Goal: Task Accomplishment & Management: Manage account settings

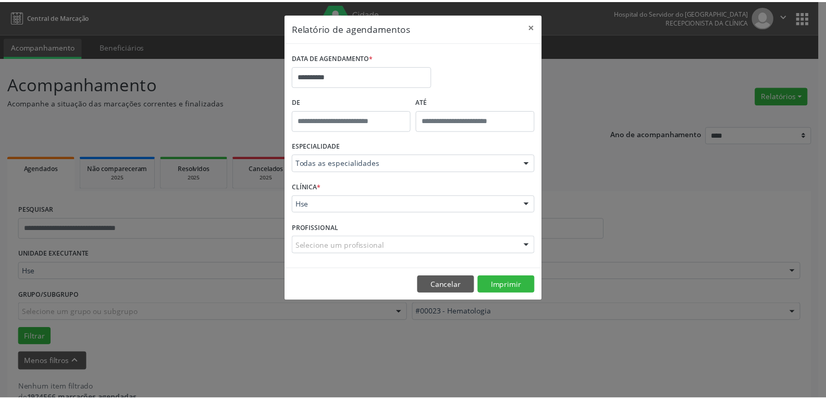
scroll to position [23, 0]
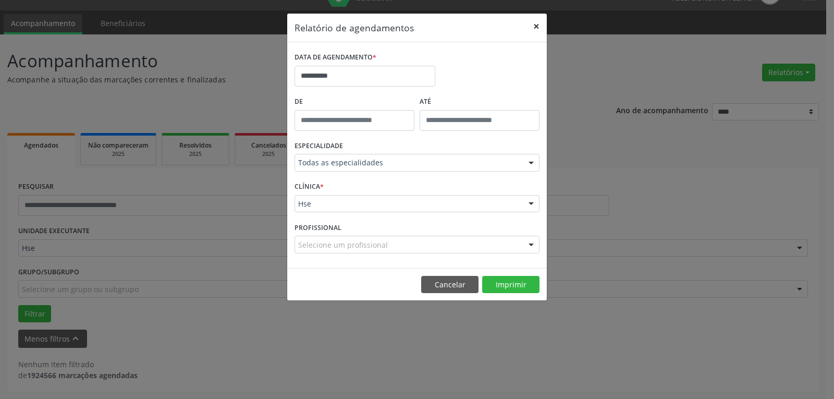
click at [545, 25] on button "×" at bounding box center [536, 27] width 21 height 26
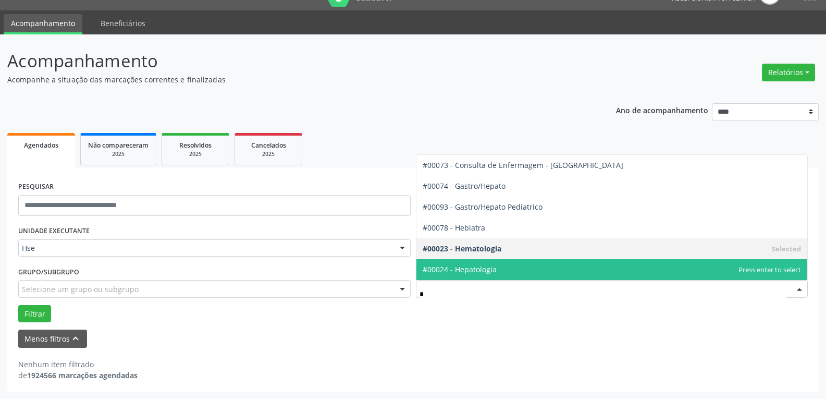
type input "**"
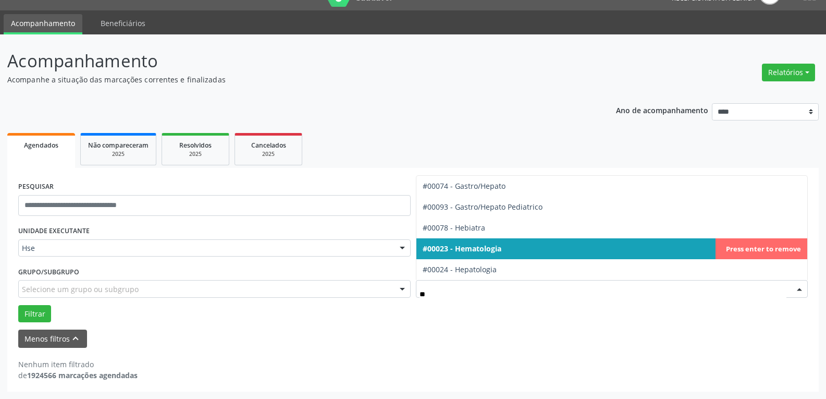
click at [784, 245] on span "#00023 - Hematologia" at bounding box center [611, 248] width 391 height 21
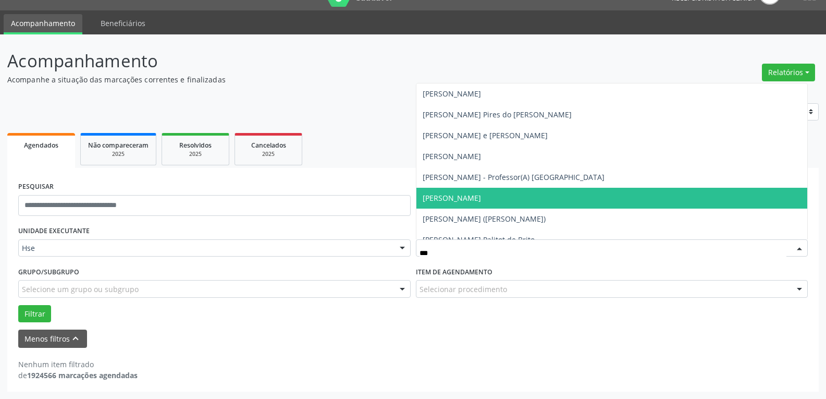
type input "****"
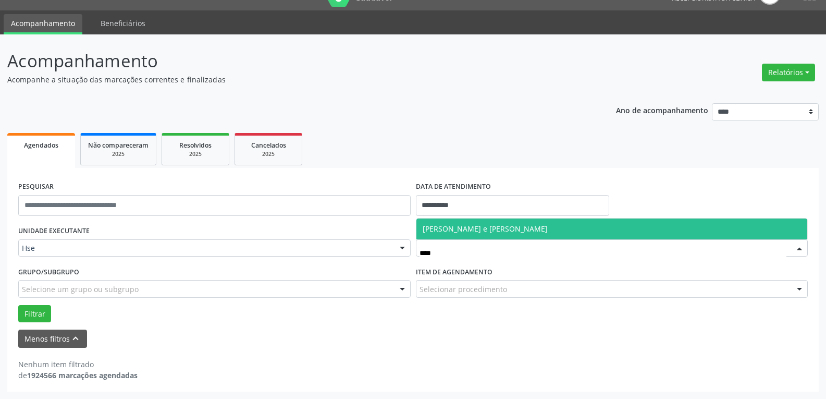
click at [492, 225] on span "[PERSON_NAME] e [PERSON_NAME]" at bounding box center [485, 229] width 125 height 10
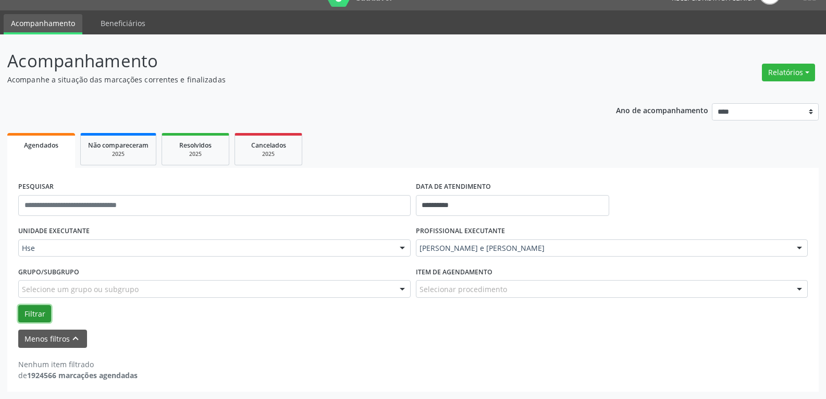
click at [35, 317] on button "Filtrar" at bounding box center [34, 314] width 33 height 18
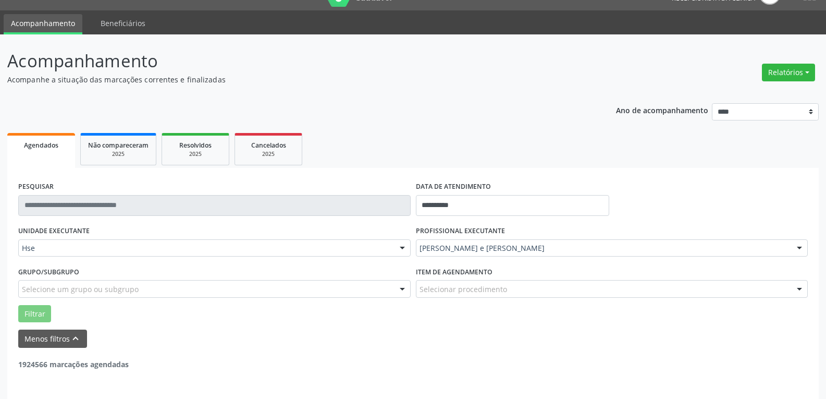
scroll to position [20, 0]
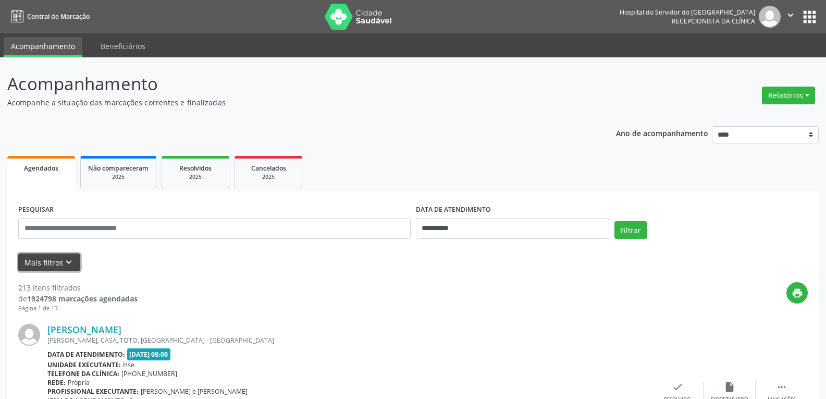
click at [40, 258] on button "Mais filtros keyboard_arrow_down" at bounding box center [49, 262] width 62 height 18
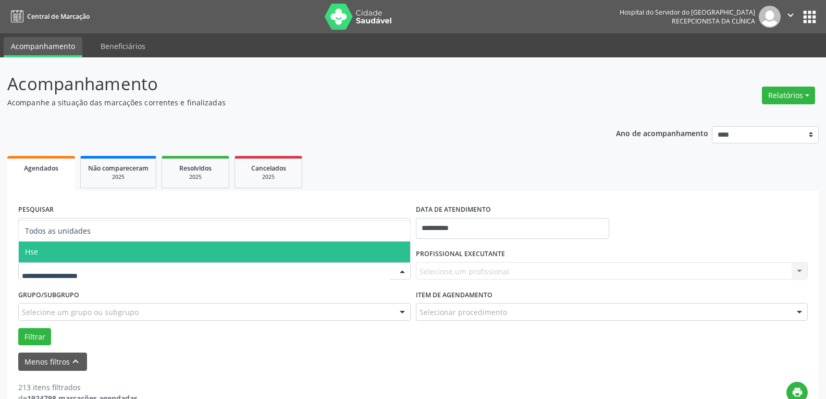
click at [64, 255] on span "Hse" at bounding box center [214, 251] width 391 height 21
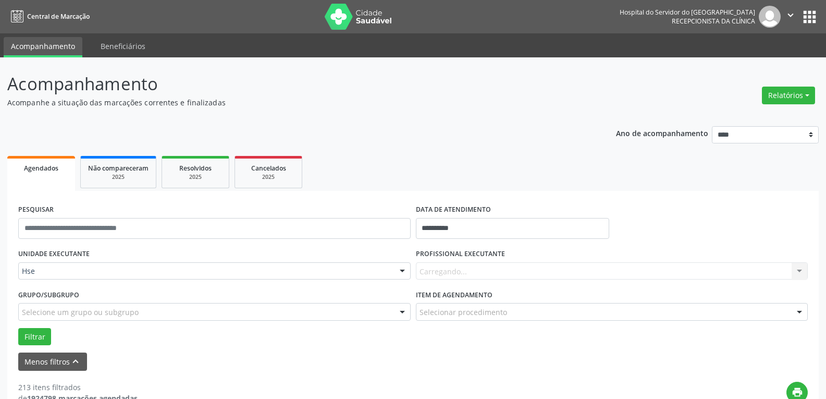
click at [482, 269] on div "Carregando... Nenhum resultado encontrado para: " " Não há nenhuma opção para s…" at bounding box center [612, 271] width 392 height 18
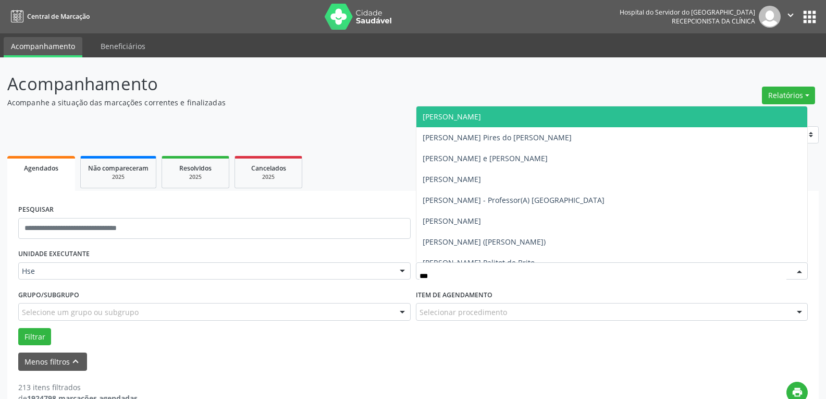
type input "****"
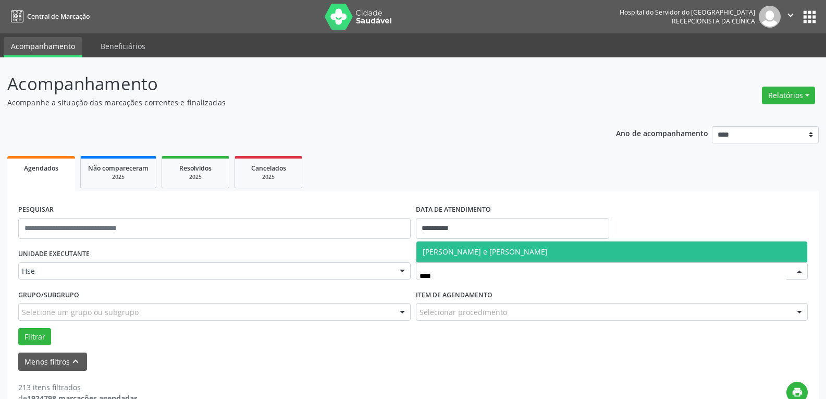
click at [493, 244] on span "[PERSON_NAME] e [PERSON_NAME]" at bounding box center [611, 251] width 391 height 21
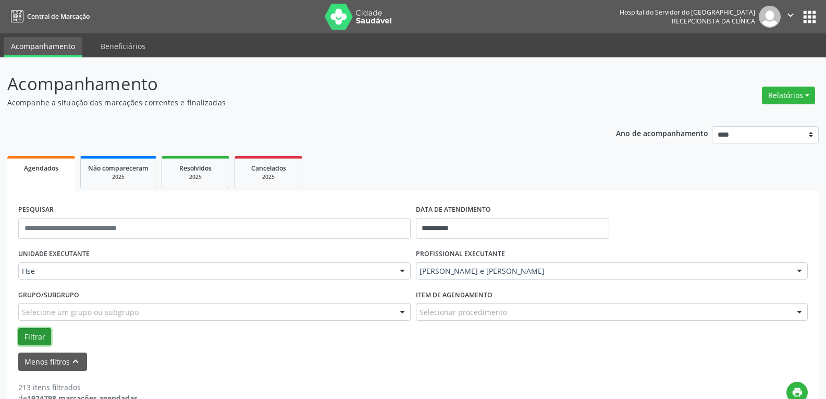
click at [26, 335] on button "Filtrar" at bounding box center [34, 337] width 33 height 18
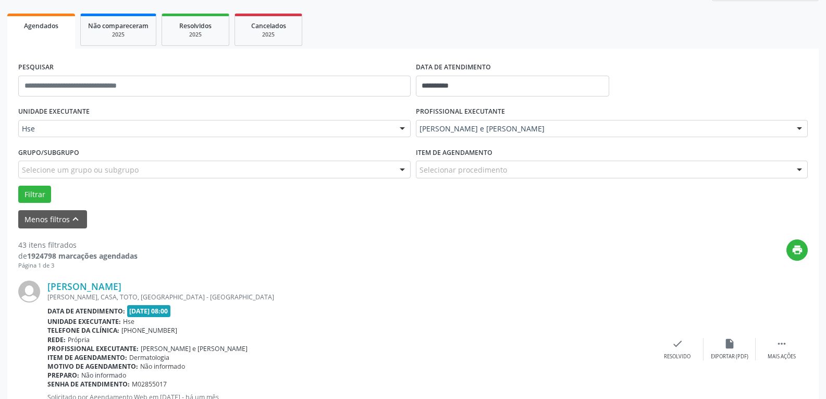
scroll to position [160, 0]
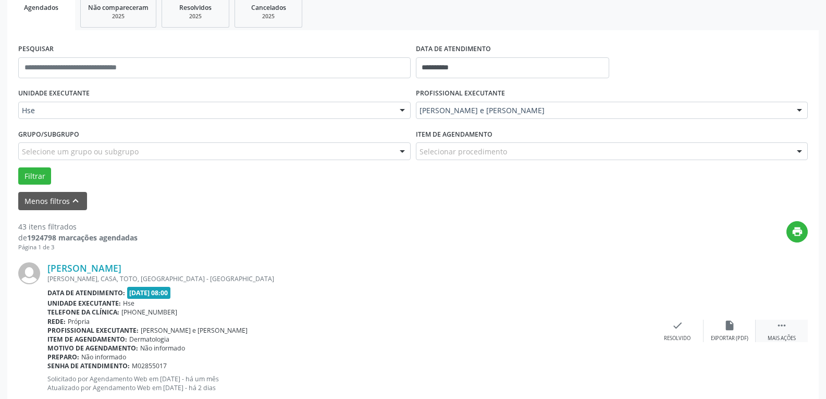
click at [784, 324] on icon "" at bounding box center [781, 324] width 11 height 11
click at [744, 330] on div "alarm_off Não compareceu" at bounding box center [729, 330] width 52 height 22
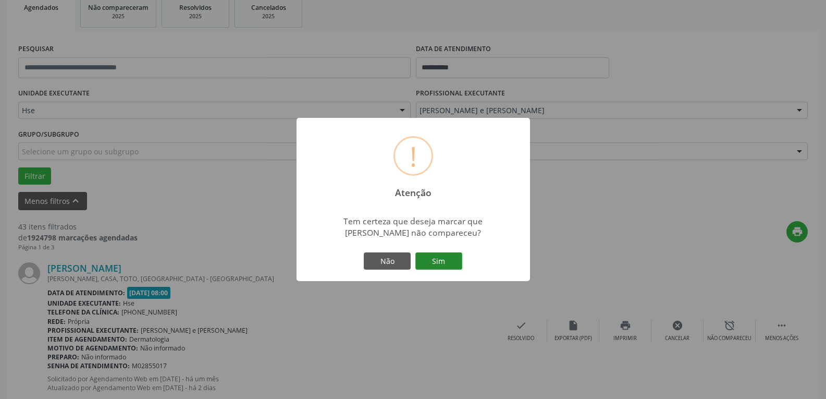
click at [429, 263] on button "Sim" at bounding box center [438, 261] width 47 height 18
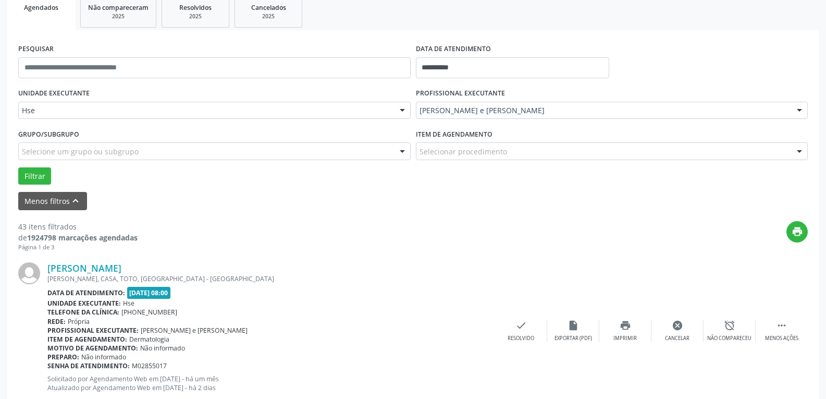
scroll to position [56, 0]
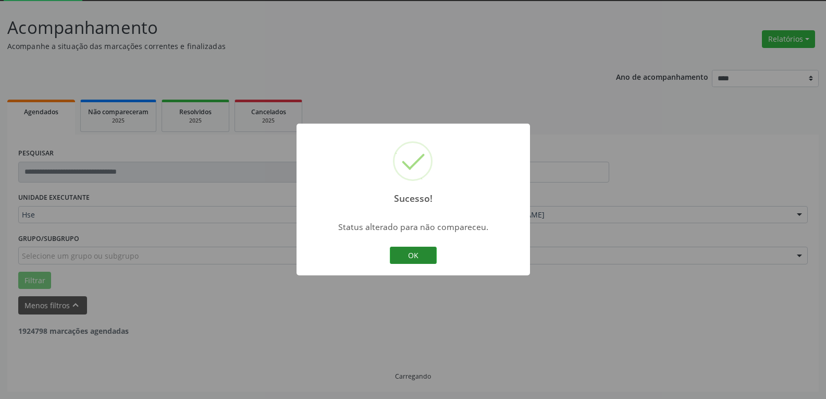
click at [402, 257] on button "OK" at bounding box center [413, 255] width 47 height 18
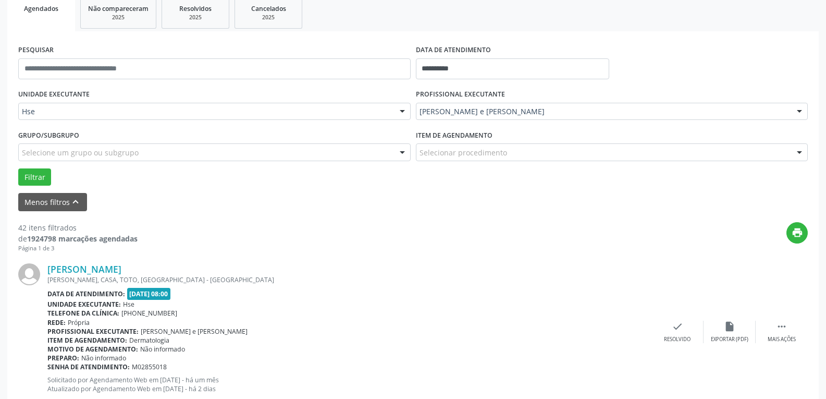
scroll to position [160, 0]
click at [778, 329] on icon "" at bounding box center [781, 324] width 11 height 11
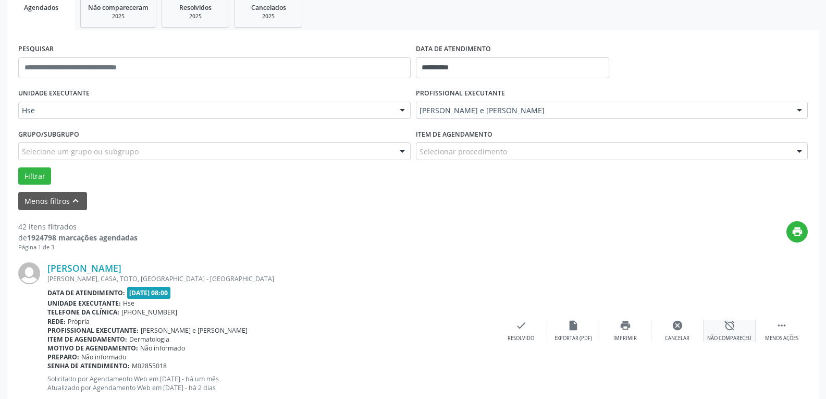
click at [731, 326] on icon "alarm_off" at bounding box center [729, 324] width 11 height 11
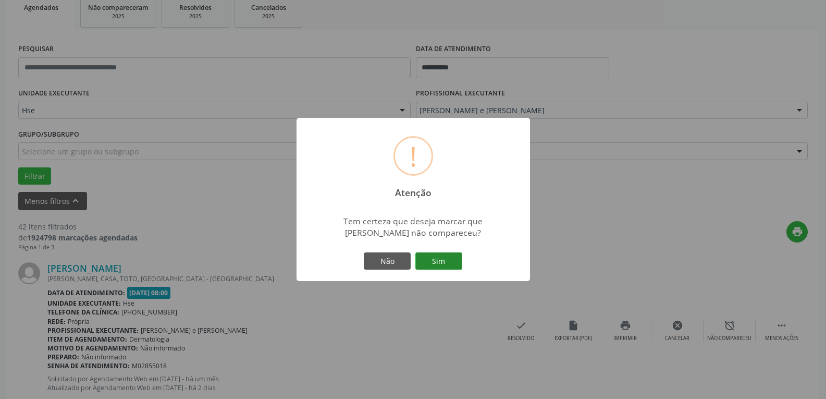
click at [428, 259] on button "Sim" at bounding box center [438, 261] width 47 height 18
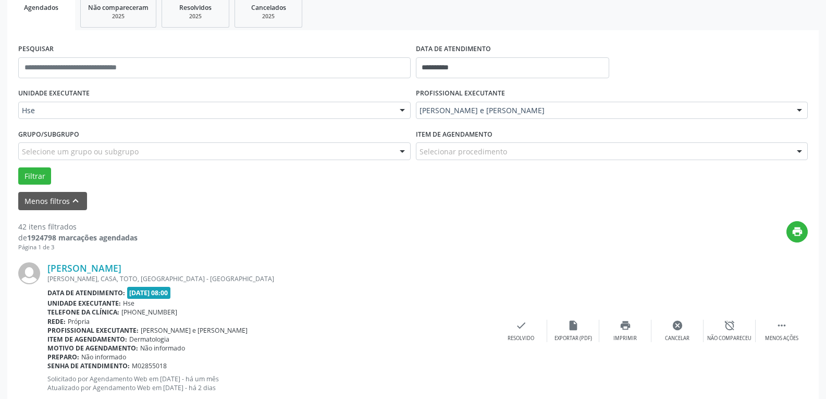
scroll to position [56, 0]
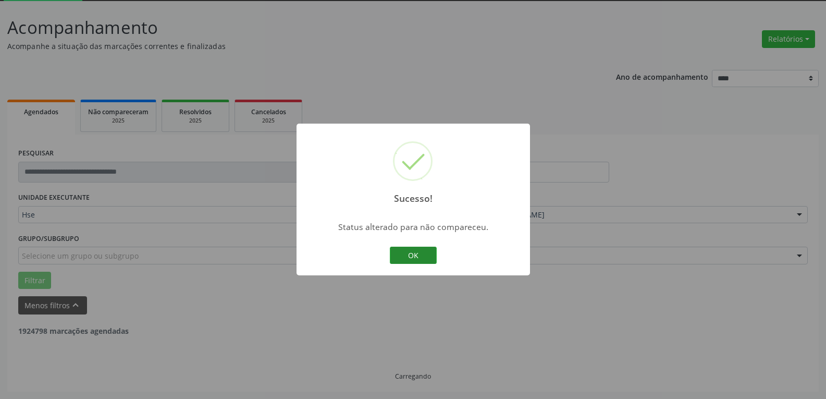
click at [417, 256] on button "OK" at bounding box center [413, 255] width 47 height 18
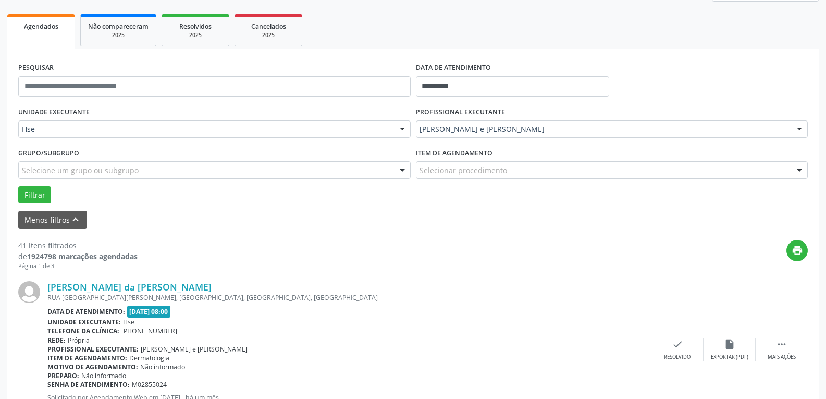
scroll to position [160, 0]
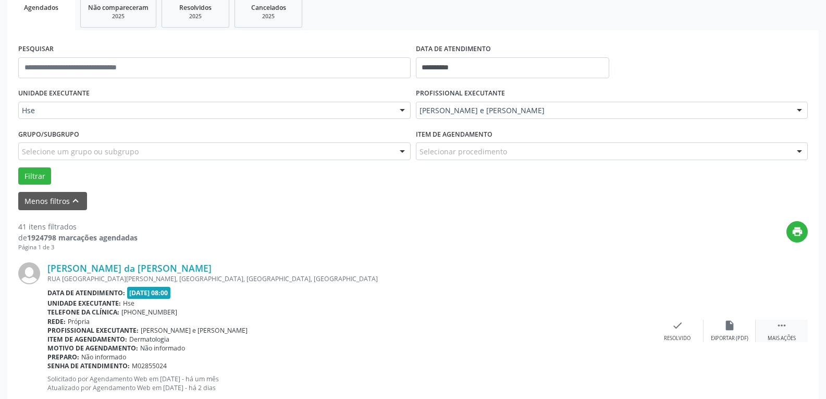
click at [788, 334] on div " Mais ações" at bounding box center [782, 330] width 52 height 22
click at [722, 323] on div "alarm_off Não compareceu" at bounding box center [729, 330] width 52 height 22
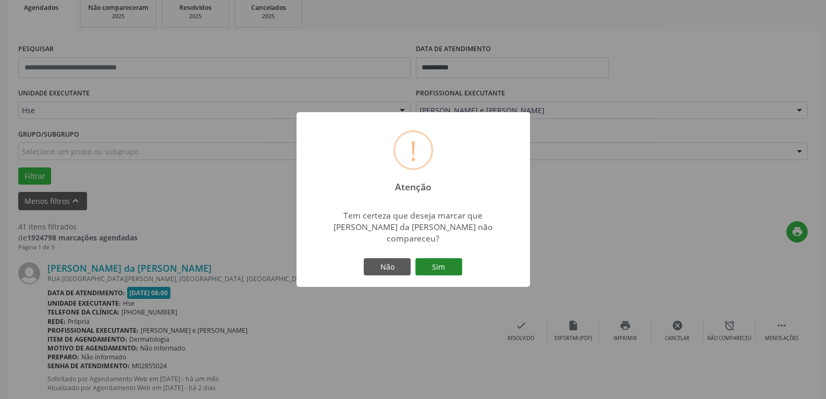
click at [430, 259] on button "Sim" at bounding box center [438, 267] width 47 height 18
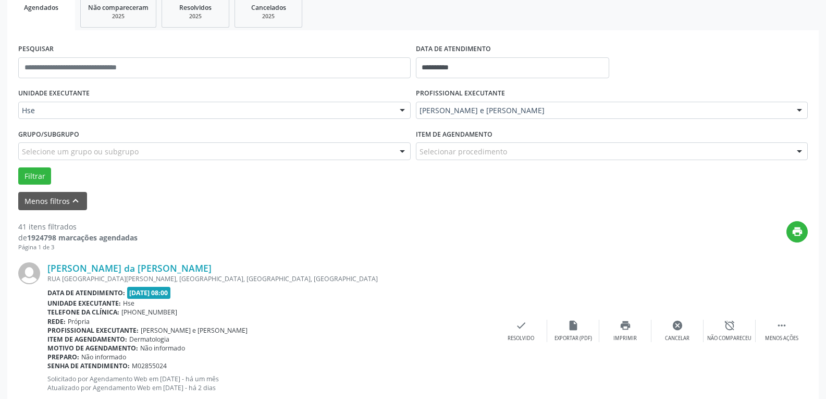
scroll to position [56, 0]
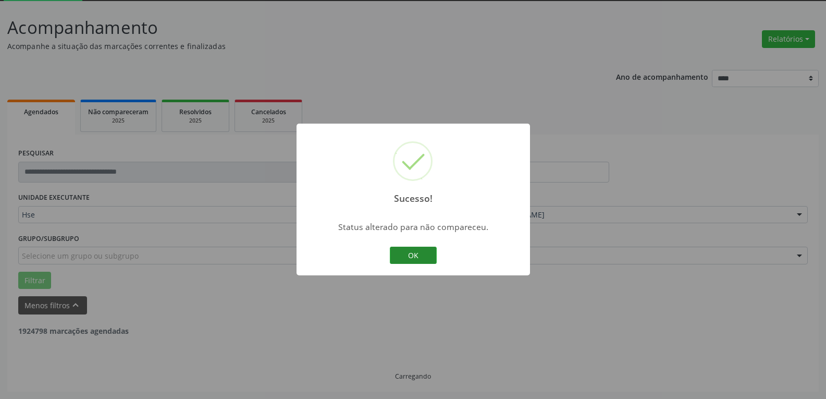
click at [410, 260] on button "OK" at bounding box center [413, 255] width 47 height 18
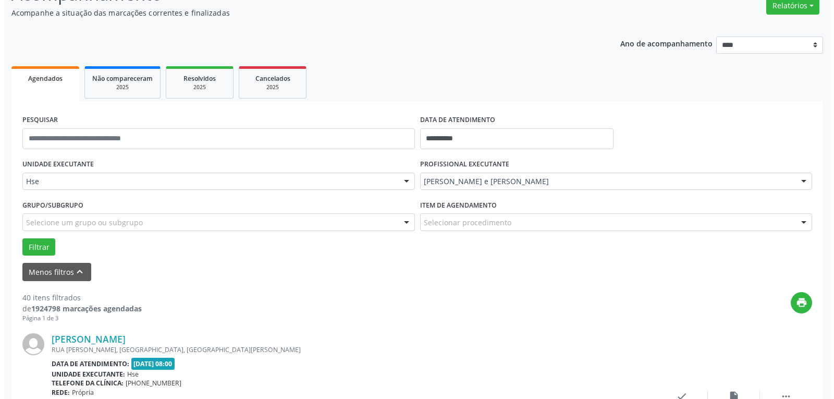
scroll to position [108, 0]
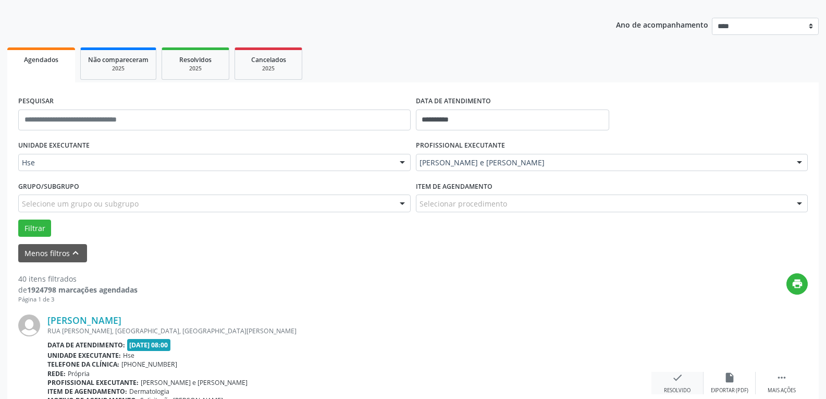
click at [688, 382] on div "check Resolvido" at bounding box center [677, 383] width 52 height 22
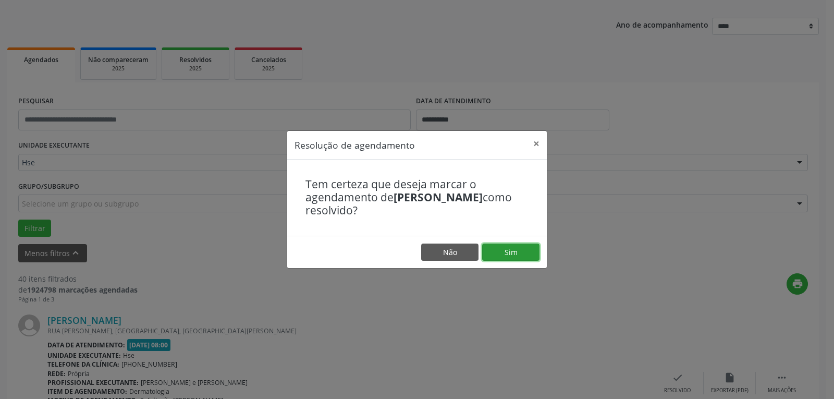
click at [495, 252] on button "Sim" at bounding box center [510, 252] width 57 height 18
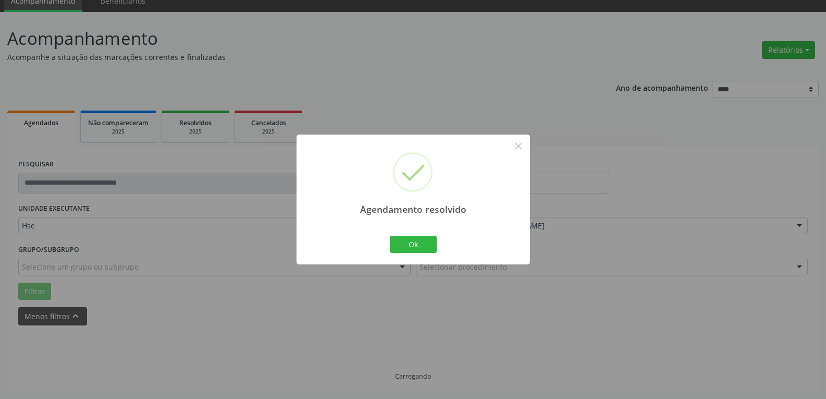
scroll to position [56, 0]
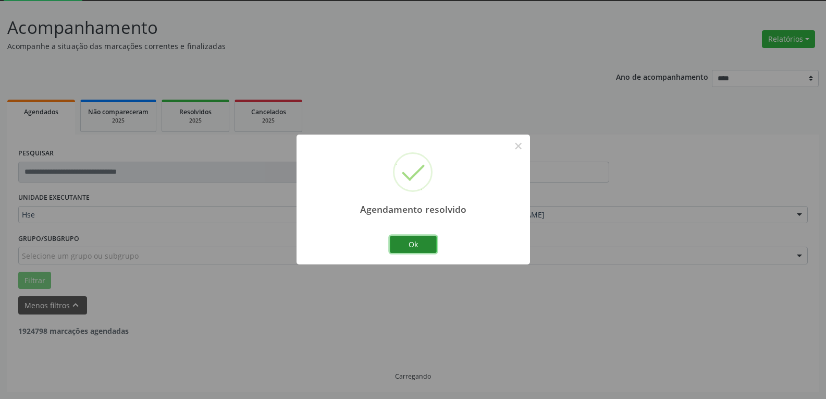
click at [419, 241] on button "Ok" at bounding box center [413, 245] width 47 height 18
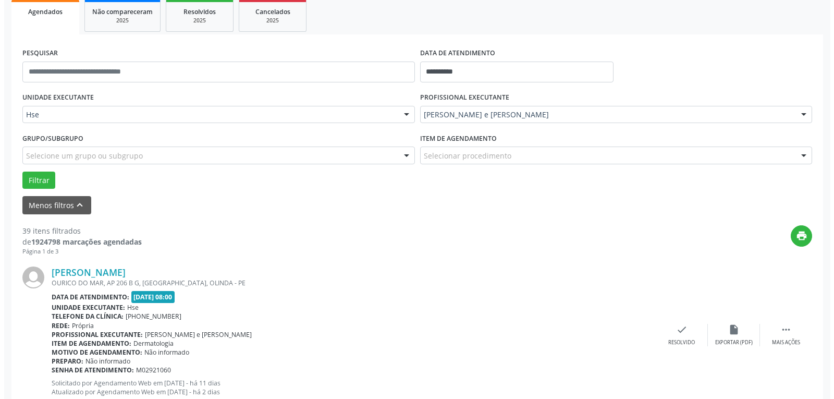
scroll to position [160, 0]
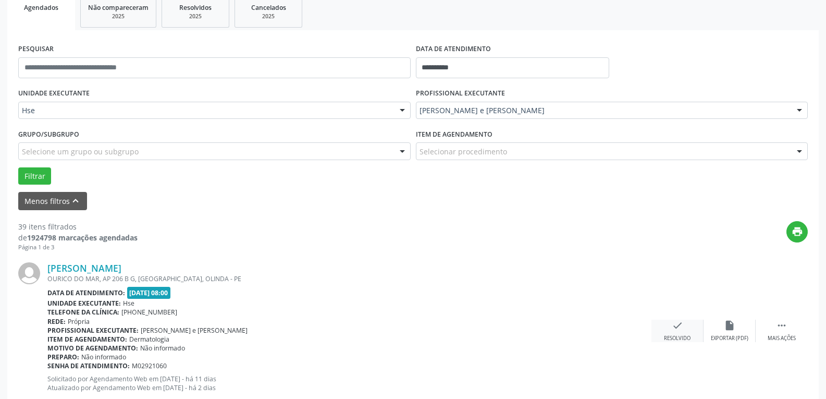
click at [680, 331] on div "check Resolvido" at bounding box center [677, 330] width 52 height 22
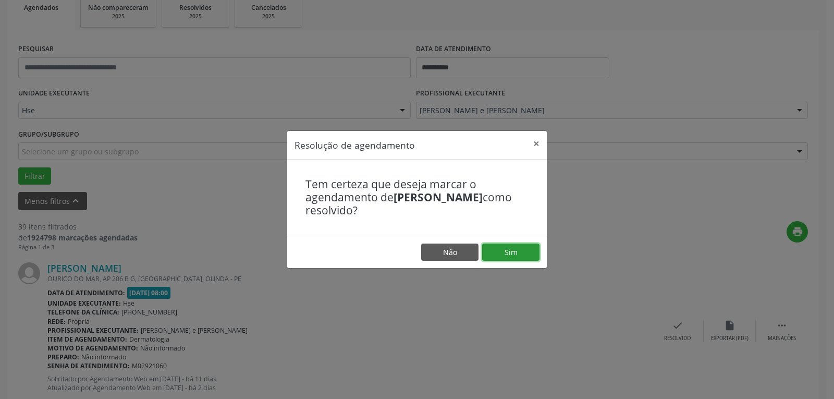
click at [517, 250] on button "Sim" at bounding box center [510, 252] width 57 height 18
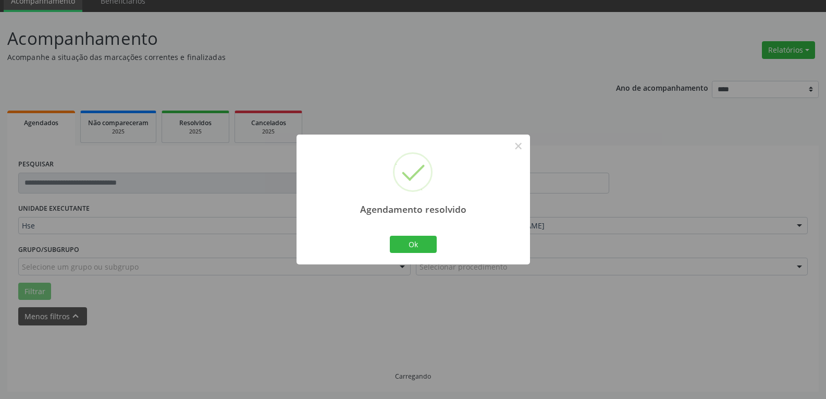
scroll to position [56, 0]
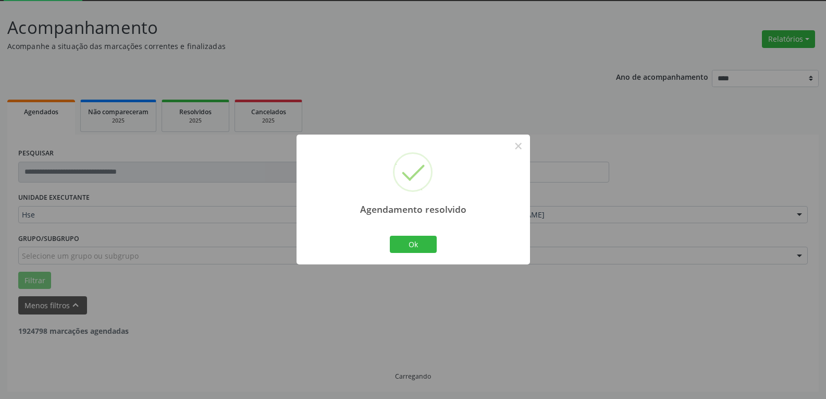
click at [405, 234] on div "Agendamento resolvido × Ok Cancel" at bounding box center [412, 199] width 233 height 130
click at [406, 237] on button "Ok" at bounding box center [413, 245] width 47 height 18
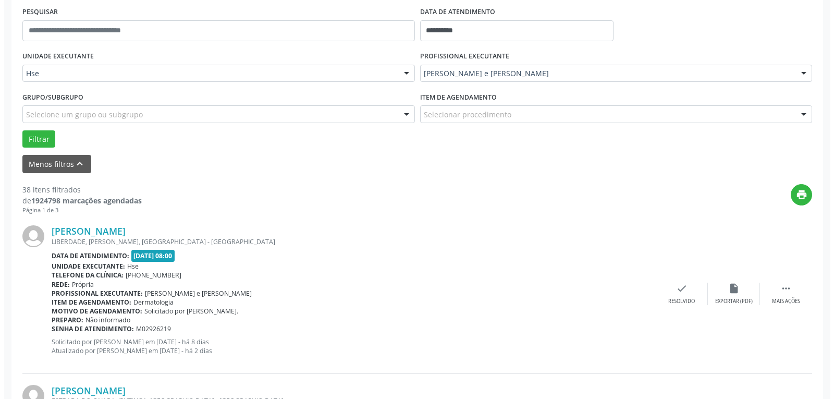
scroll to position [213, 0]
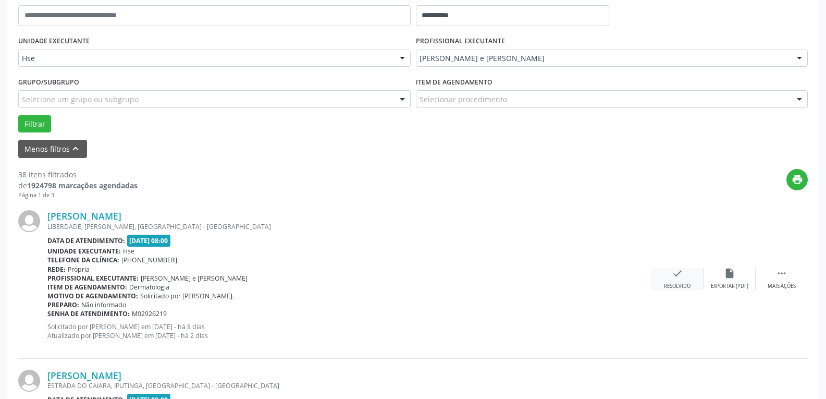
click at [671, 280] on div "check Resolvido" at bounding box center [677, 278] width 52 height 22
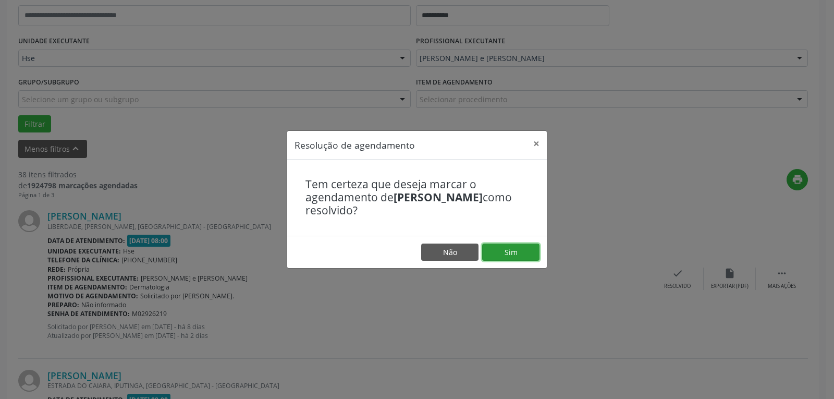
click at [500, 250] on button "Sim" at bounding box center [510, 252] width 57 height 18
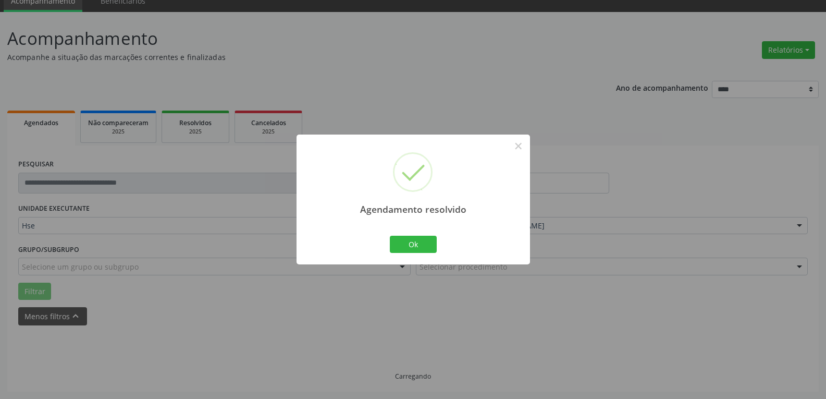
scroll to position [56, 0]
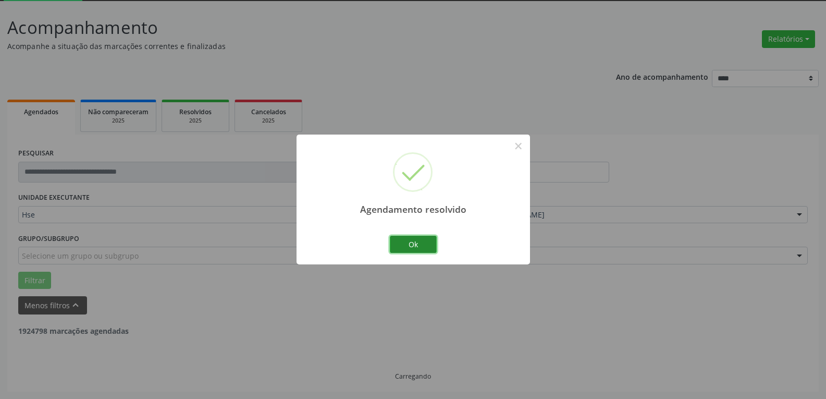
click at [399, 243] on button "Ok" at bounding box center [413, 245] width 47 height 18
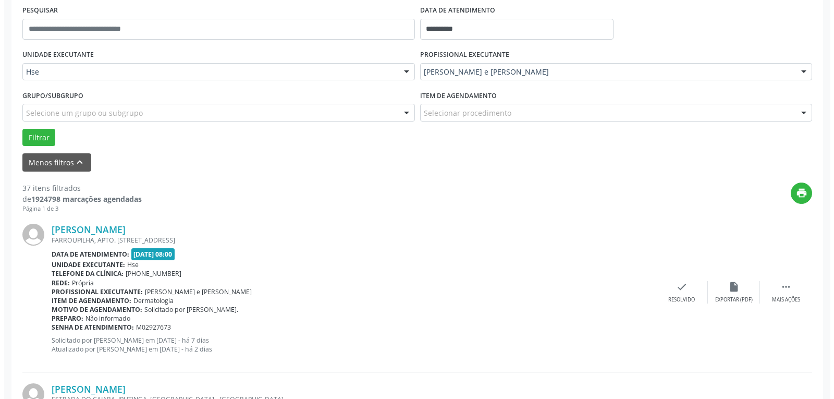
scroll to position [213, 0]
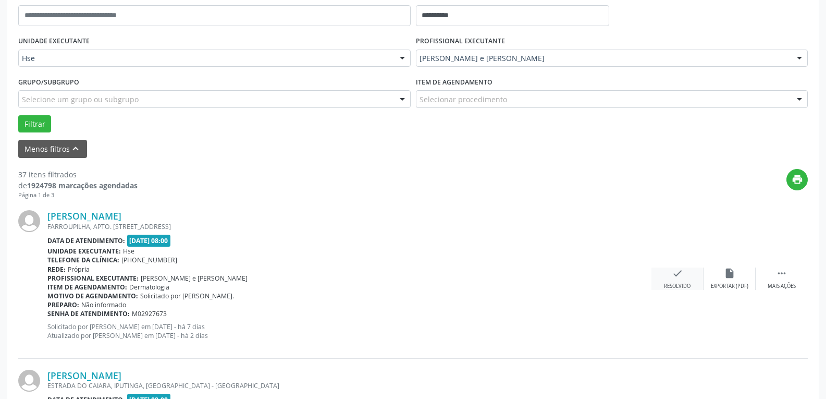
click at [672, 273] on icon "check" at bounding box center [677, 272] width 11 height 11
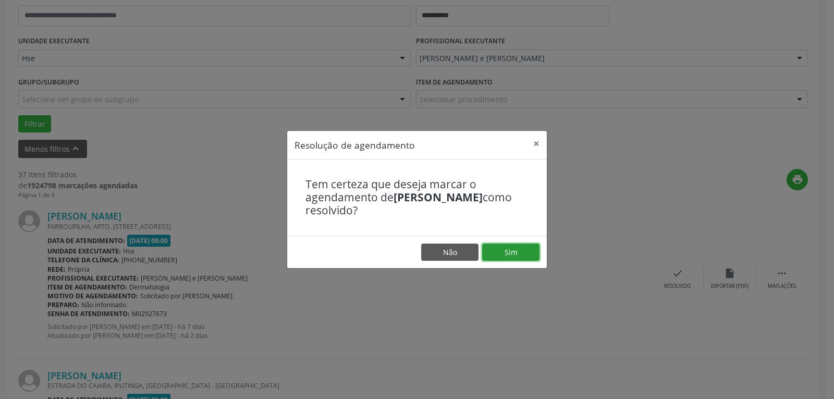
click at [526, 260] on button "Sim" at bounding box center [510, 252] width 57 height 18
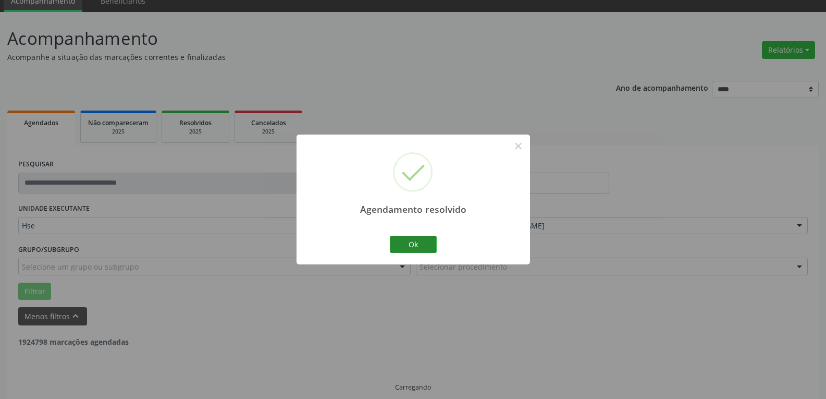
scroll to position [56, 0]
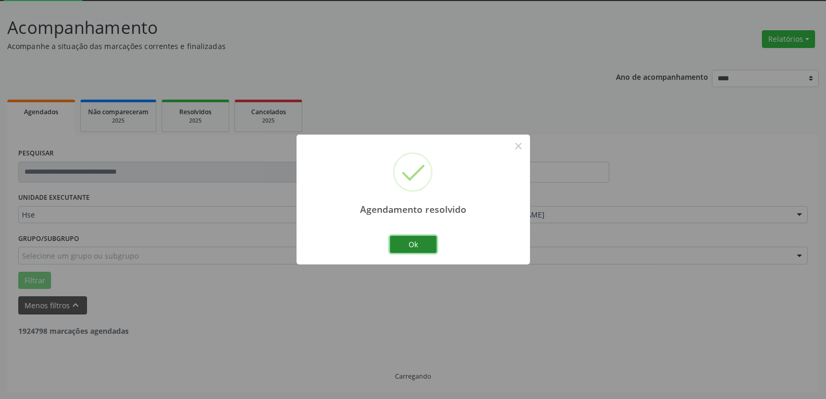
click at [415, 248] on button "Ok" at bounding box center [413, 245] width 47 height 18
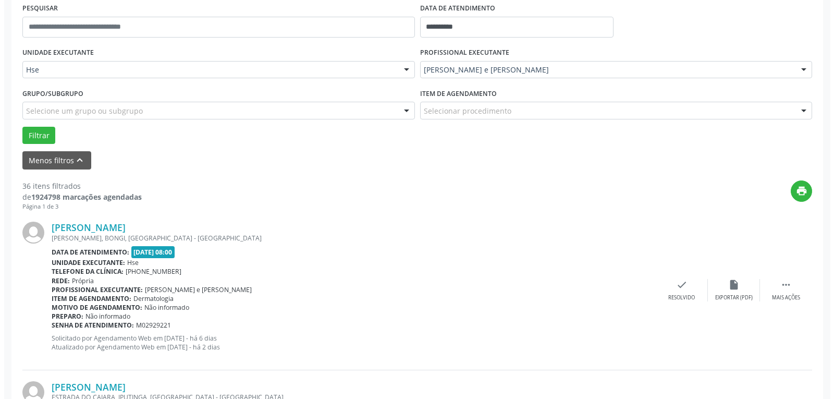
scroll to position [213, 0]
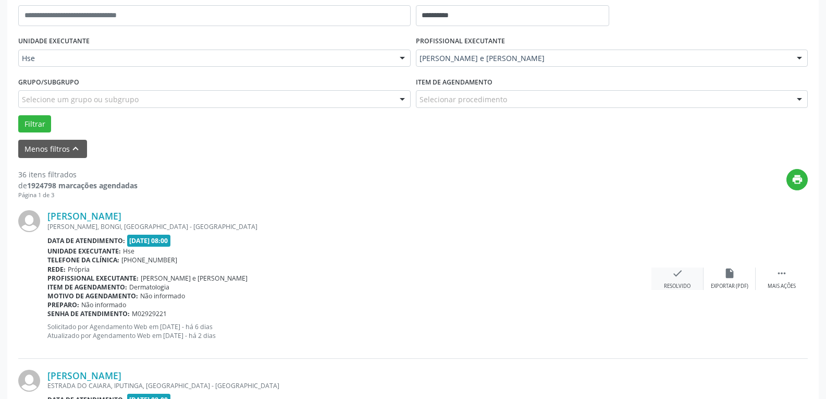
click at [677, 276] on icon "check" at bounding box center [677, 272] width 11 height 11
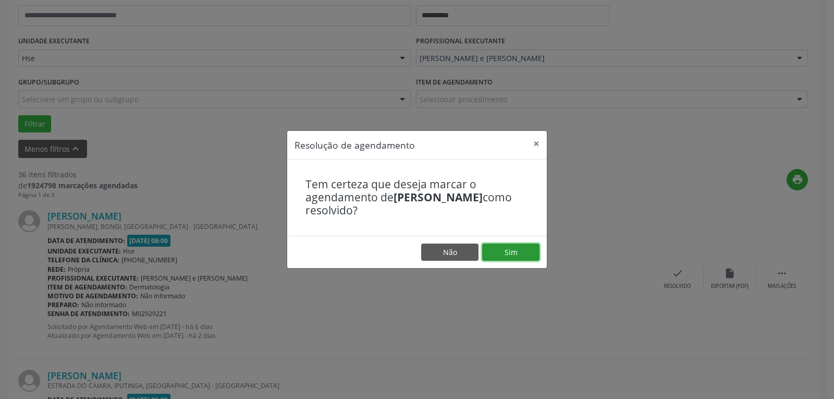
click at [515, 248] on button "Sim" at bounding box center [510, 252] width 57 height 18
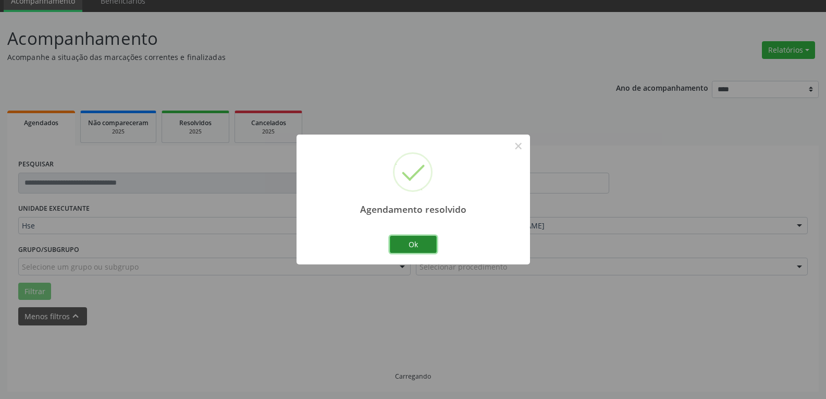
click at [413, 243] on button "Ok" at bounding box center [413, 245] width 47 height 18
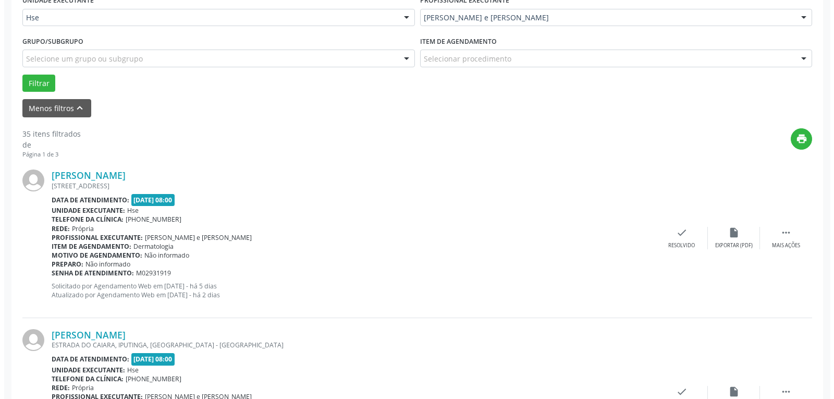
scroll to position [254, 0]
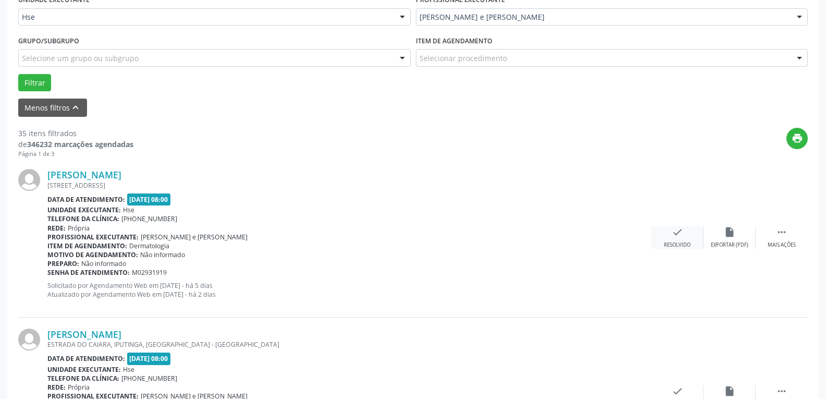
click at [676, 238] on div "check Resolvido" at bounding box center [677, 237] width 52 height 22
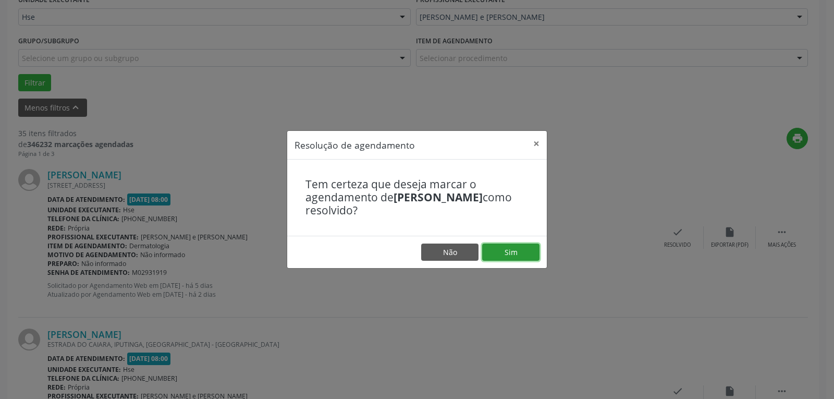
click at [512, 257] on button "Sim" at bounding box center [510, 252] width 57 height 18
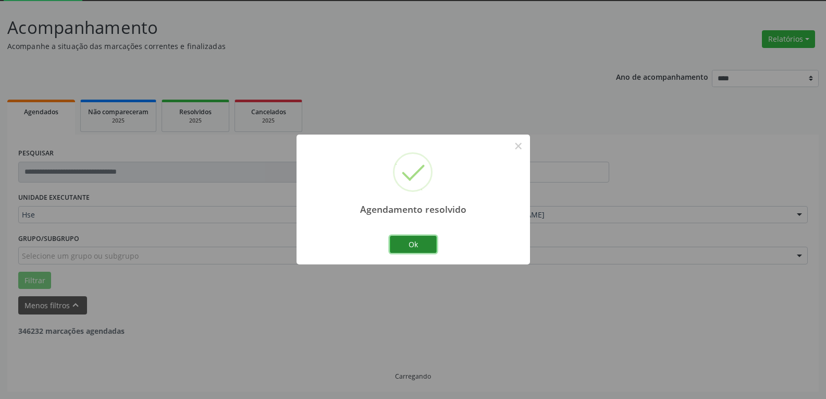
click at [408, 243] on button "Ok" at bounding box center [413, 245] width 47 height 18
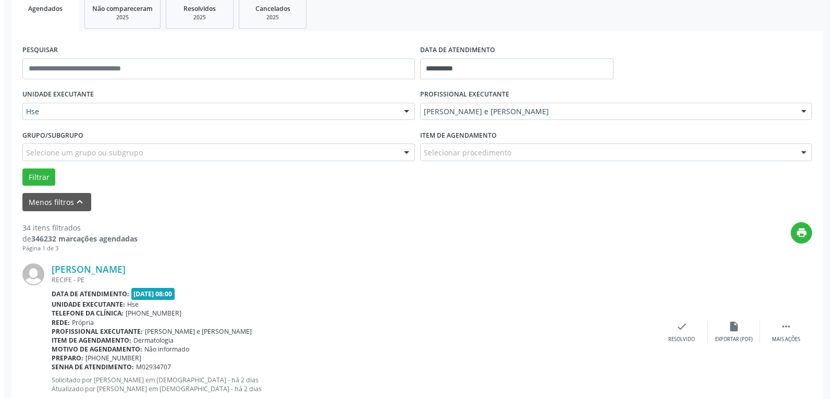
scroll to position [160, 0]
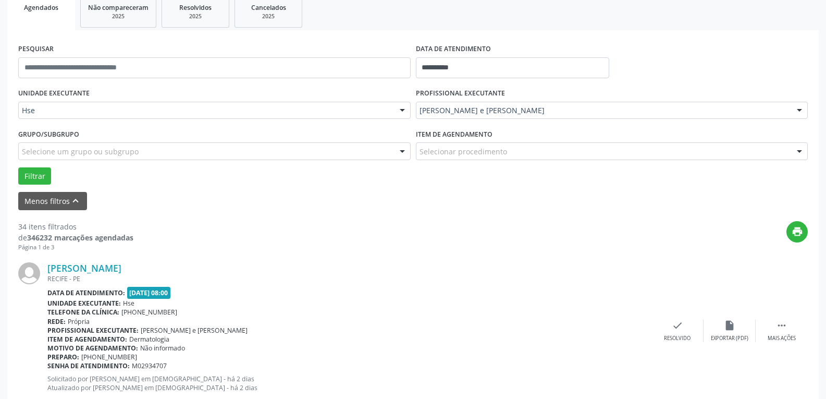
click at [677, 342] on div "[PERSON_NAME] [GEOGRAPHIC_DATA] - [GEOGRAPHIC_DATA] Data de atendimento: [DATE]…" at bounding box center [412, 330] width 789 height 159
click at [678, 337] on div "Resolvido" at bounding box center [677, 338] width 27 height 7
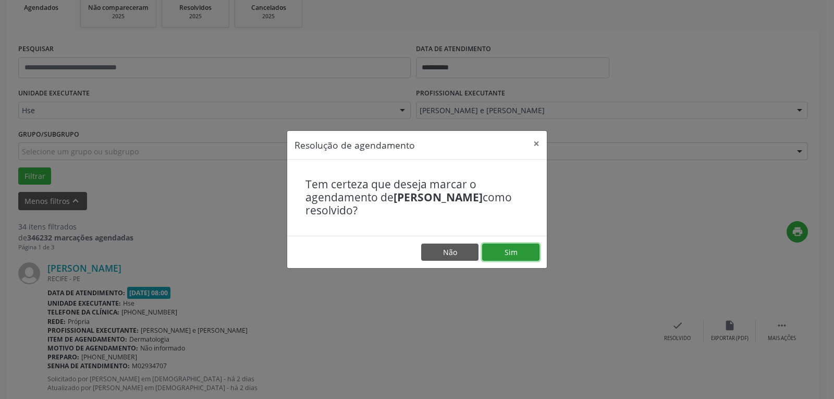
click at [501, 256] on button "Sim" at bounding box center [510, 252] width 57 height 18
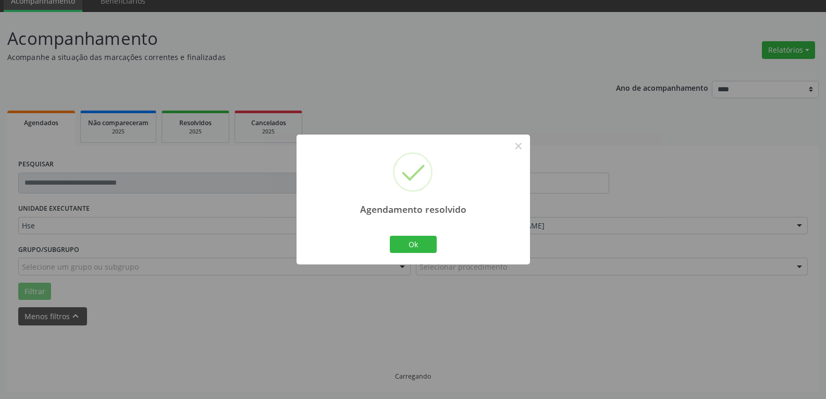
scroll to position [56, 0]
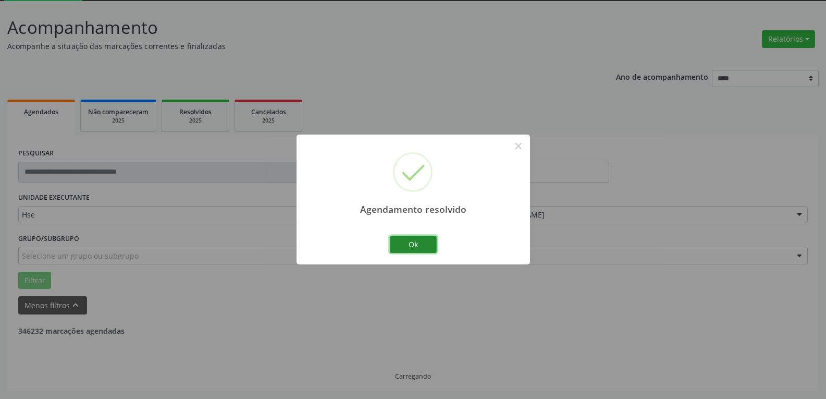
click at [413, 240] on button "Ok" at bounding box center [413, 245] width 47 height 18
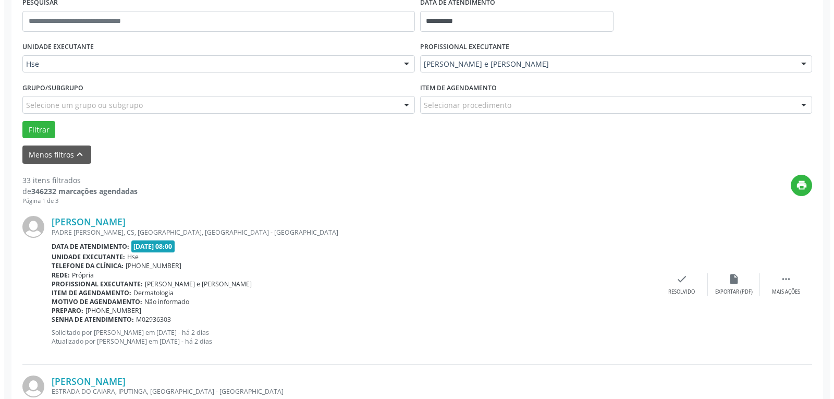
scroll to position [213, 0]
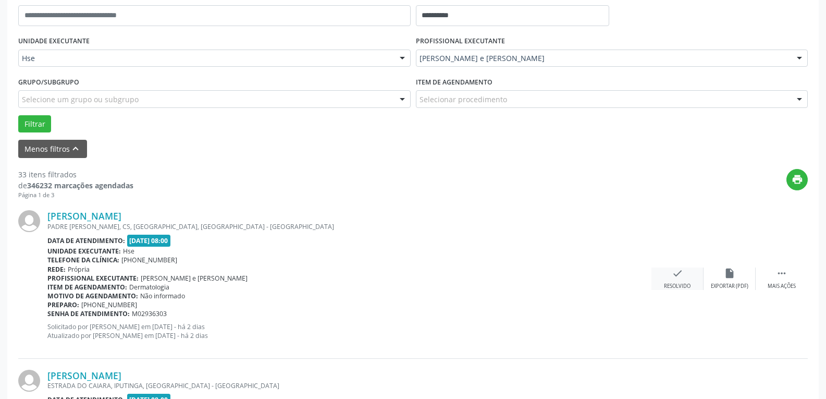
click at [692, 280] on div "check Resolvido" at bounding box center [677, 278] width 52 height 22
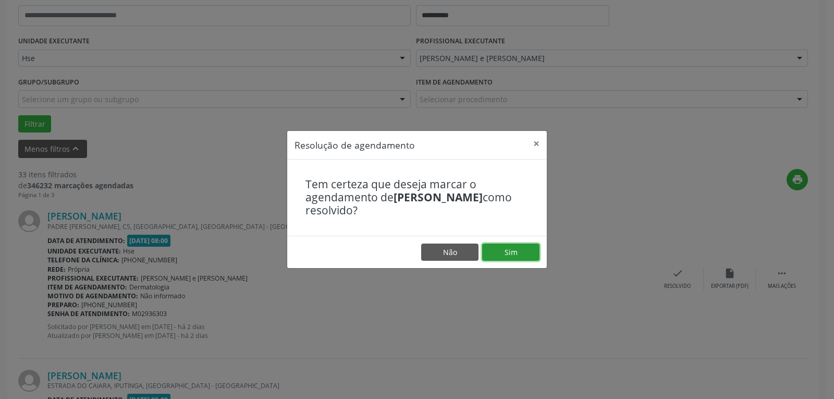
click at [510, 248] on button "Sim" at bounding box center [510, 252] width 57 height 18
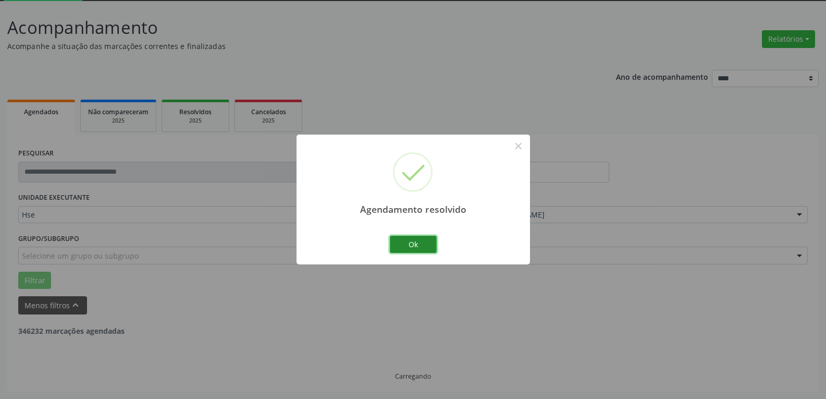
click at [416, 242] on button "Ok" at bounding box center [413, 245] width 47 height 18
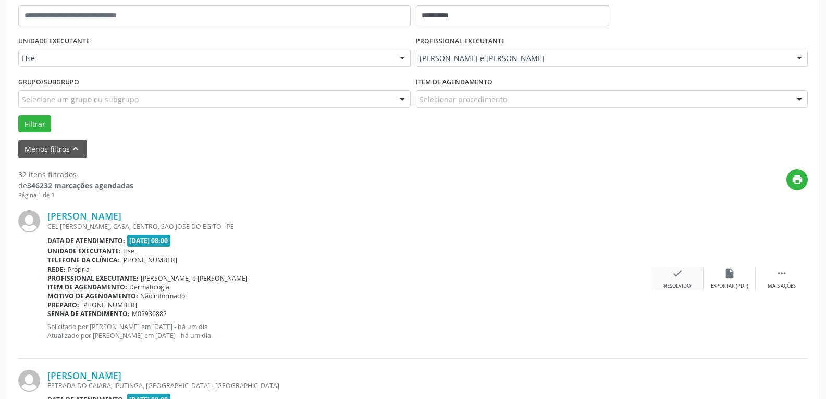
click at [678, 275] on icon "check" at bounding box center [677, 272] width 11 height 11
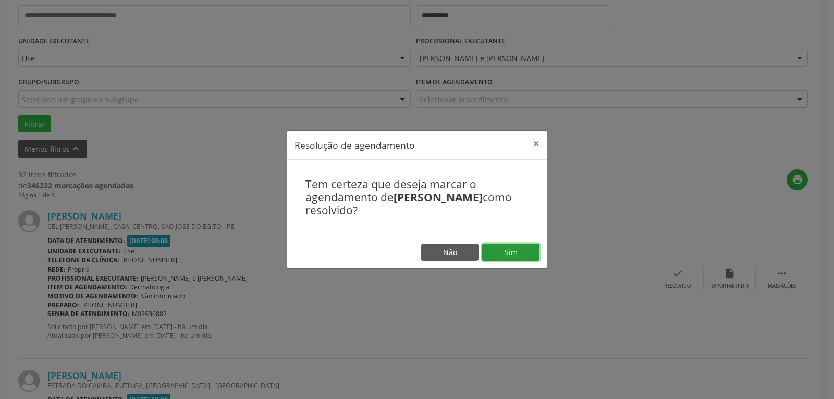
click at [535, 256] on button "Sim" at bounding box center [510, 252] width 57 height 18
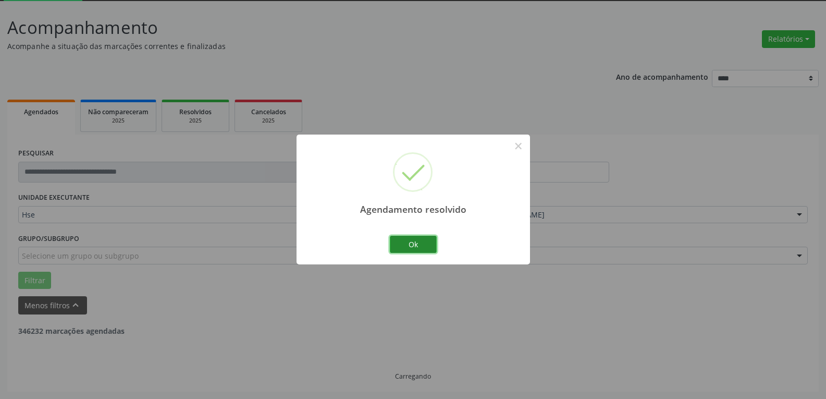
click at [414, 243] on button "Ok" at bounding box center [413, 245] width 47 height 18
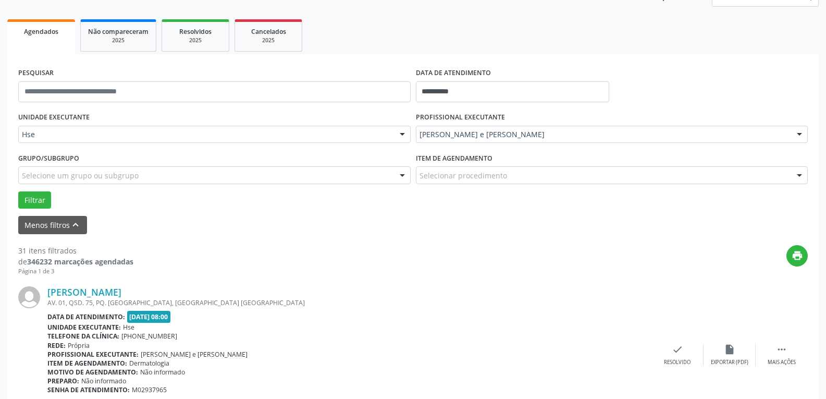
scroll to position [160, 0]
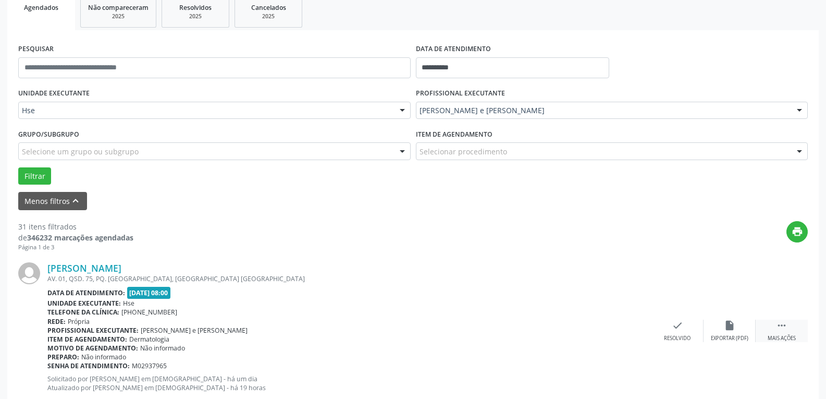
click at [788, 324] on div " Mais ações" at bounding box center [782, 330] width 52 height 22
click at [742, 322] on div "alarm_off Não compareceu" at bounding box center [729, 330] width 52 height 22
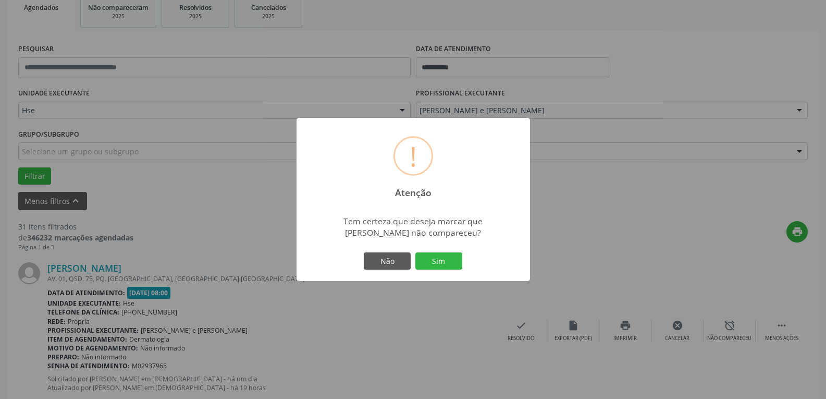
click at [446, 247] on div "! Atenção × Tem certeza que deseja marcar que [PERSON_NAME] não compareceu? Não…" at bounding box center [412, 200] width 233 height 164
click at [444, 259] on button "Sim" at bounding box center [438, 261] width 47 height 18
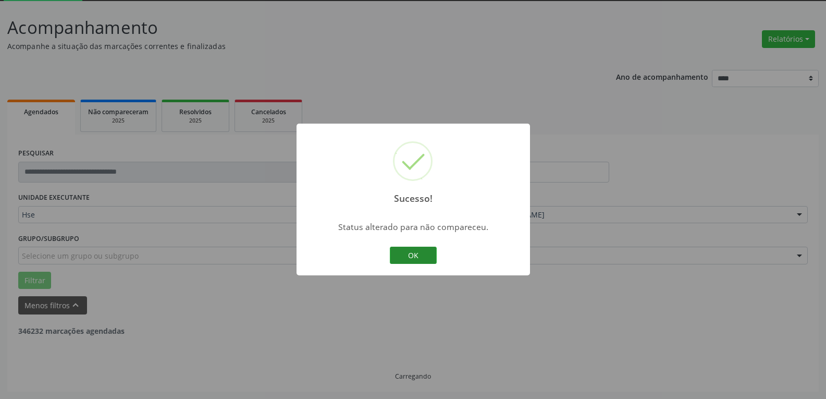
click at [417, 257] on button "OK" at bounding box center [413, 255] width 47 height 18
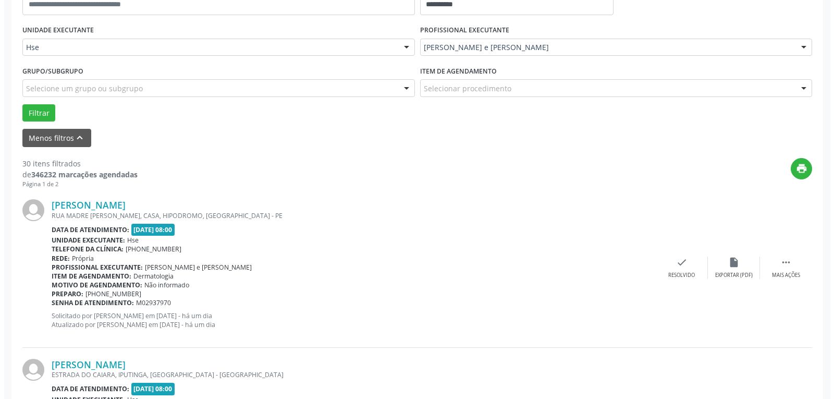
scroll to position [265, 0]
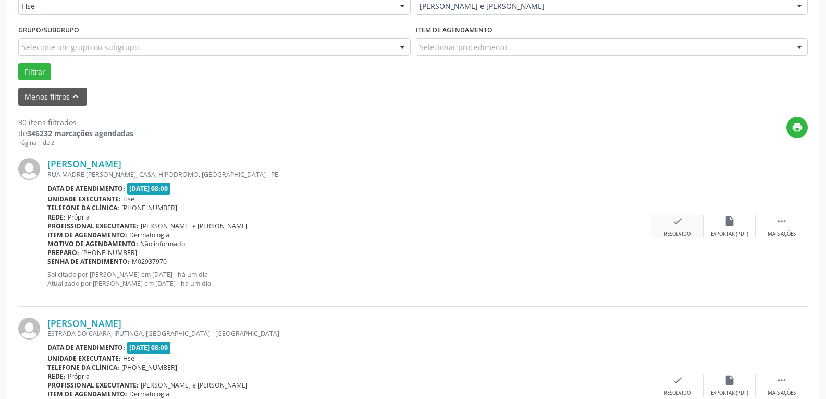
click at [682, 226] on icon "check" at bounding box center [677, 220] width 11 height 11
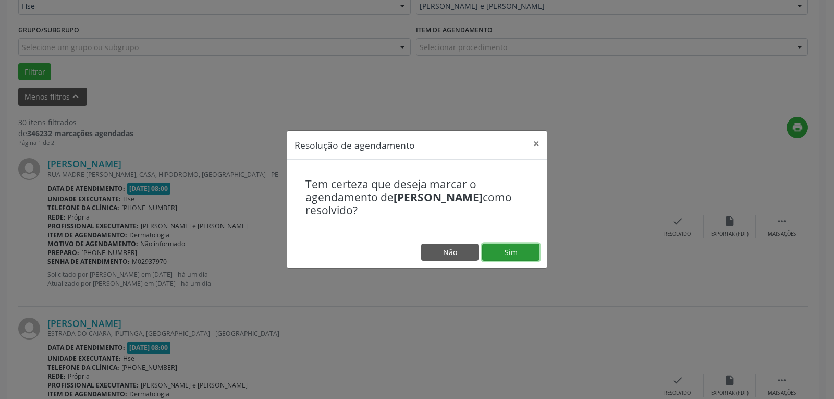
click at [506, 252] on button "Sim" at bounding box center [510, 252] width 57 height 18
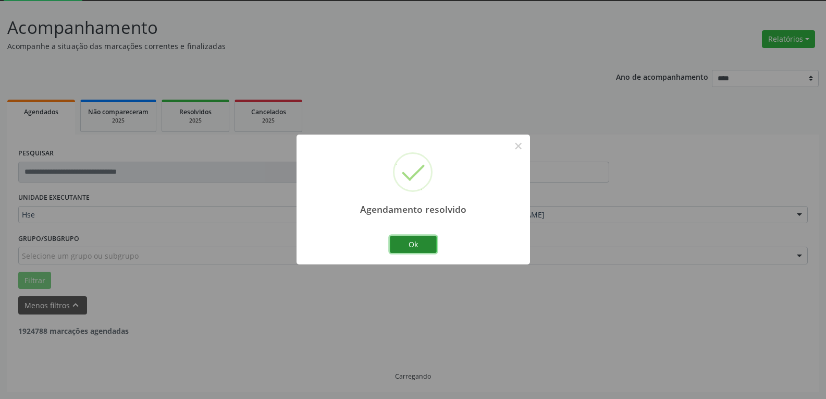
click at [407, 244] on button "Ok" at bounding box center [413, 245] width 47 height 18
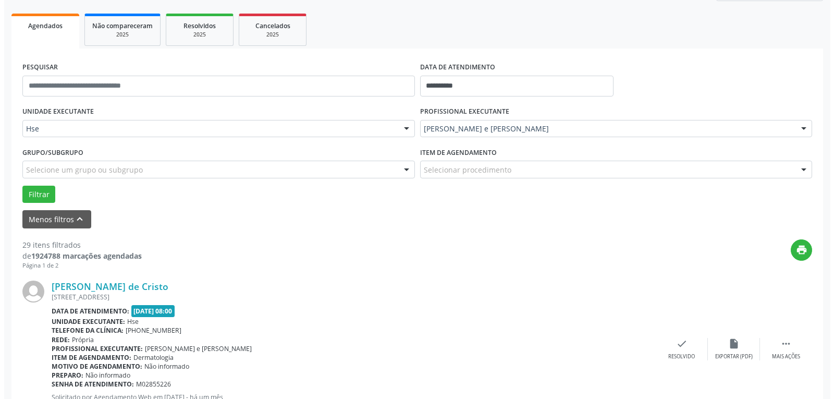
scroll to position [160, 0]
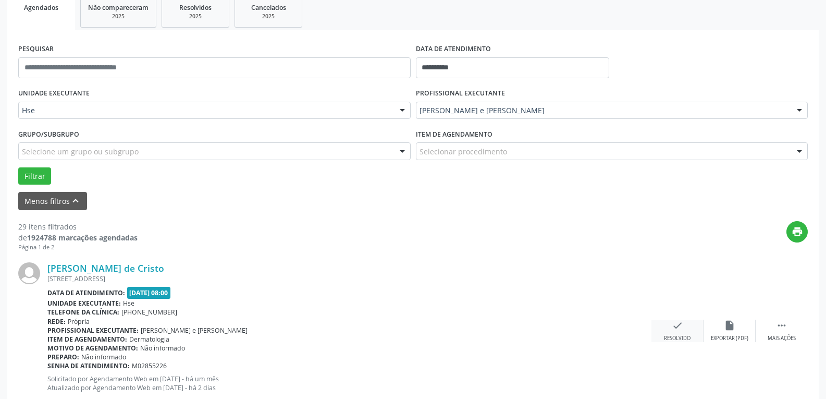
click at [682, 329] on icon "check" at bounding box center [677, 324] width 11 height 11
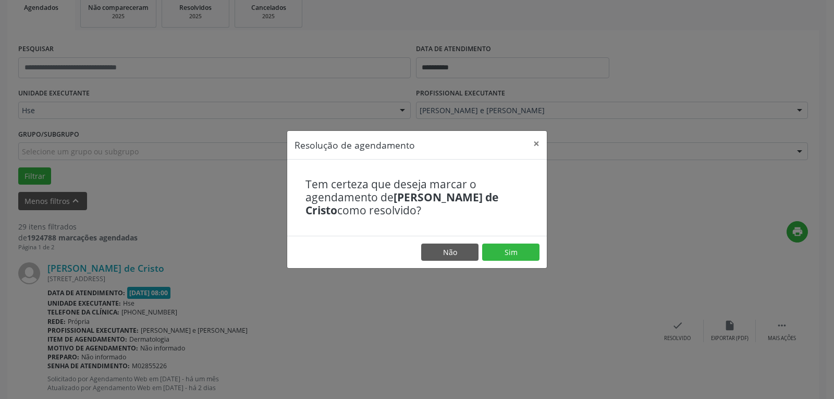
drag, startPoint x: 546, startPoint y: 258, endPoint x: 530, endPoint y: 255, distance: 15.8
click at [545, 258] on footer "Não Sim" at bounding box center [416, 252] width 259 height 33
click at [530, 255] on button "Sim" at bounding box center [510, 252] width 57 height 18
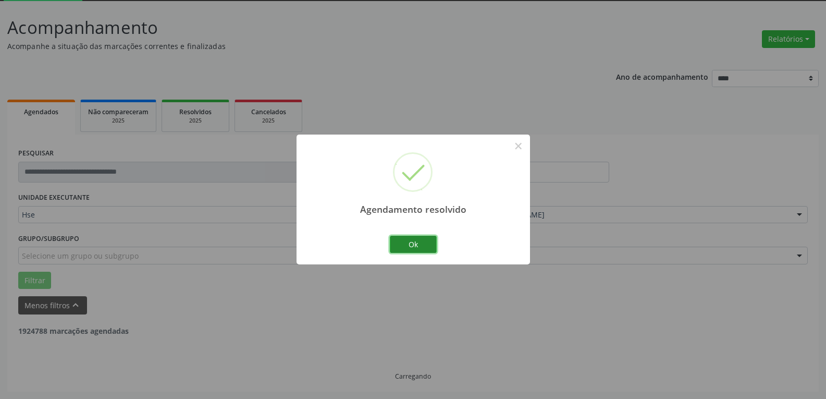
click at [411, 237] on button "Ok" at bounding box center [413, 245] width 47 height 18
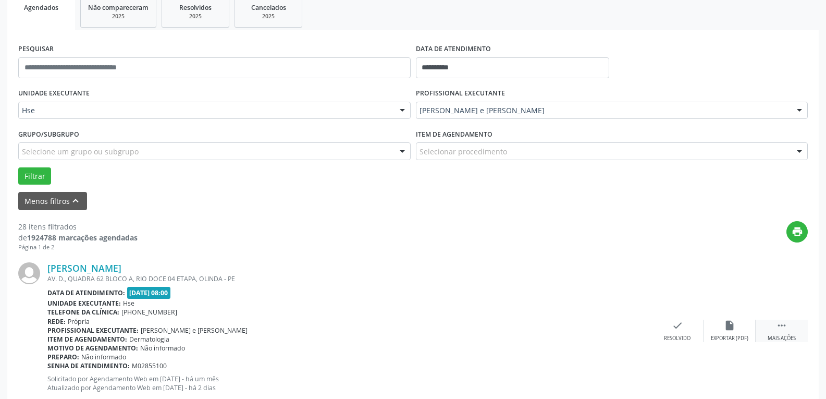
click at [783, 327] on icon "" at bounding box center [781, 324] width 11 height 11
click at [727, 324] on icon "alarm_off" at bounding box center [729, 324] width 11 height 11
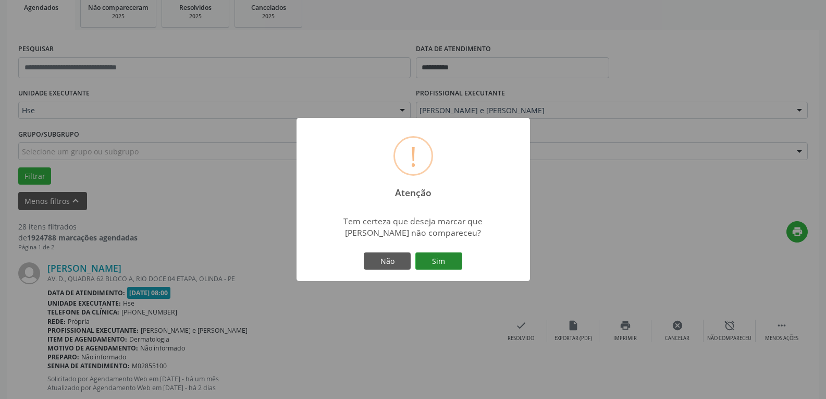
click at [439, 255] on button "Sim" at bounding box center [438, 261] width 47 height 18
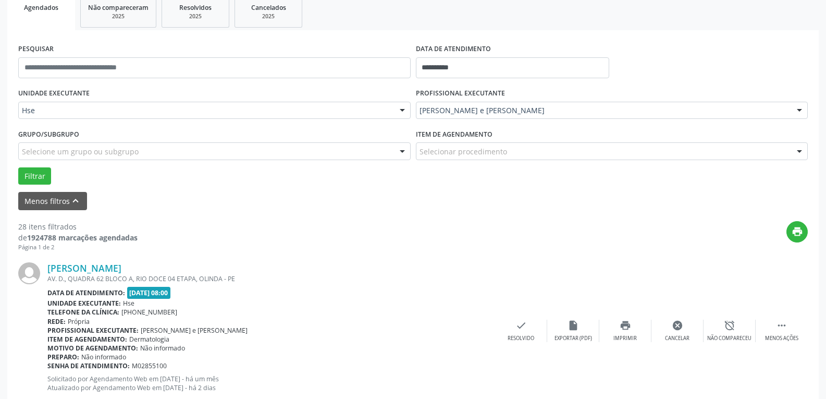
scroll to position [56, 0]
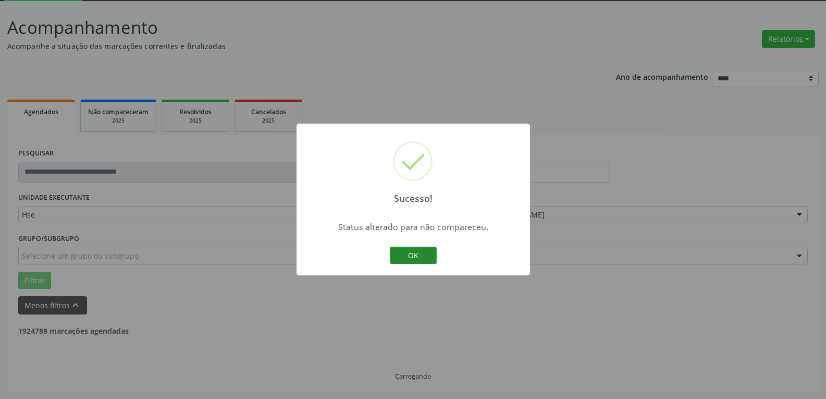
click at [391, 250] on button "OK" at bounding box center [413, 255] width 47 height 18
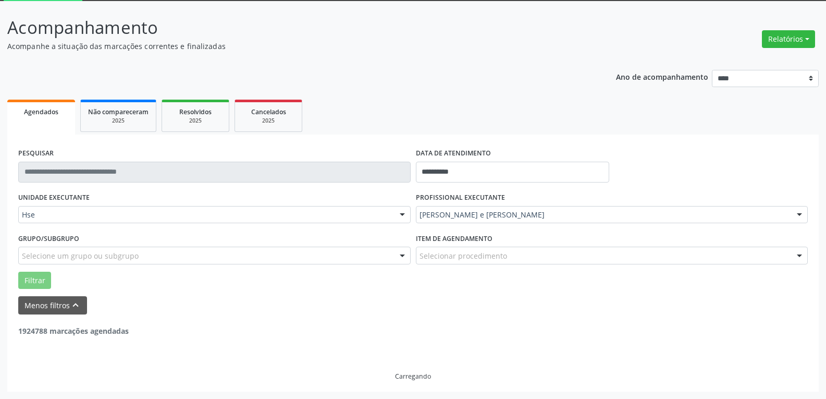
click at [399, 250] on div at bounding box center [402, 256] width 16 height 18
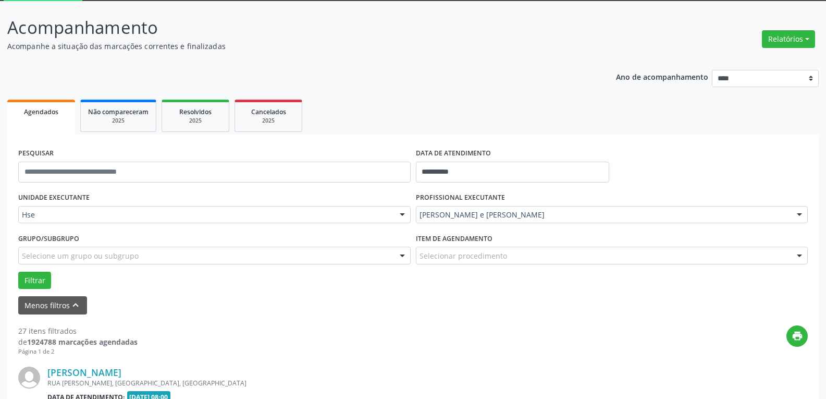
click at [399, 307] on div "Menos filtros keyboard_arrow_up" at bounding box center [413, 305] width 795 height 18
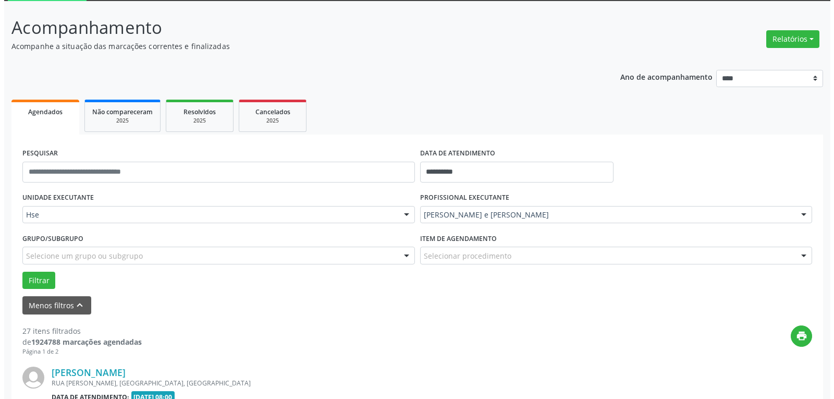
scroll to position [108, 0]
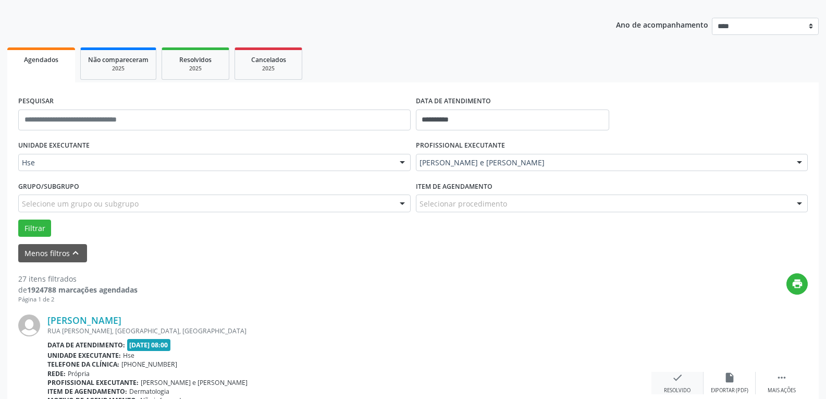
click at [677, 378] on icon "check" at bounding box center [677, 377] width 11 height 11
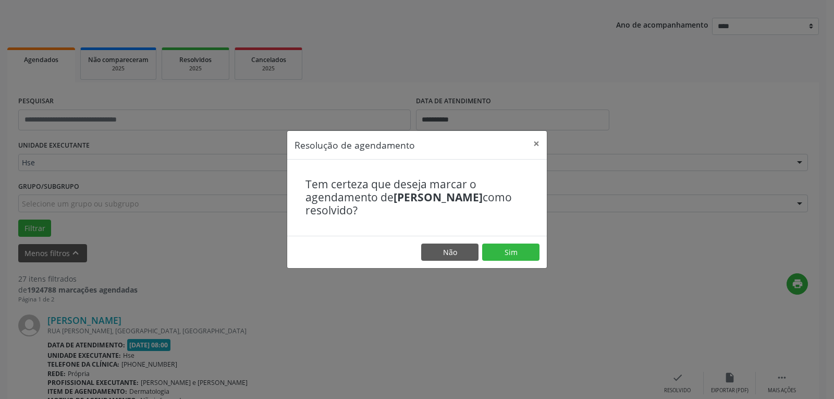
click at [521, 241] on footer "Não Sim" at bounding box center [416, 252] width 259 height 33
click at [517, 246] on button "Sim" at bounding box center [510, 252] width 57 height 18
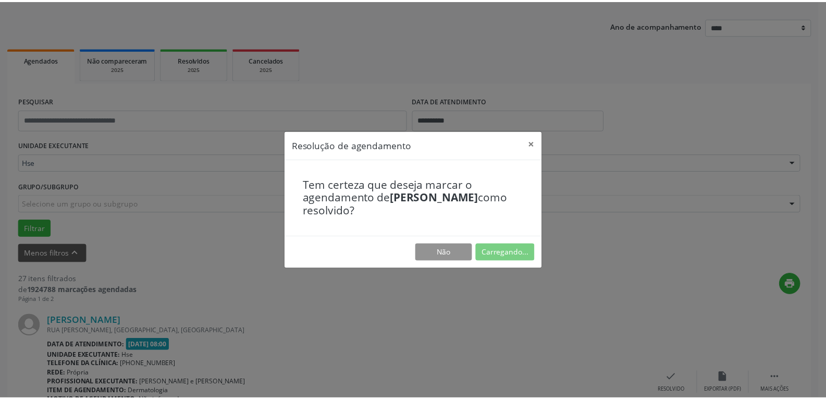
scroll to position [45, 0]
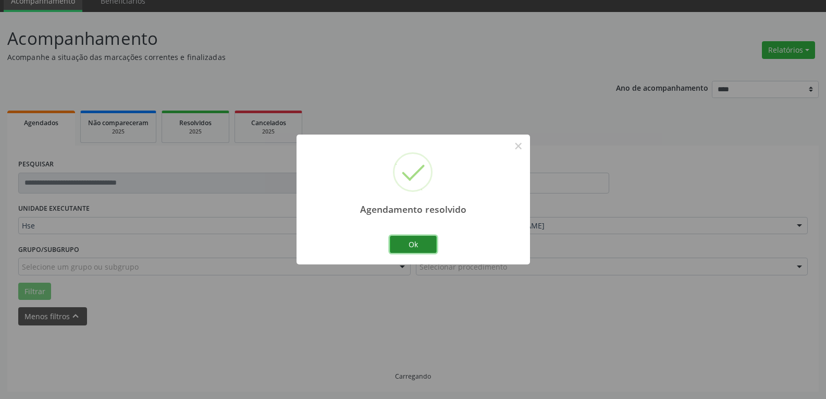
click at [419, 242] on button "Ok" at bounding box center [413, 245] width 47 height 18
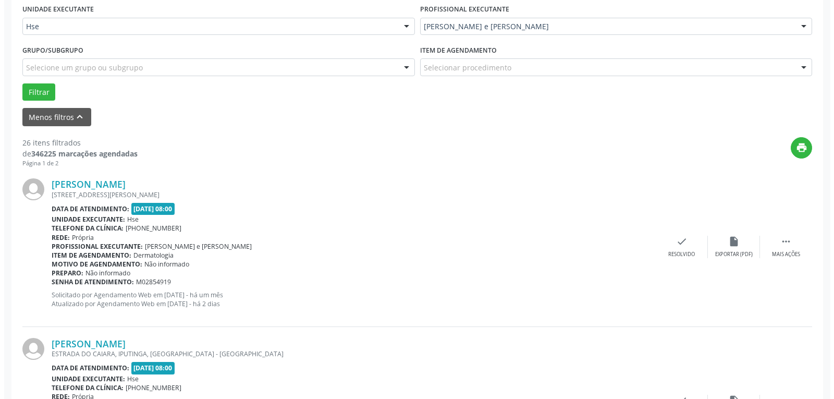
scroll to position [254, 0]
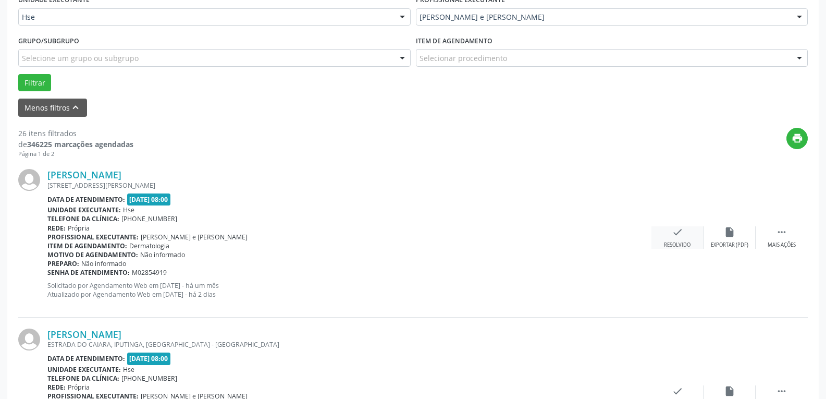
click at [675, 232] on icon "check" at bounding box center [677, 231] width 11 height 11
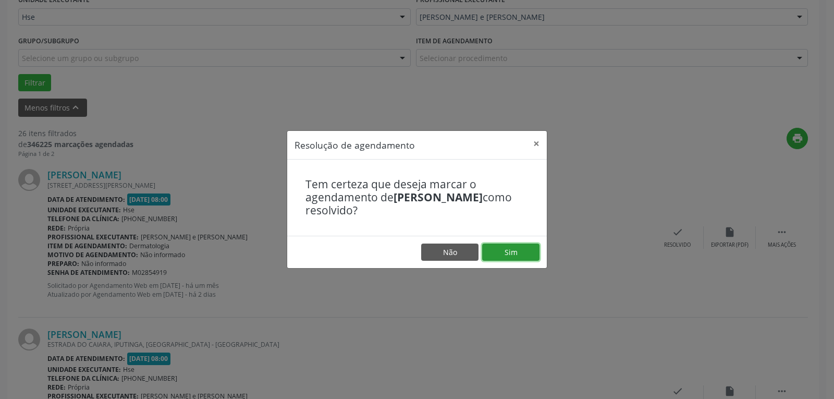
click at [509, 245] on button "Sim" at bounding box center [510, 252] width 57 height 18
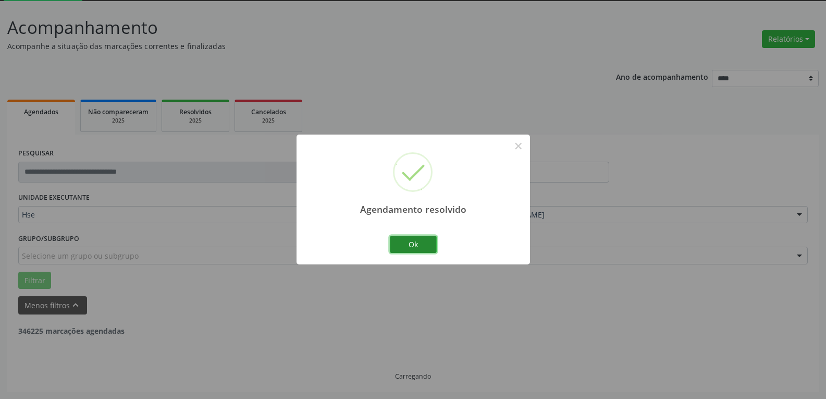
click at [420, 243] on button "Ok" at bounding box center [413, 245] width 47 height 18
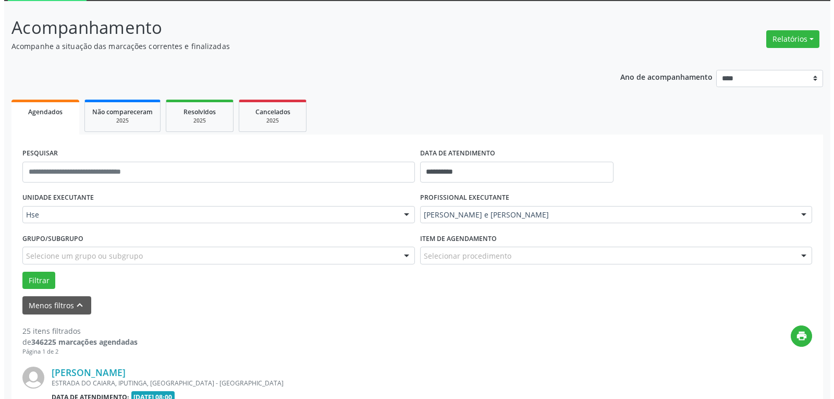
scroll to position [108, 0]
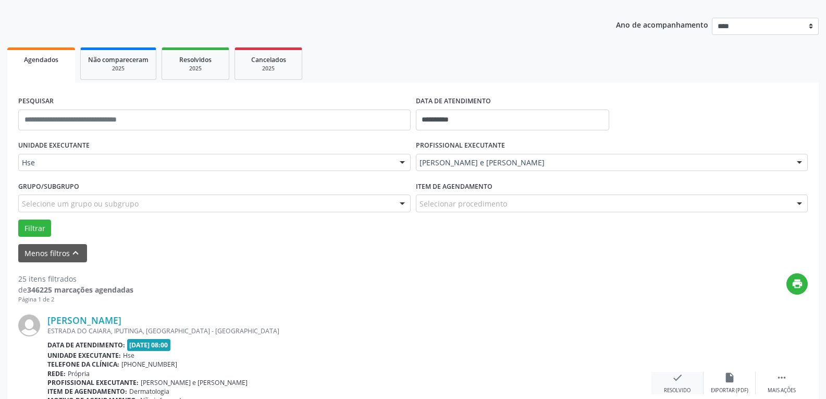
click at [675, 372] on icon "check" at bounding box center [677, 377] width 11 height 11
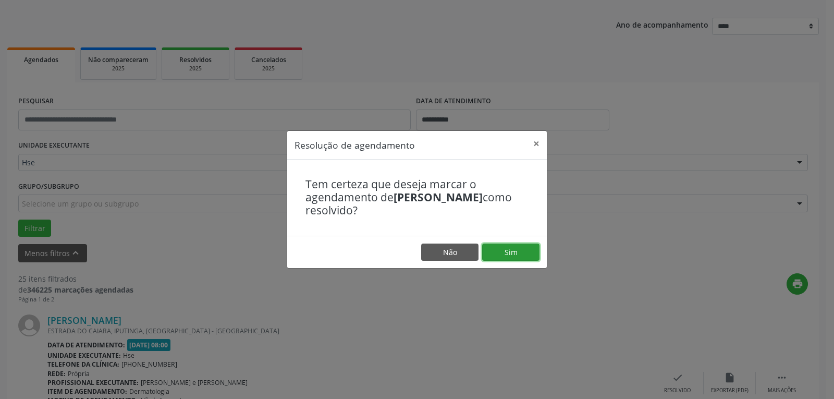
click at [529, 250] on button "Sim" at bounding box center [510, 252] width 57 height 18
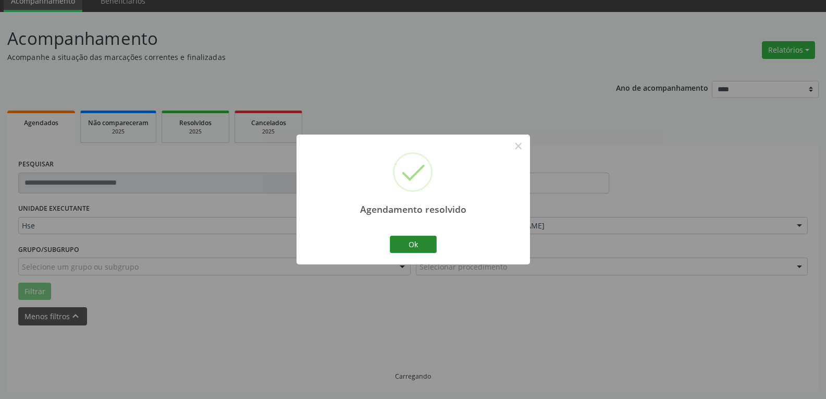
scroll to position [56, 0]
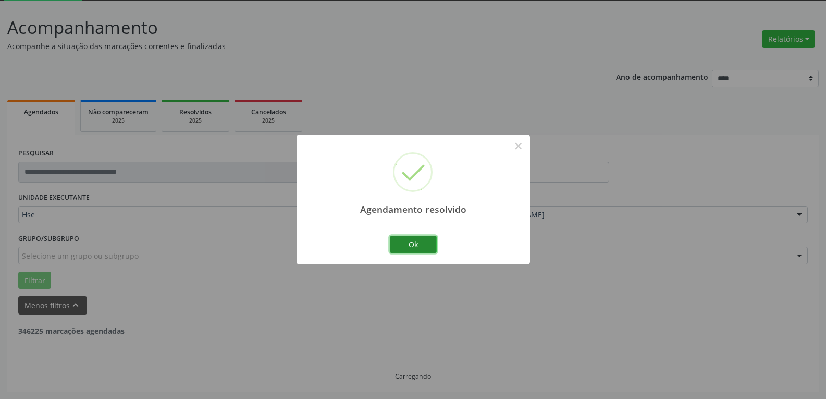
click at [424, 248] on button "Ok" at bounding box center [413, 245] width 47 height 18
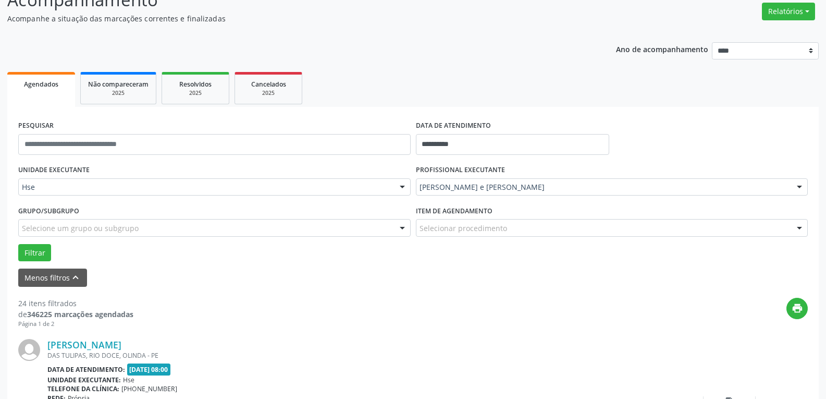
scroll to position [108, 0]
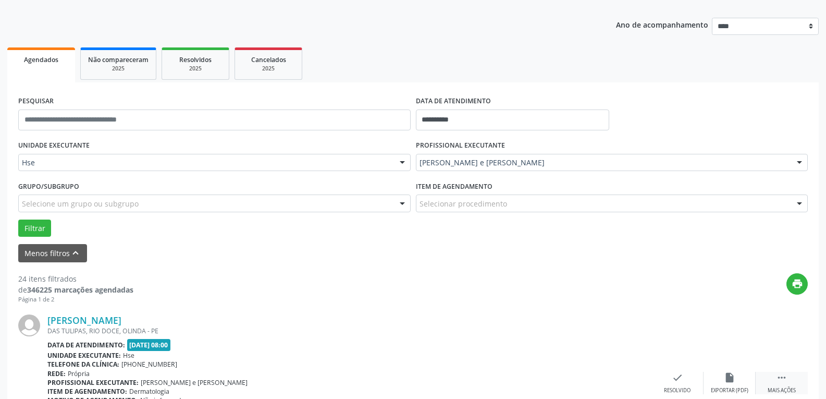
click at [786, 387] on div "Mais ações" at bounding box center [782, 390] width 28 height 7
click at [721, 377] on div "alarm_off Não compareceu" at bounding box center [729, 383] width 52 height 22
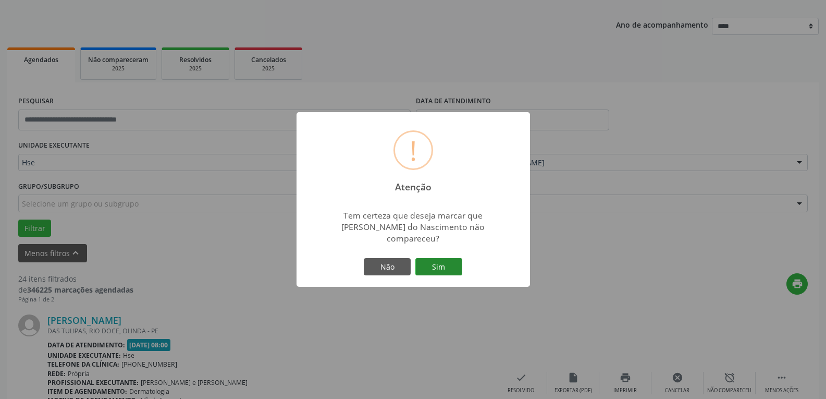
click at [445, 258] on button "Sim" at bounding box center [438, 267] width 47 height 18
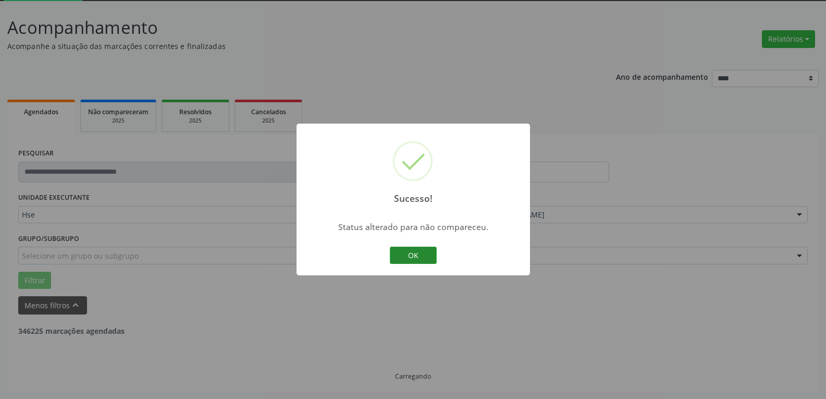
click at [407, 251] on button "OK" at bounding box center [413, 255] width 47 height 18
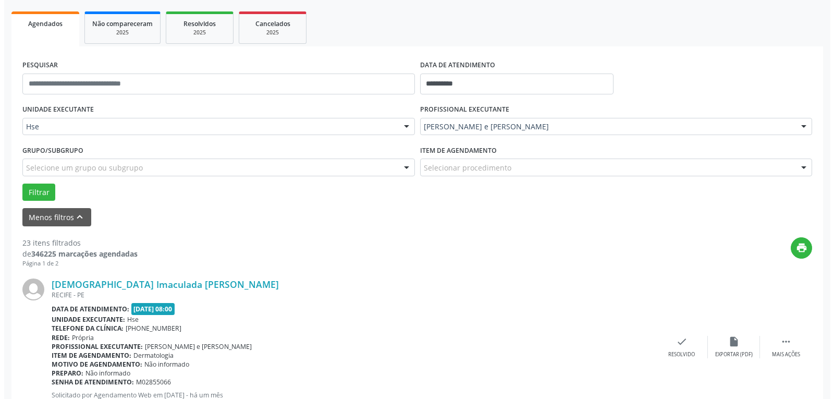
scroll to position [160, 0]
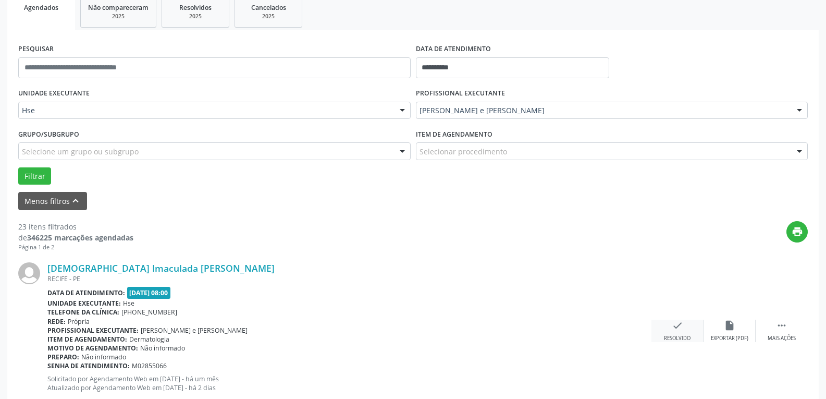
click at [687, 331] on div "check Resolvido" at bounding box center [677, 330] width 52 height 22
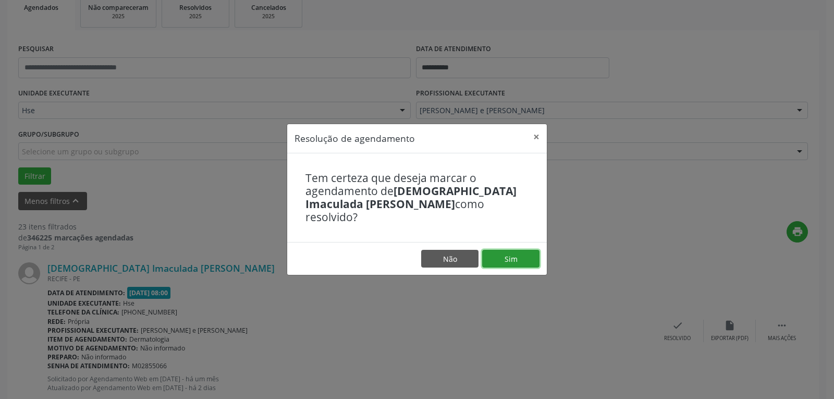
click at [503, 250] on button "Sim" at bounding box center [510, 259] width 57 height 18
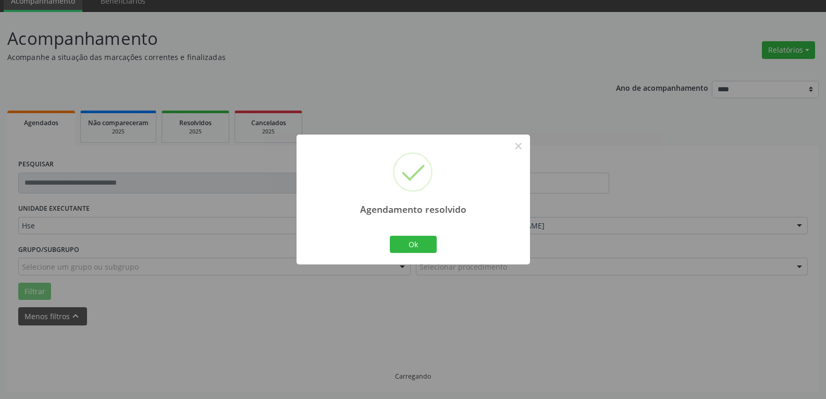
scroll to position [56, 0]
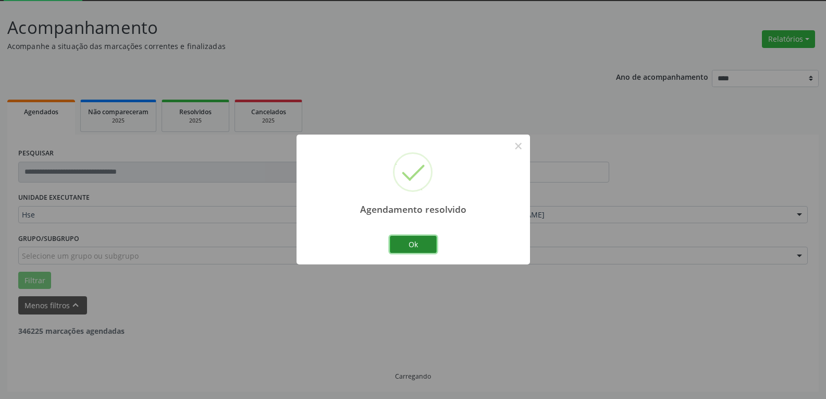
click at [426, 240] on button "Ok" at bounding box center [413, 245] width 47 height 18
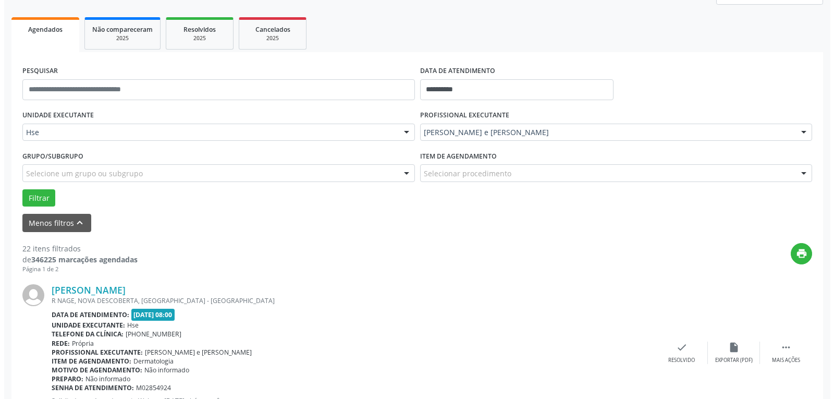
scroll to position [160, 0]
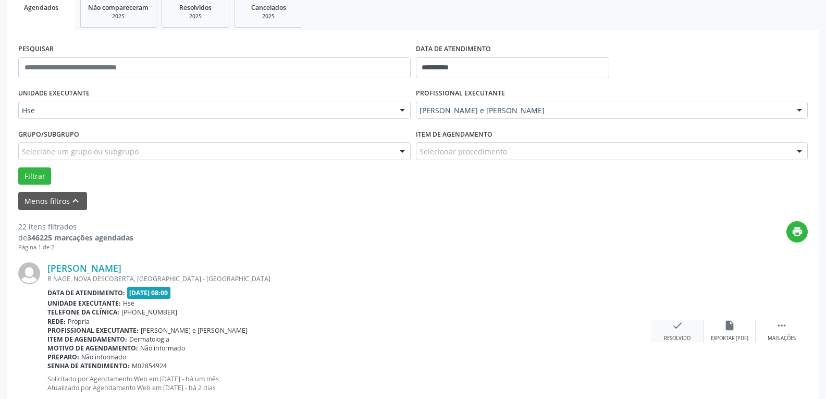
click at [684, 332] on div "check Resolvido" at bounding box center [677, 330] width 52 height 22
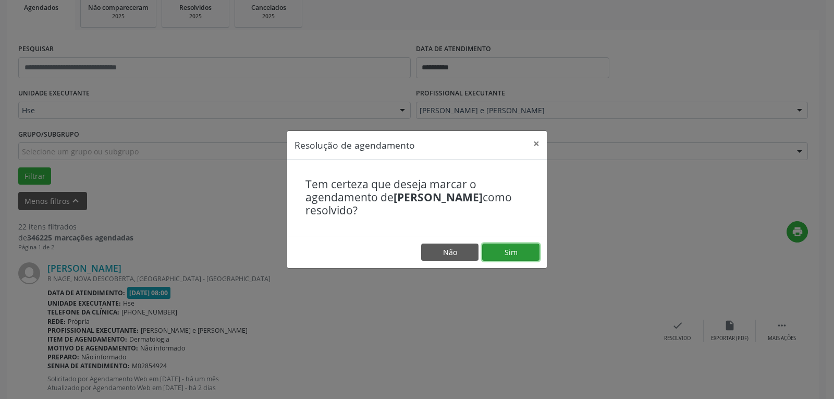
click at [524, 250] on button "Sim" at bounding box center [510, 252] width 57 height 18
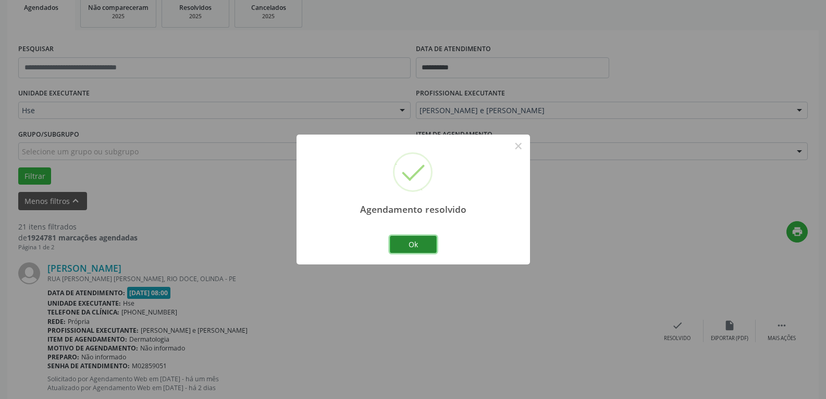
click at [412, 248] on button "Ok" at bounding box center [413, 245] width 47 height 18
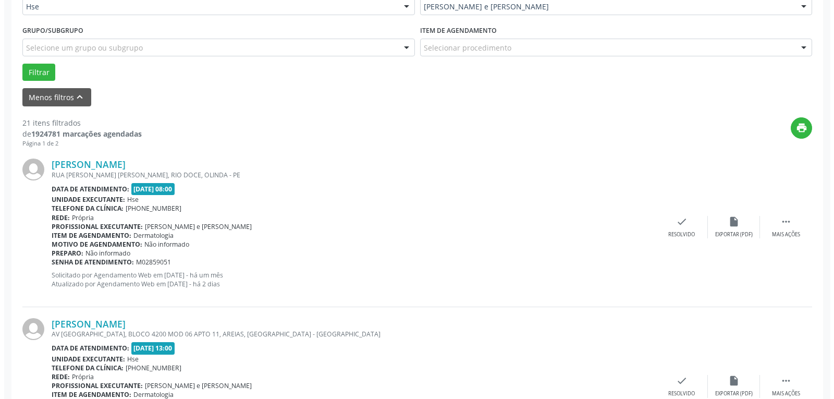
scroll to position [265, 0]
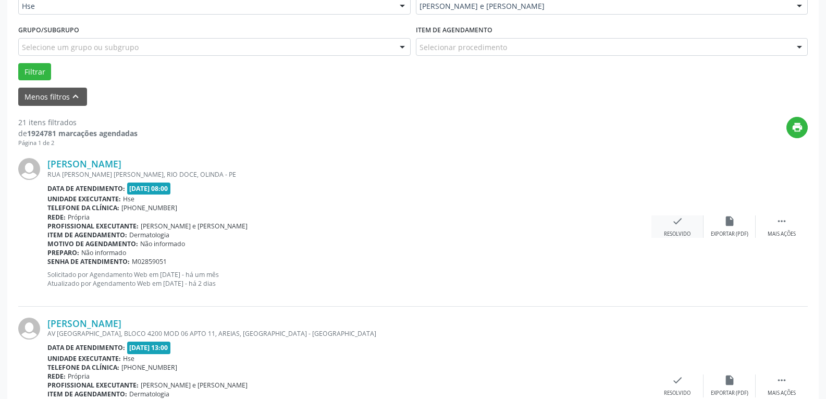
click at [672, 220] on icon "check" at bounding box center [677, 220] width 11 height 11
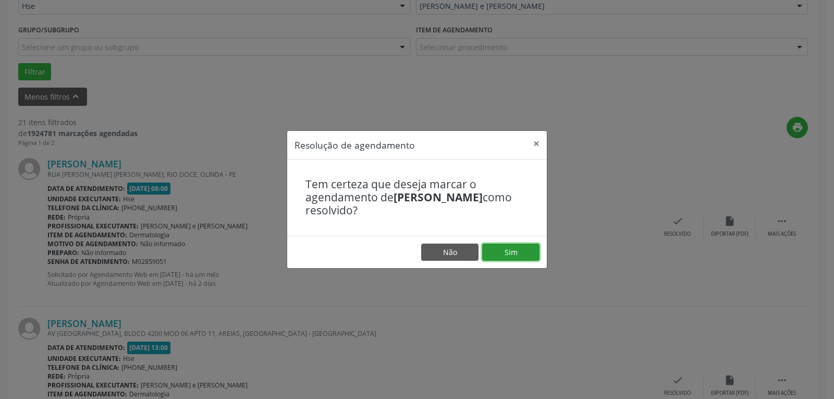
click at [512, 246] on button "Sim" at bounding box center [510, 252] width 57 height 18
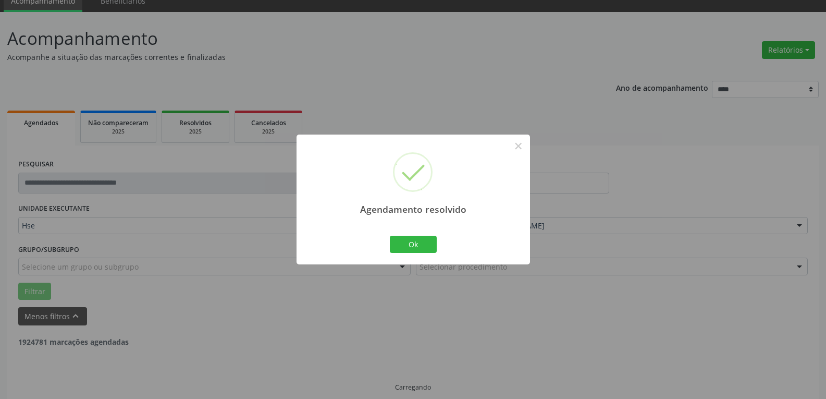
scroll to position [56, 0]
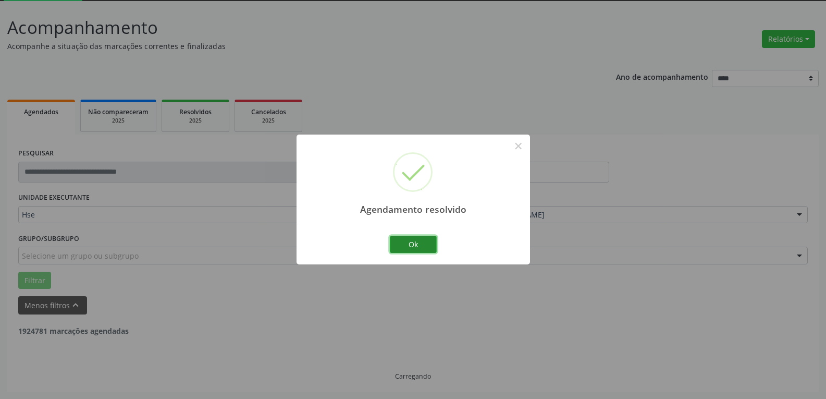
click at [411, 242] on button "Ok" at bounding box center [413, 245] width 47 height 18
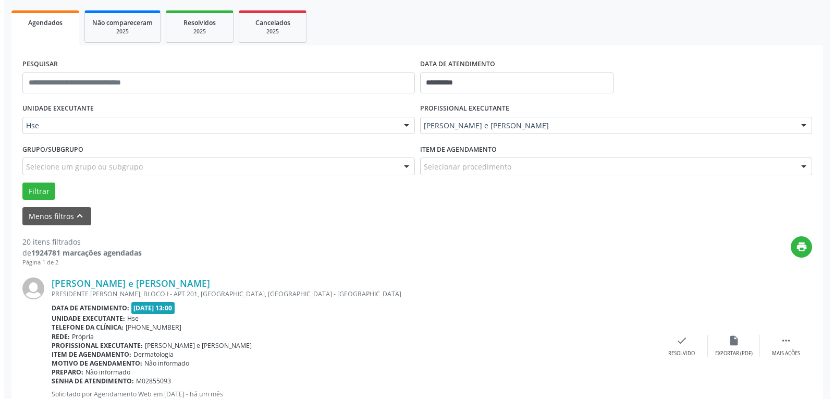
scroll to position [160, 0]
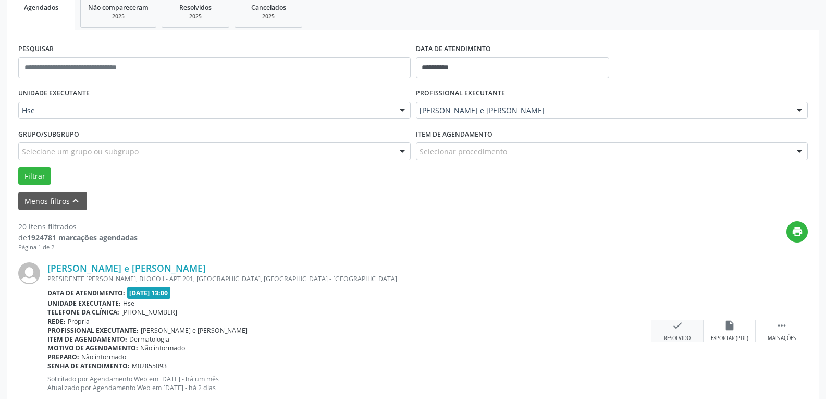
click at [679, 333] on div "check Resolvido" at bounding box center [677, 330] width 52 height 22
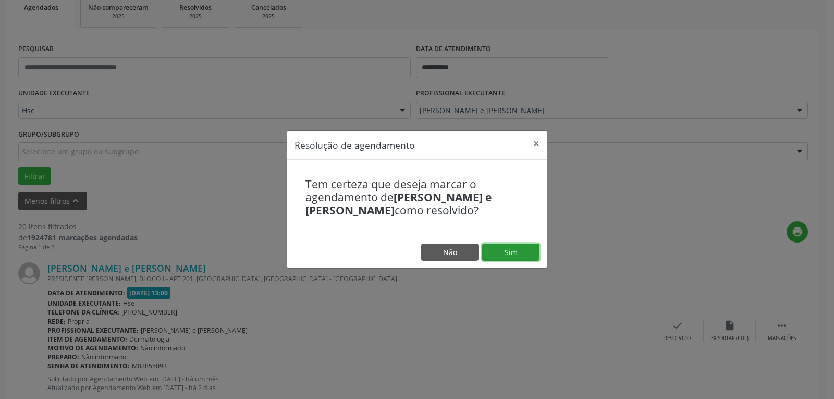
click at [501, 245] on button "Sim" at bounding box center [510, 252] width 57 height 18
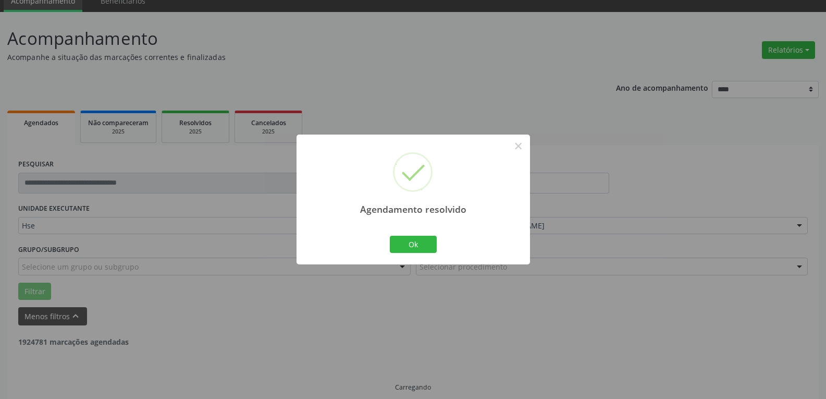
scroll to position [56, 0]
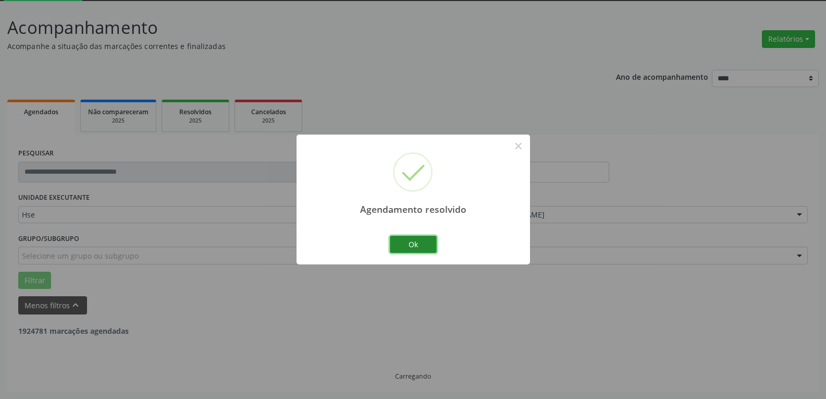
click at [391, 247] on button "Ok" at bounding box center [413, 245] width 47 height 18
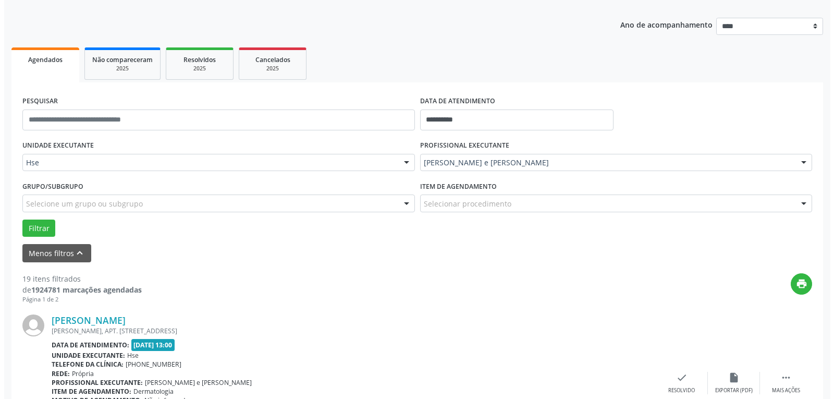
scroll to position [160, 0]
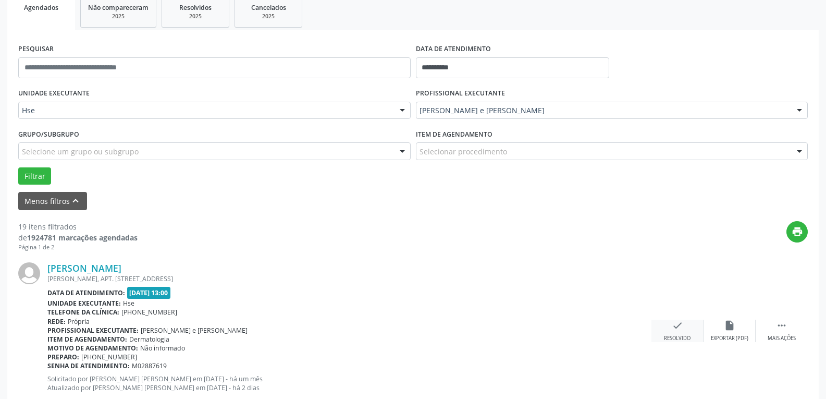
click at [685, 331] on div "check Resolvido" at bounding box center [677, 330] width 52 height 22
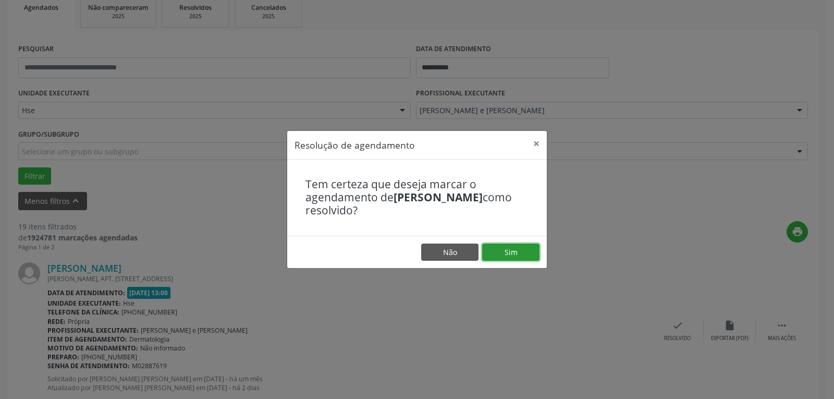
click at [509, 253] on button "Sim" at bounding box center [510, 252] width 57 height 18
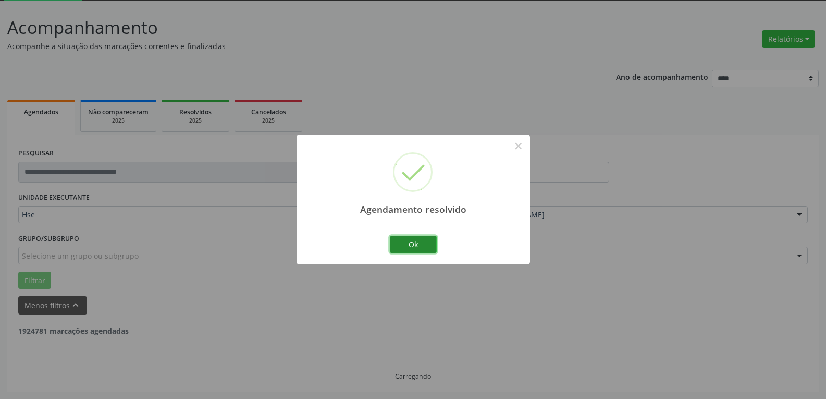
click at [415, 244] on button "Ok" at bounding box center [413, 245] width 47 height 18
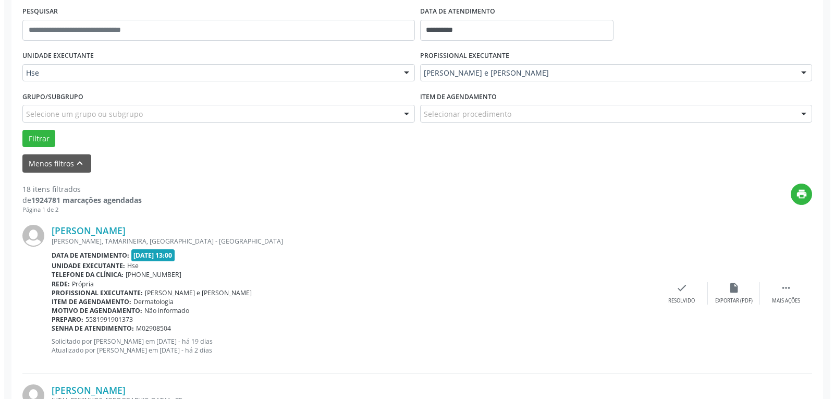
scroll to position [213, 0]
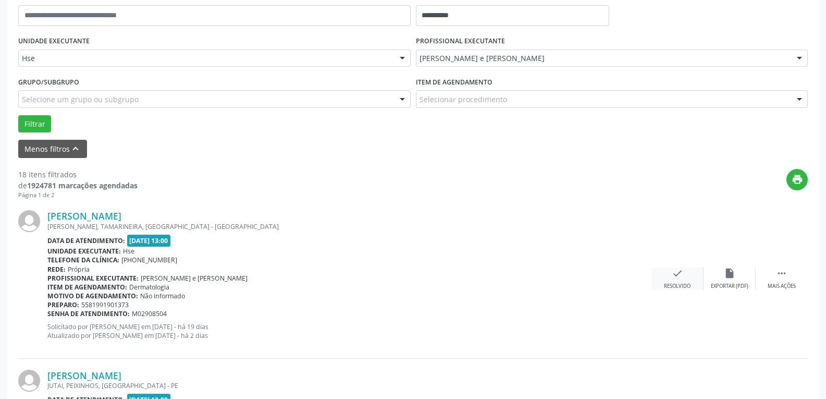
click at [682, 273] on icon "check" at bounding box center [677, 272] width 11 height 11
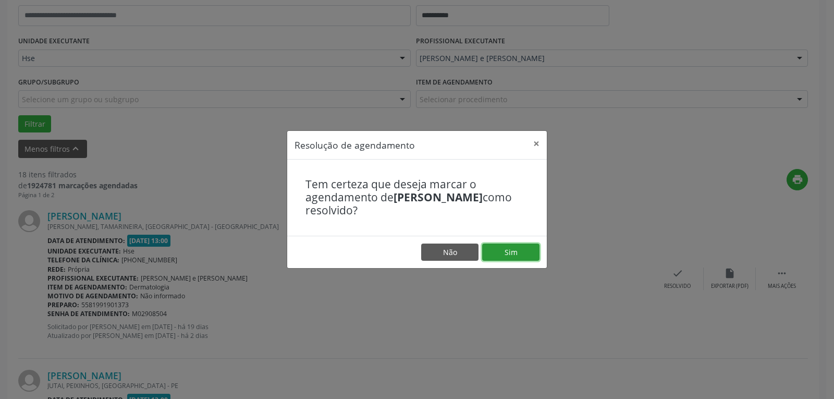
click at [515, 248] on button "Sim" at bounding box center [510, 252] width 57 height 18
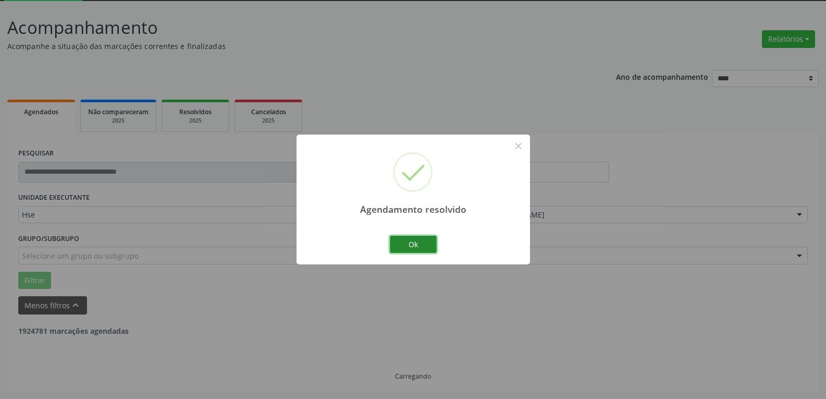
click at [416, 246] on button "Ok" at bounding box center [413, 245] width 47 height 18
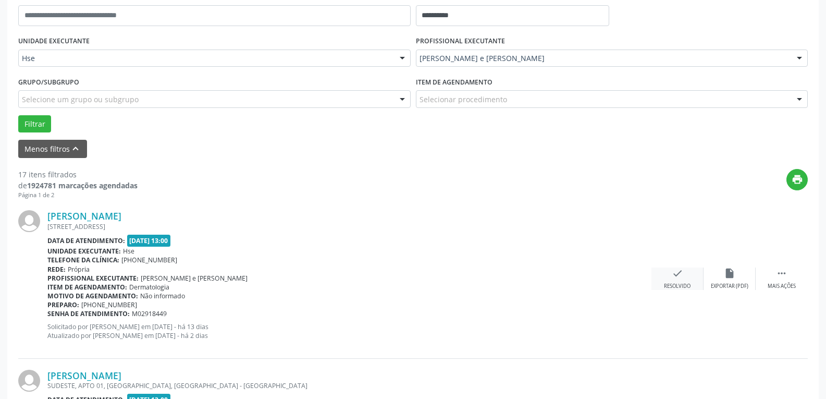
click at [663, 278] on div "check Resolvido" at bounding box center [677, 278] width 52 height 22
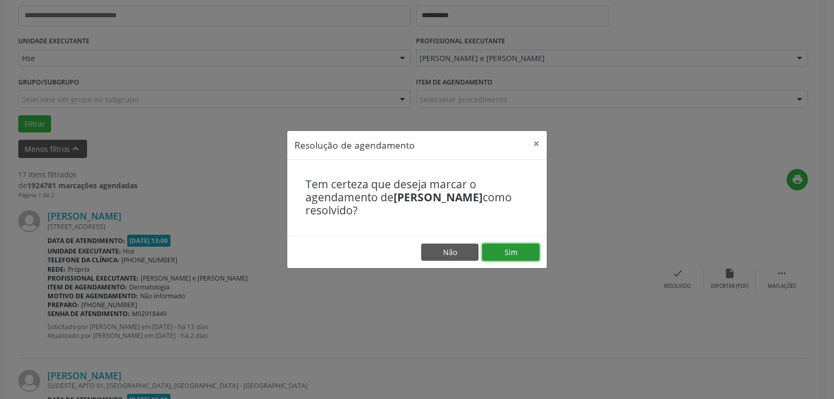
click at [514, 252] on button "Sim" at bounding box center [510, 252] width 57 height 18
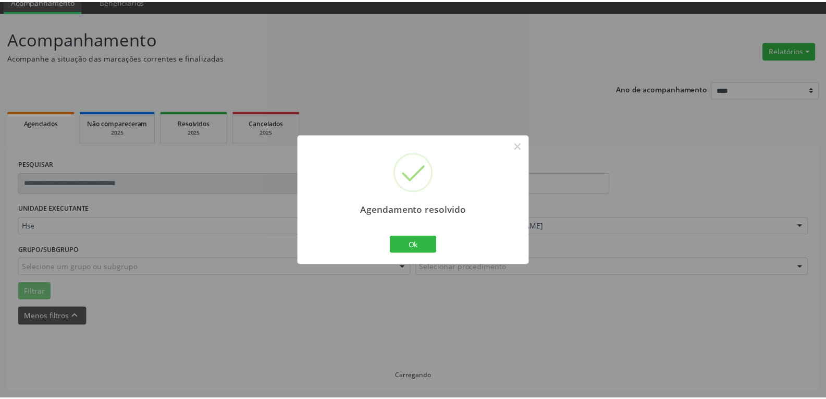
scroll to position [45, 0]
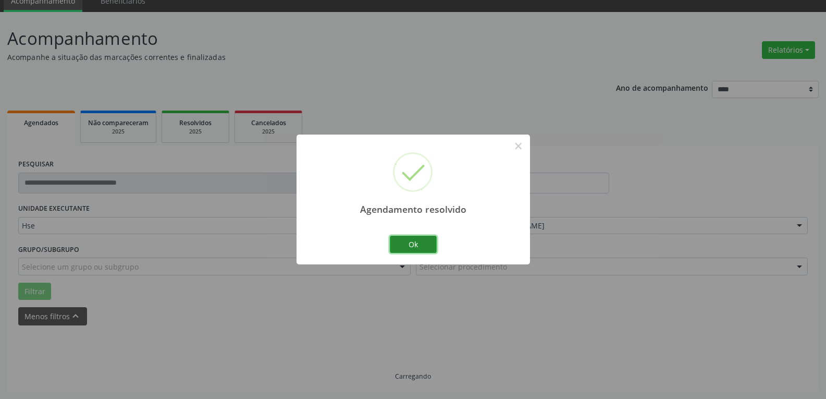
click at [417, 237] on button "Ok" at bounding box center [413, 245] width 47 height 18
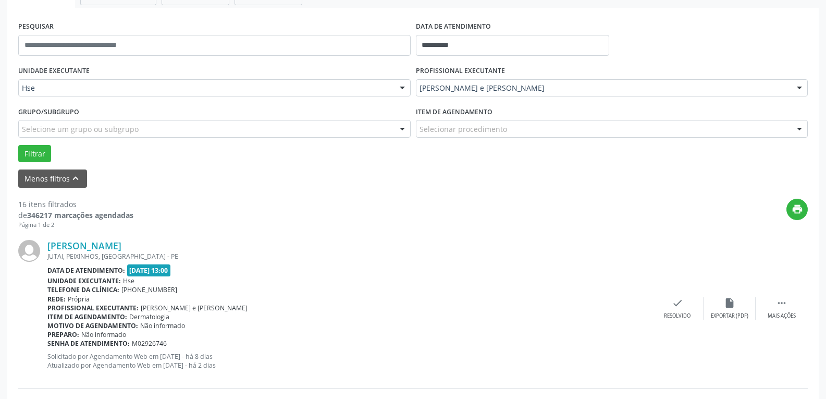
scroll to position [202, 0]
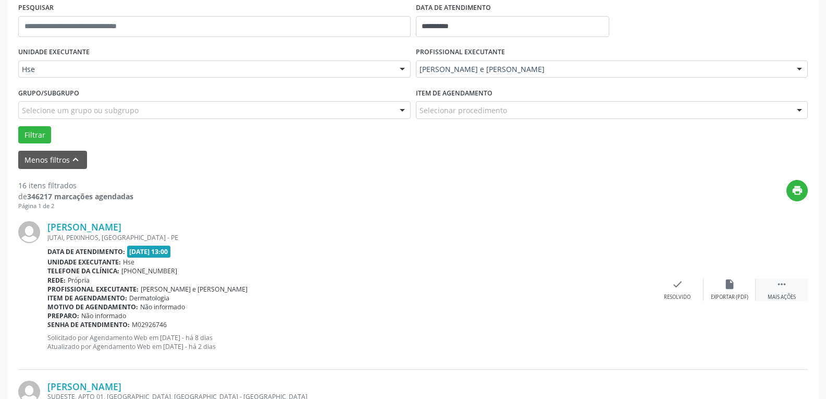
click at [777, 293] on div "Mais ações" at bounding box center [782, 296] width 28 height 7
click at [721, 292] on div "alarm_off Não compareceu" at bounding box center [729, 289] width 52 height 22
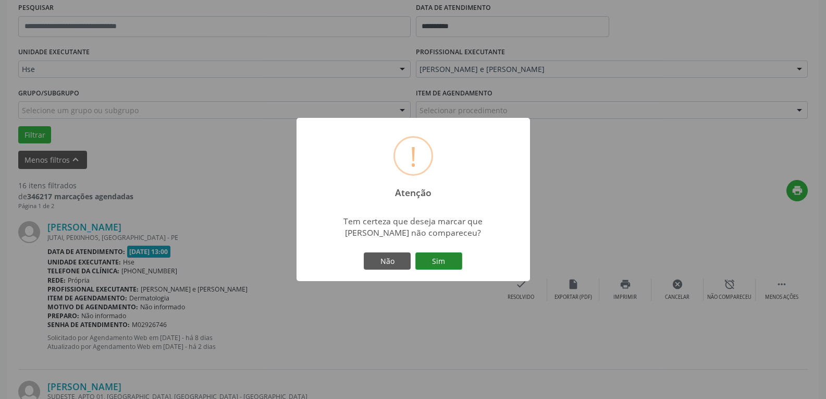
click at [439, 257] on button "Sim" at bounding box center [438, 261] width 47 height 18
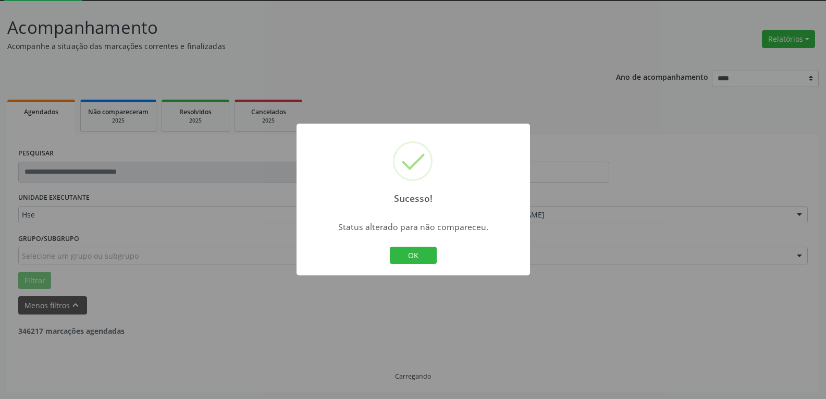
scroll to position [56, 0]
click at [398, 251] on button "OK" at bounding box center [413, 255] width 47 height 18
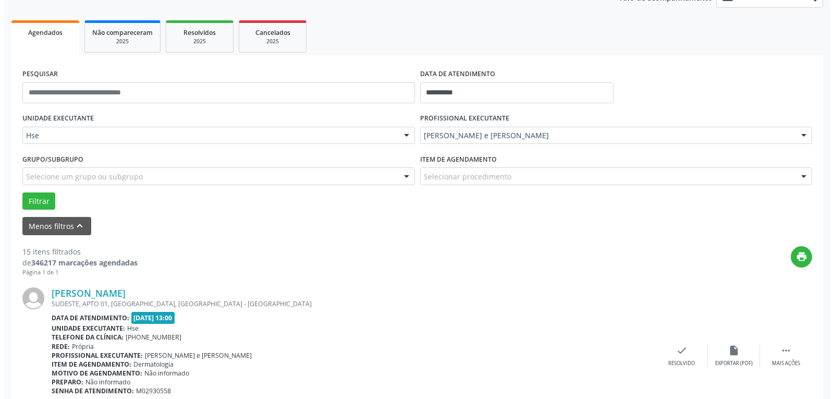
scroll to position [213, 0]
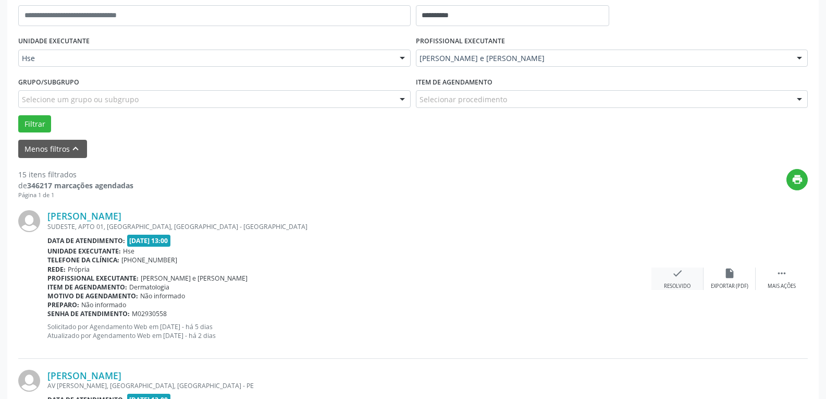
click at [673, 283] on div "Resolvido" at bounding box center [677, 285] width 27 height 7
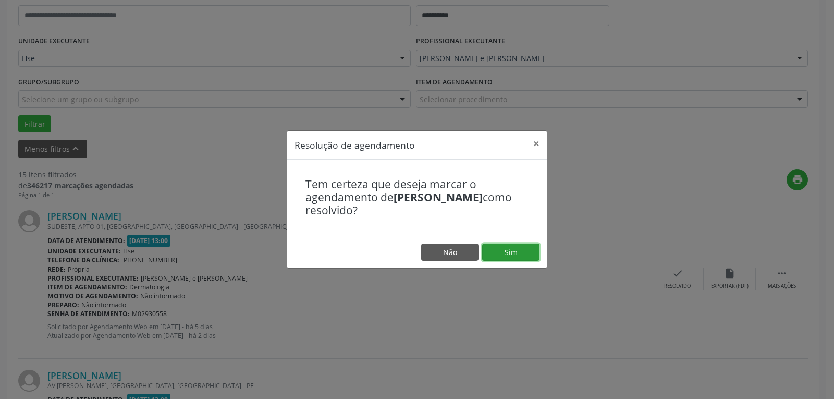
click at [517, 259] on button "Sim" at bounding box center [510, 252] width 57 height 18
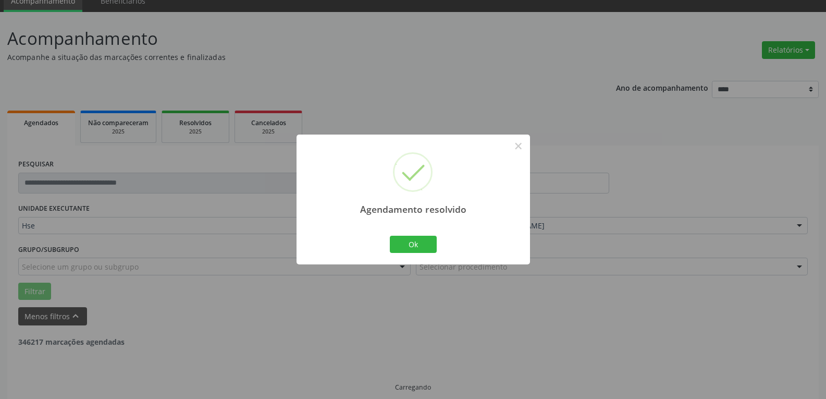
scroll to position [56, 0]
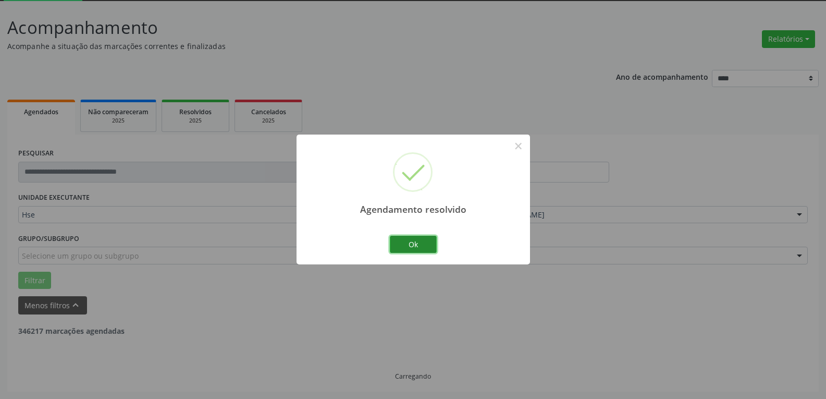
click at [420, 249] on button "Ok" at bounding box center [413, 245] width 47 height 18
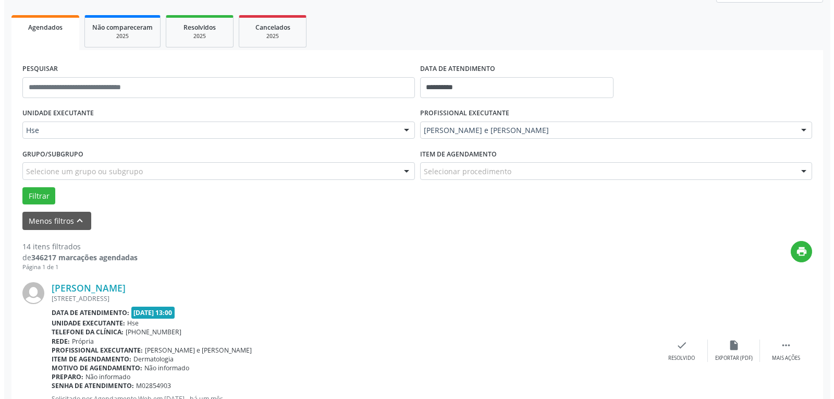
scroll to position [160, 0]
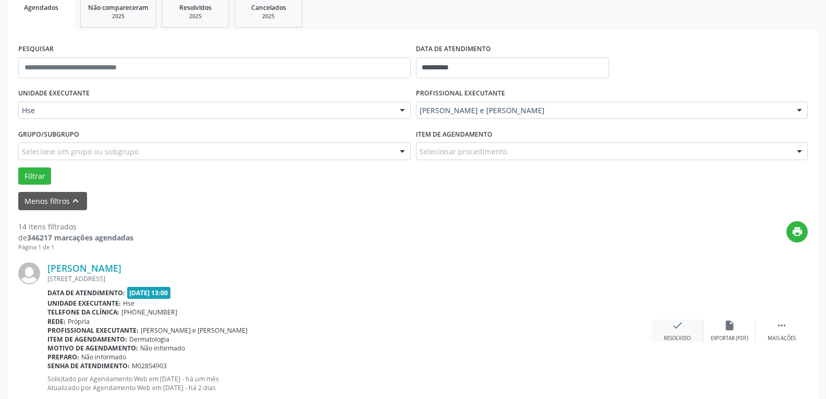
click at [672, 332] on div "check Resolvido" at bounding box center [677, 330] width 52 height 22
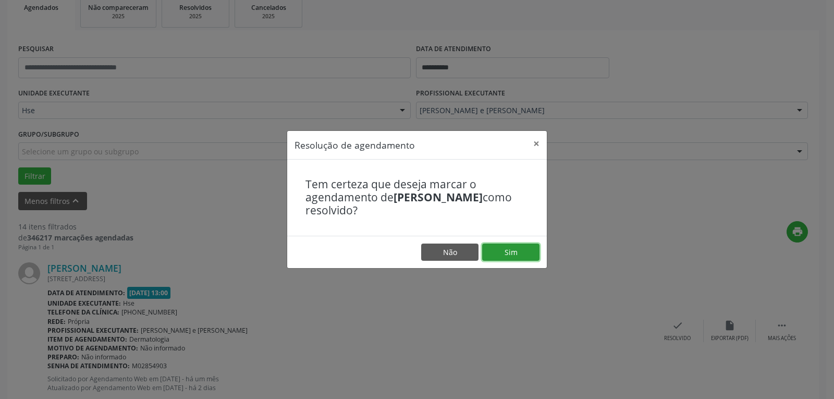
click at [513, 244] on button "Sim" at bounding box center [510, 252] width 57 height 18
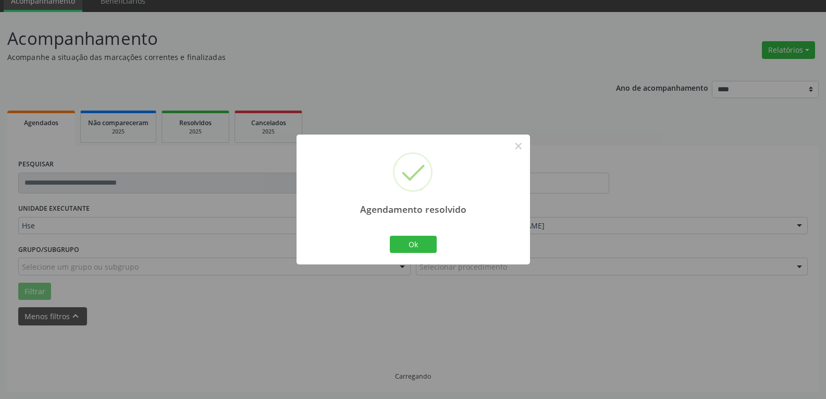
scroll to position [56, 0]
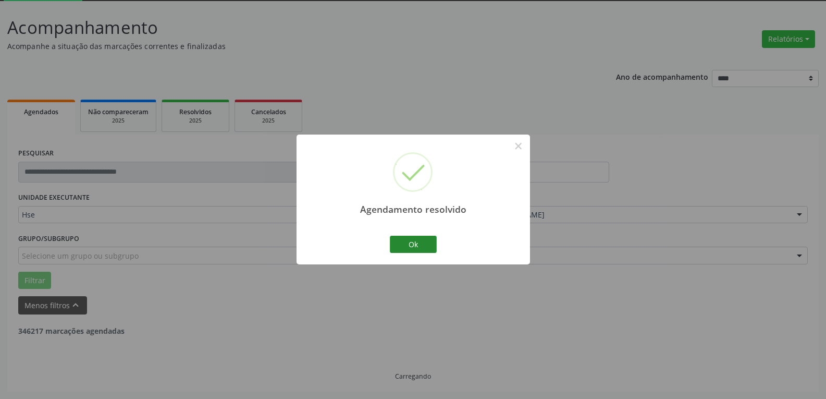
drag, startPoint x: 386, startPoint y: 243, endPoint x: 395, endPoint y: 243, distance: 9.4
click at [386, 243] on div "Agendamento resolvido × Ok Cancel" at bounding box center [412, 199] width 233 height 130
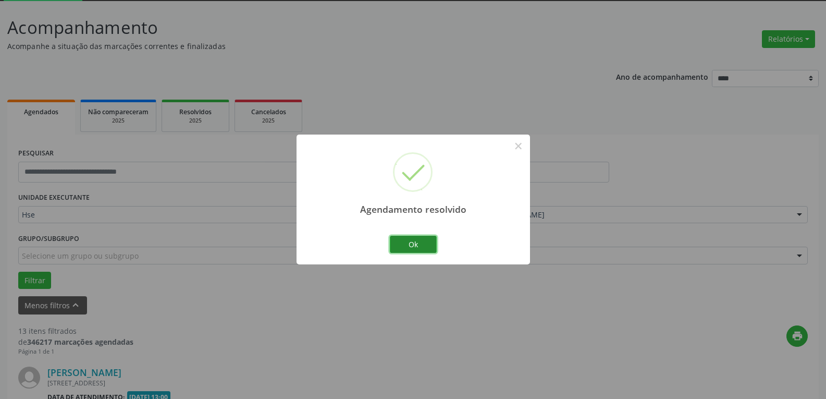
click at [395, 243] on button "Ok" at bounding box center [413, 245] width 47 height 18
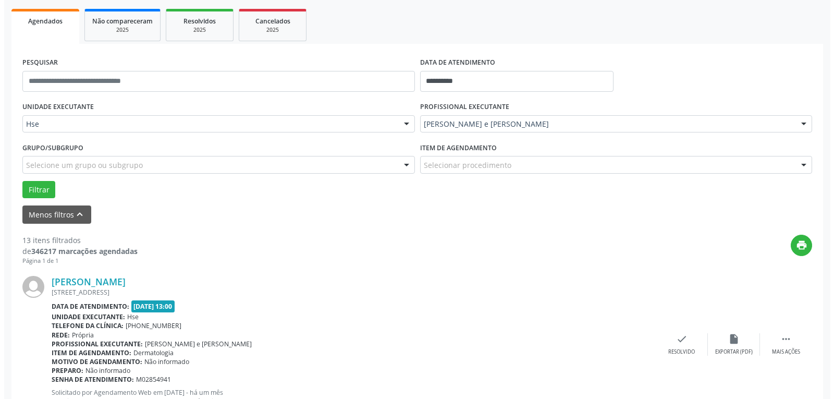
scroll to position [160, 0]
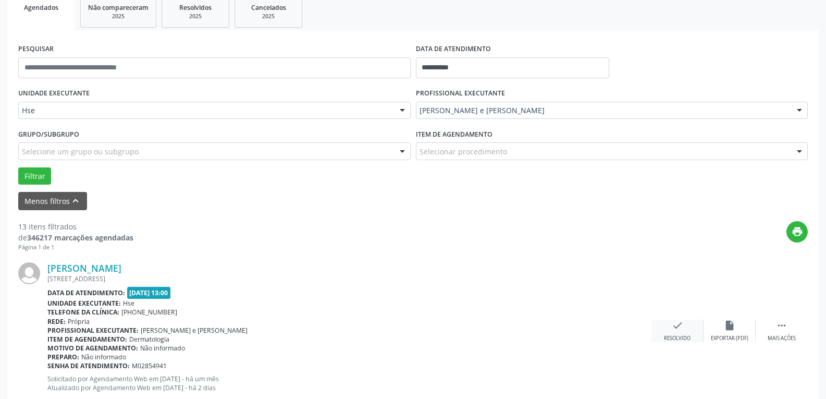
click at [670, 326] on div "check Resolvido" at bounding box center [677, 330] width 52 height 22
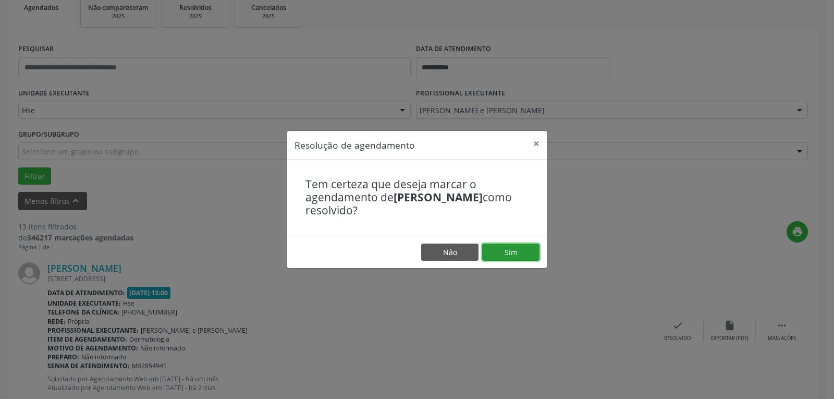
click at [505, 259] on button "Sim" at bounding box center [510, 252] width 57 height 18
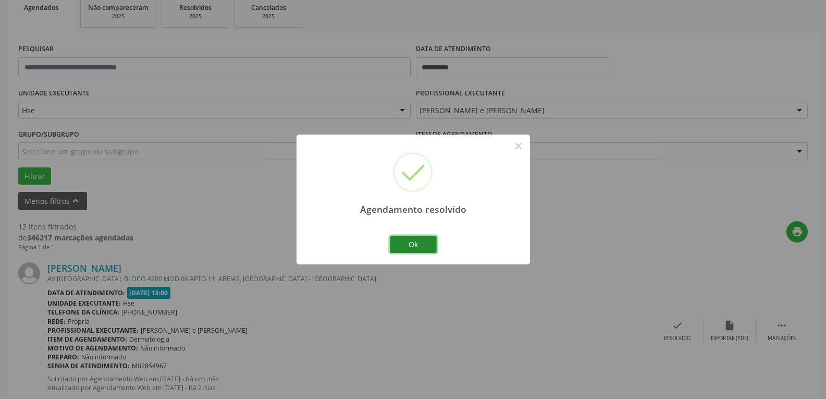
click at [418, 243] on button "Ok" at bounding box center [413, 245] width 47 height 18
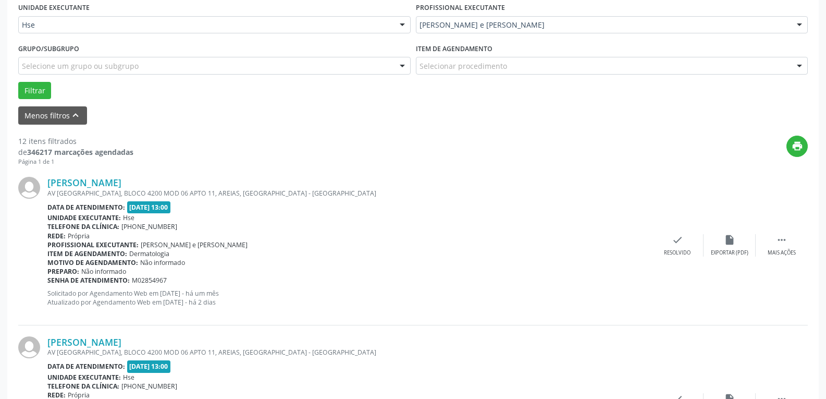
scroll to position [265, 0]
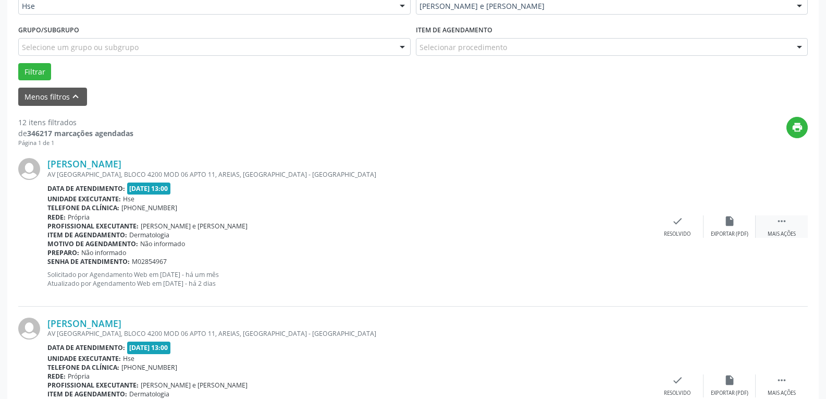
click at [775, 225] on div " Mais ações" at bounding box center [782, 226] width 52 height 22
click at [718, 219] on div "alarm_off Não compareceu" at bounding box center [729, 226] width 52 height 22
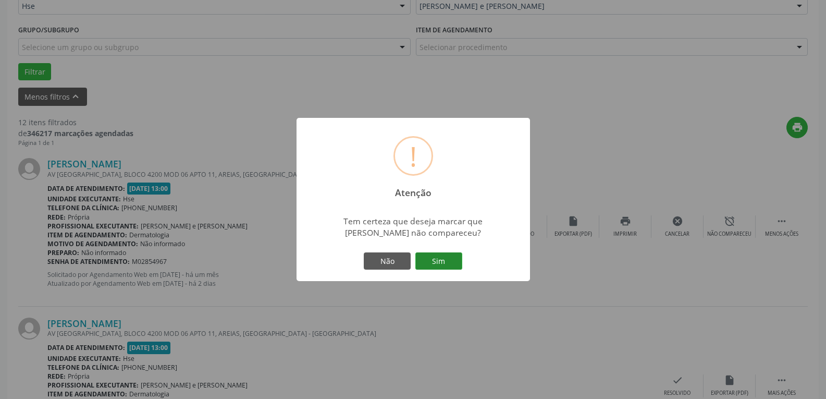
click at [443, 253] on button "Sim" at bounding box center [438, 261] width 47 height 18
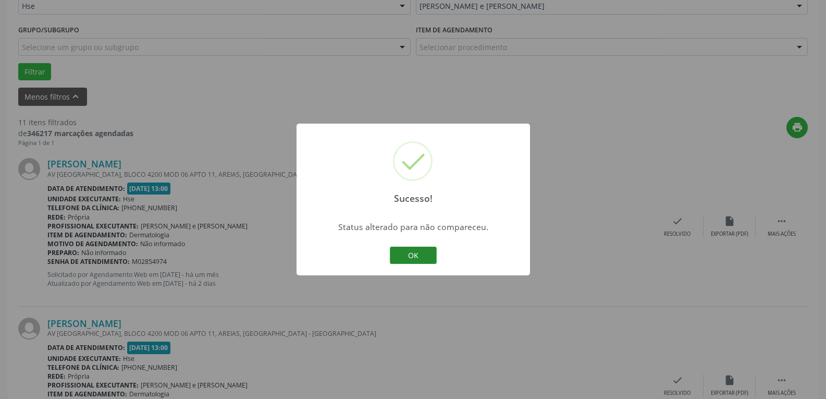
click at [422, 253] on button "OK" at bounding box center [413, 255] width 47 height 18
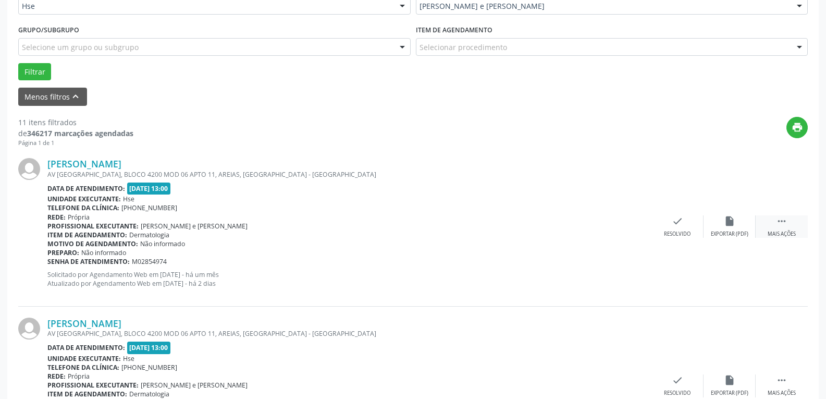
click at [775, 222] on div " Mais ações" at bounding box center [782, 226] width 52 height 22
click at [724, 225] on icon "alarm_off" at bounding box center [729, 220] width 11 height 11
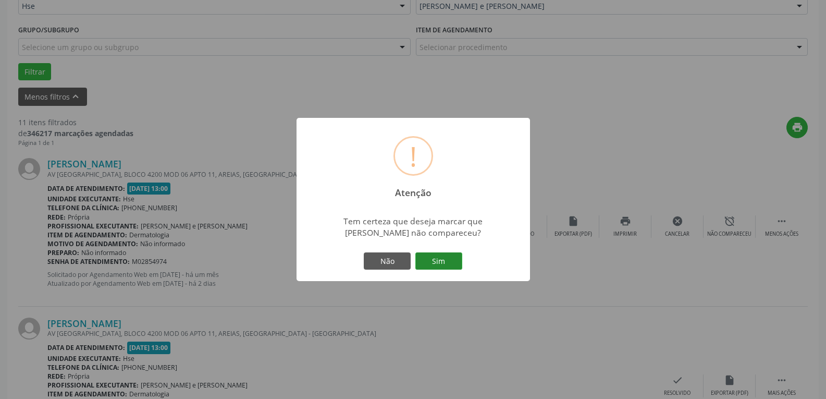
click at [438, 260] on button "Sim" at bounding box center [438, 261] width 47 height 18
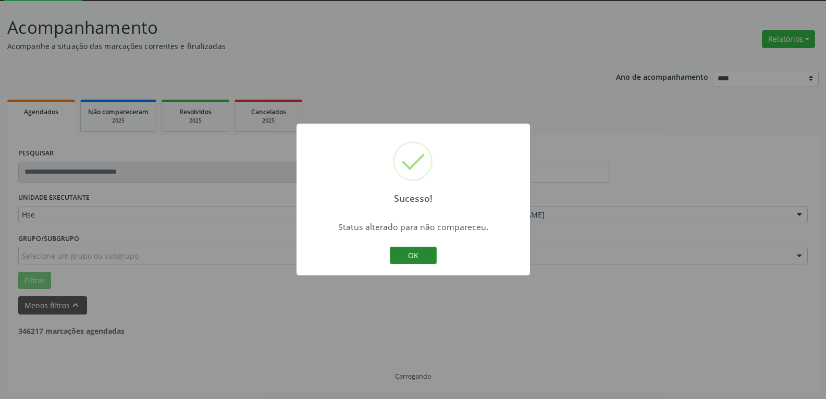
click at [418, 248] on button "OK" at bounding box center [413, 255] width 47 height 18
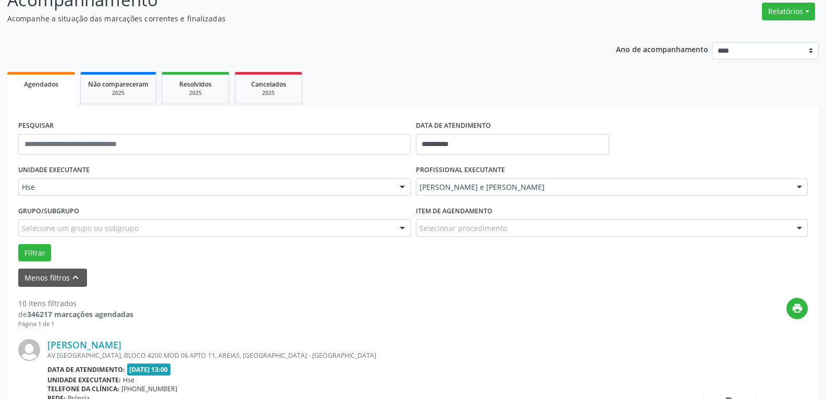
scroll to position [160, 0]
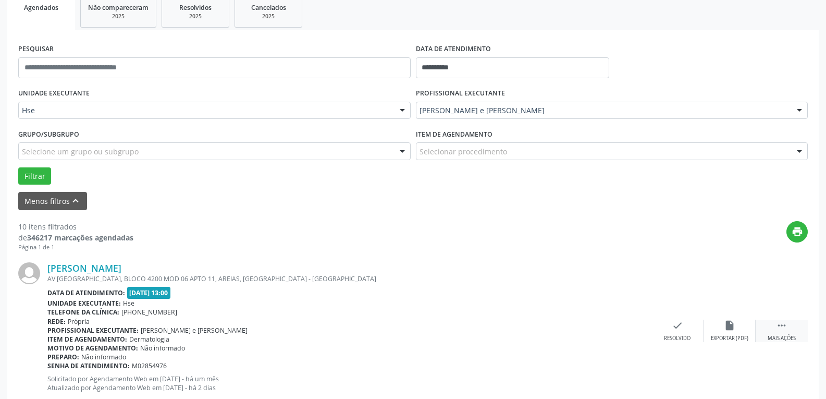
click at [798, 329] on div " Mais ações" at bounding box center [782, 330] width 52 height 22
click at [709, 320] on div "alarm_off Não compareceu" at bounding box center [729, 330] width 52 height 22
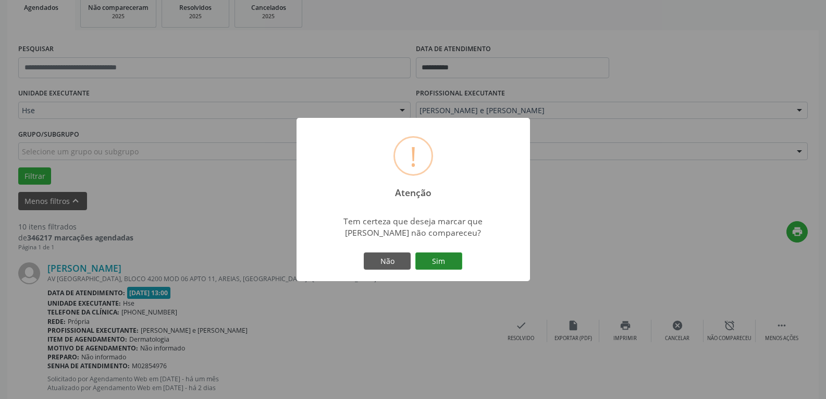
click at [430, 256] on button "Sim" at bounding box center [438, 261] width 47 height 18
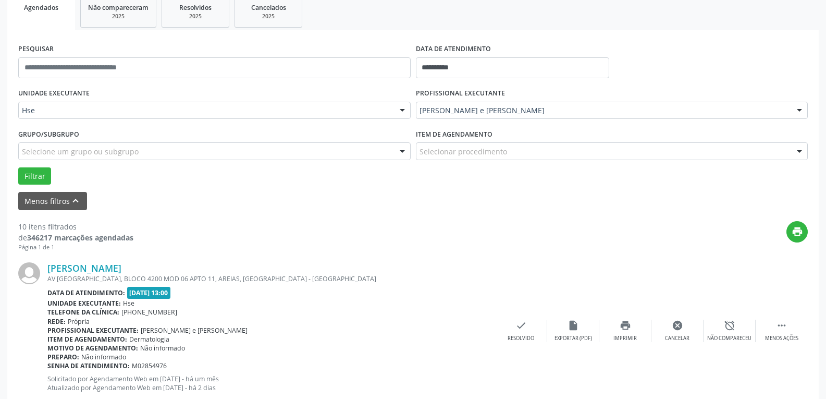
scroll to position [56, 0]
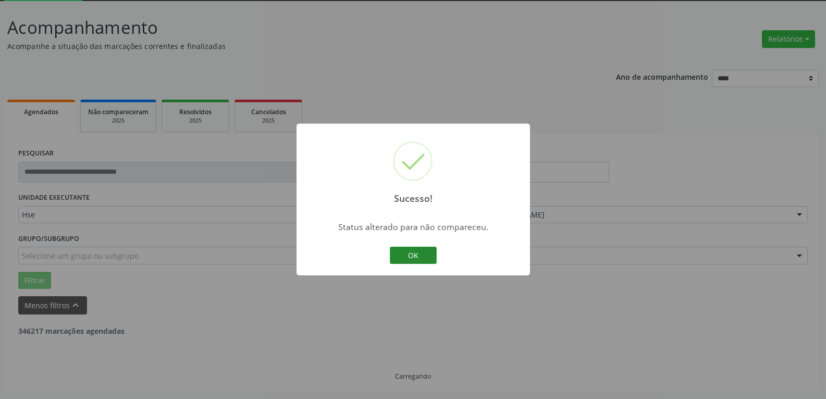
click at [401, 253] on button "OK" at bounding box center [413, 255] width 47 height 18
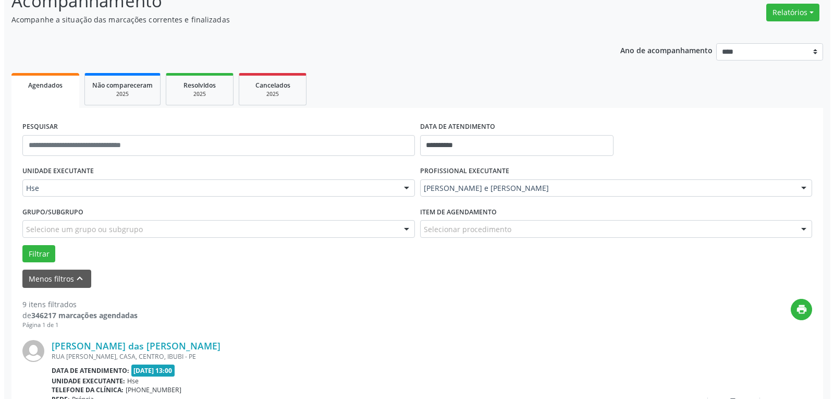
scroll to position [108, 0]
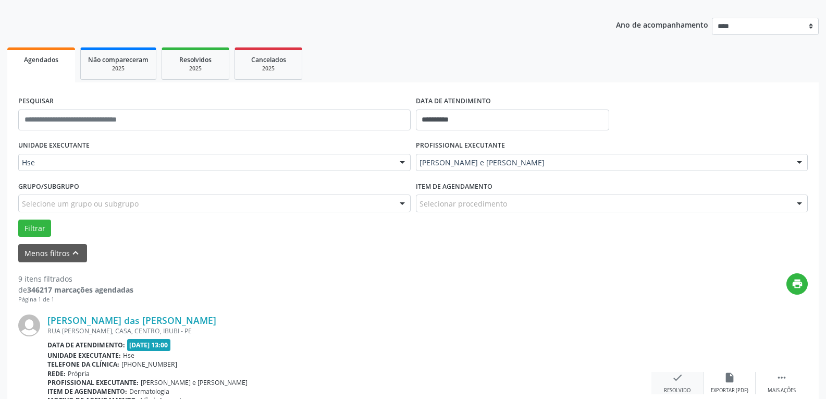
click at [681, 377] on icon "check" at bounding box center [677, 377] width 11 height 11
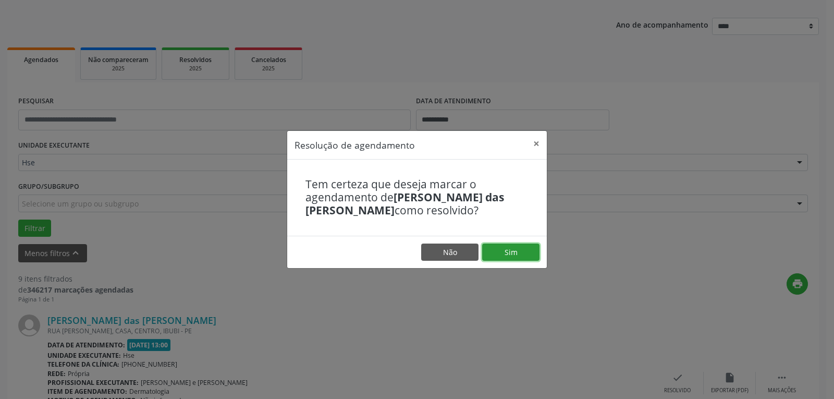
click at [504, 253] on button "Sim" at bounding box center [510, 252] width 57 height 18
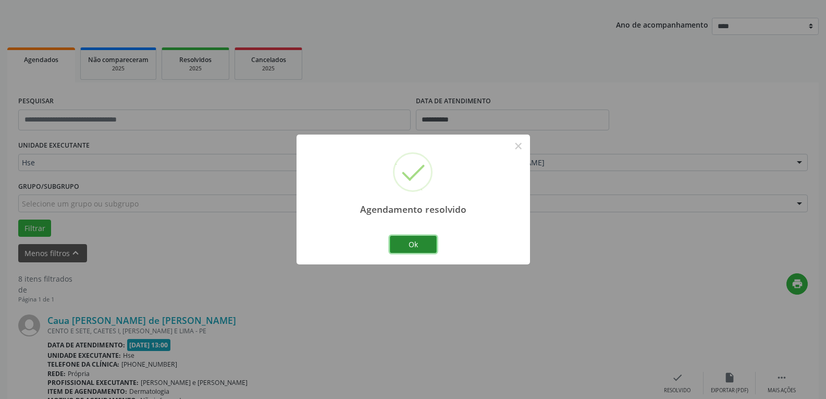
click at [420, 240] on button "Ok" at bounding box center [413, 245] width 47 height 18
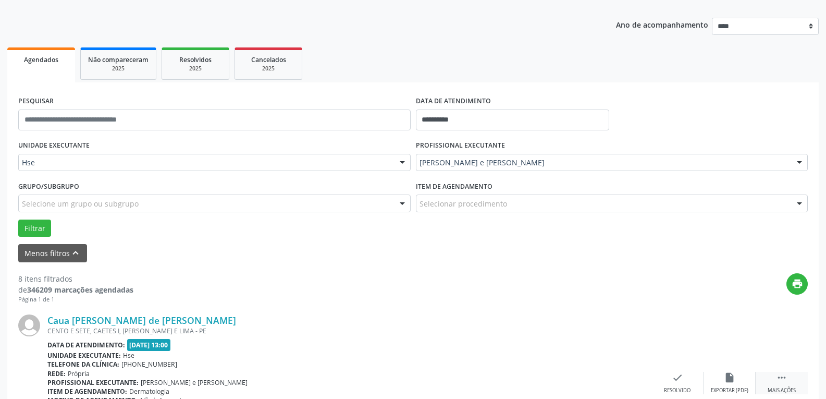
click at [783, 384] on div " Mais ações" at bounding box center [782, 383] width 52 height 22
click at [726, 374] on icon "alarm_off" at bounding box center [729, 377] width 11 height 11
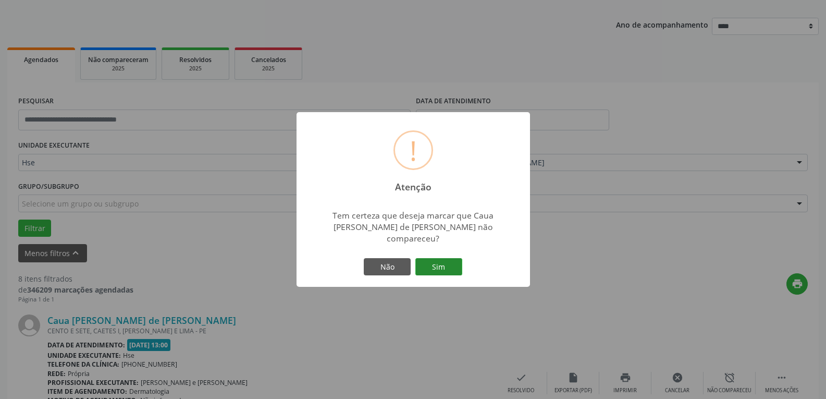
click at [443, 262] on button "Sim" at bounding box center [438, 267] width 47 height 18
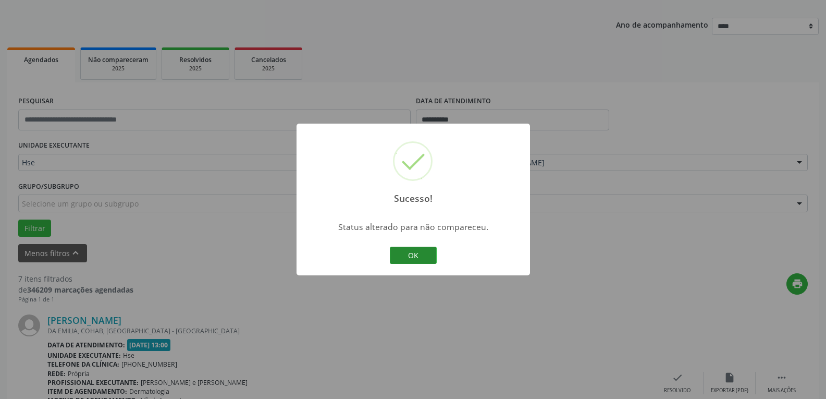
click at [417, 261] on button "OK" at bounding box center [413, 255] width 47 height 18
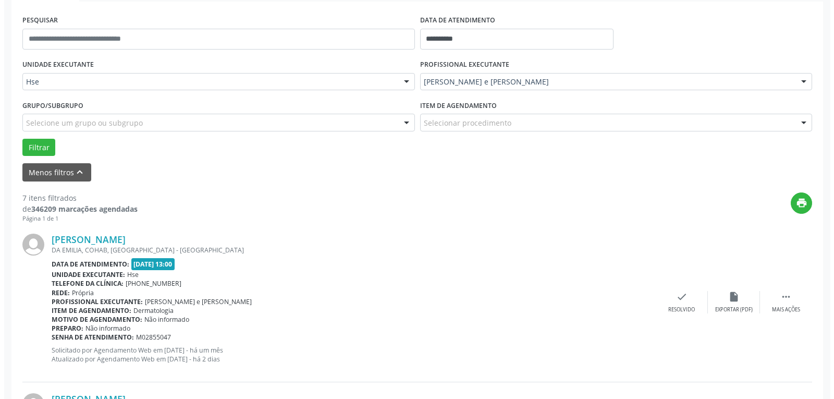
scroll to position [213, 0]
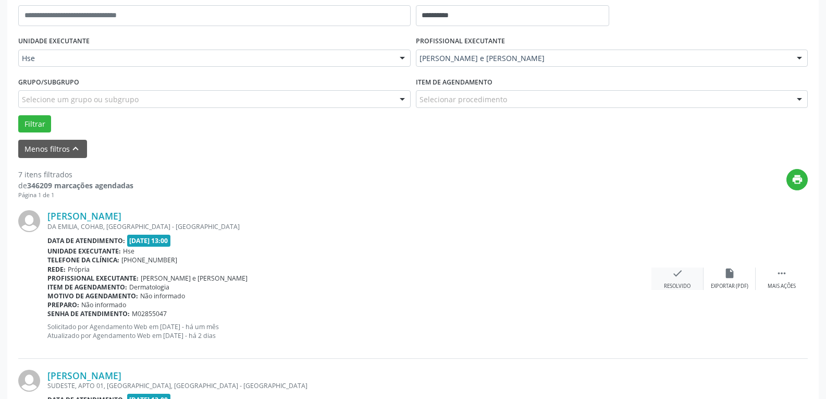
click at [671, 274] on div "check Resolvido" at bounding box center [677, 278] width 52 height 22
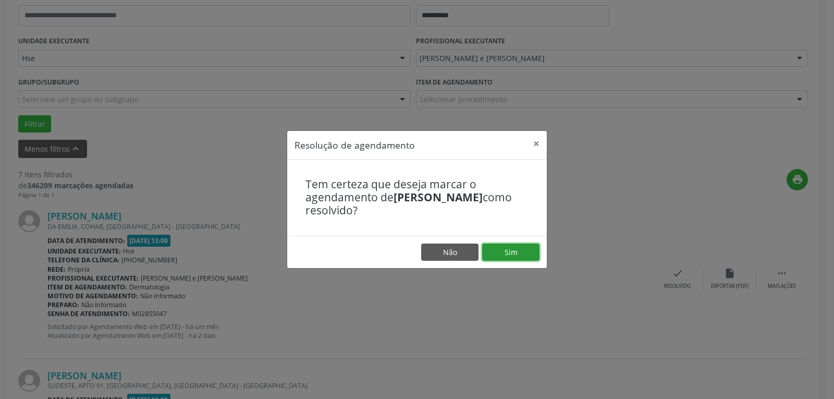
click at [500, 252] on button "Sim" at bounding box center [510, 252] width 57 height 18
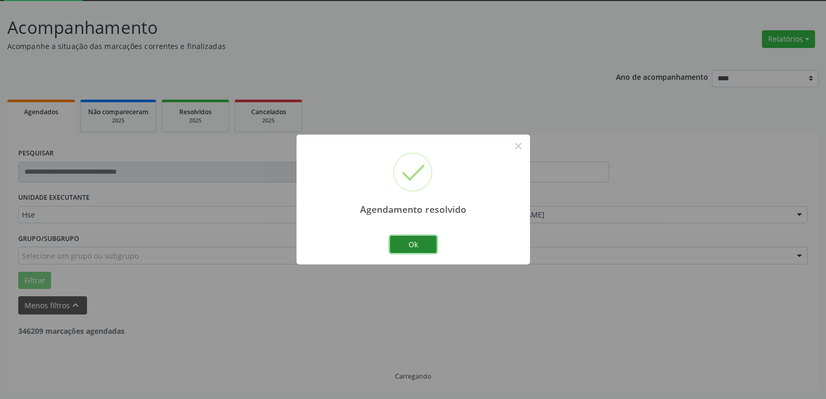
click at [425, 241] on button "Ok" at bounding box center [413, 245] width 47 height 18
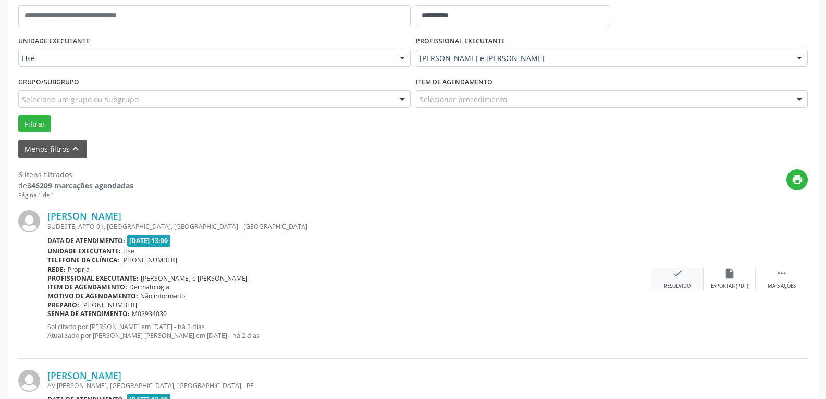
click at [671, 277] on div "check Resolvido" at bounding box center [677, 278] width 52 height 22
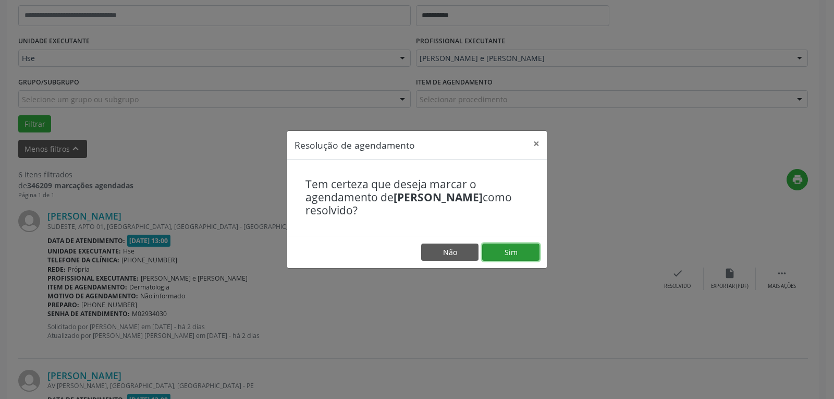
click at [519, 245] on button "Sim" at bounding box center [510, 252] width 57 height 18
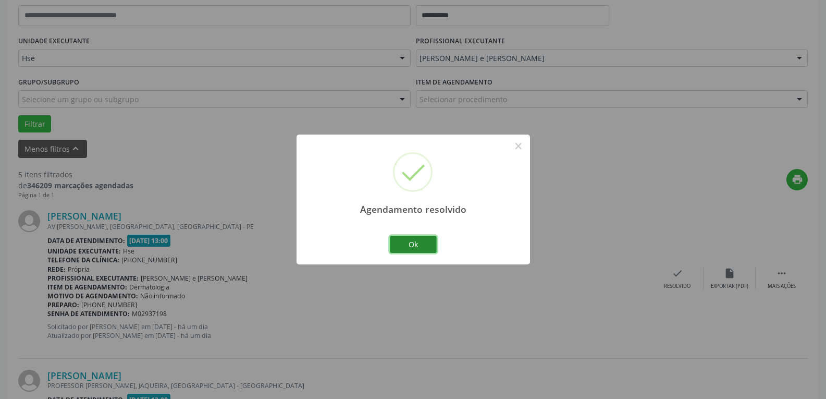
click at [405, 241] on button "Ok" at bounding box center [413, 245] width 47 height 18
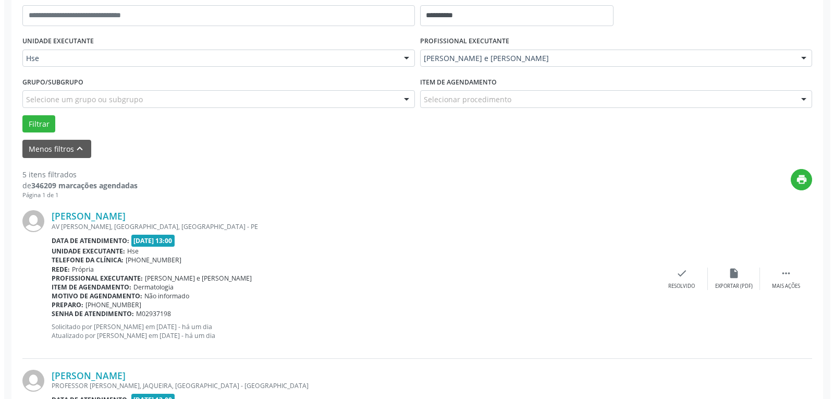
scroll to position [265, 0]
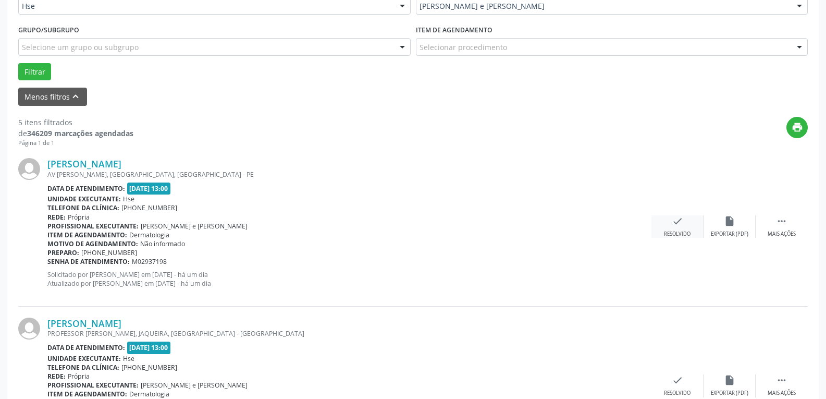
click at [672, 228] on div "check Resolvido" at bounding box center [677, 226] width 52 height 22
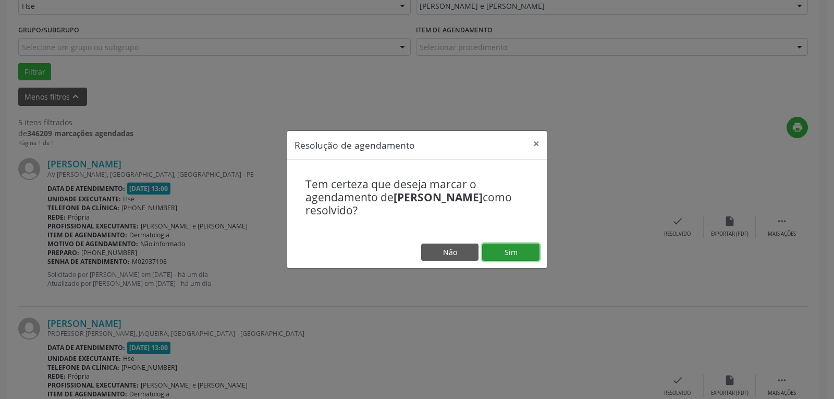
click at [518, 250] on button "Sim" at bounding box center [510, 252] width 57 height 18
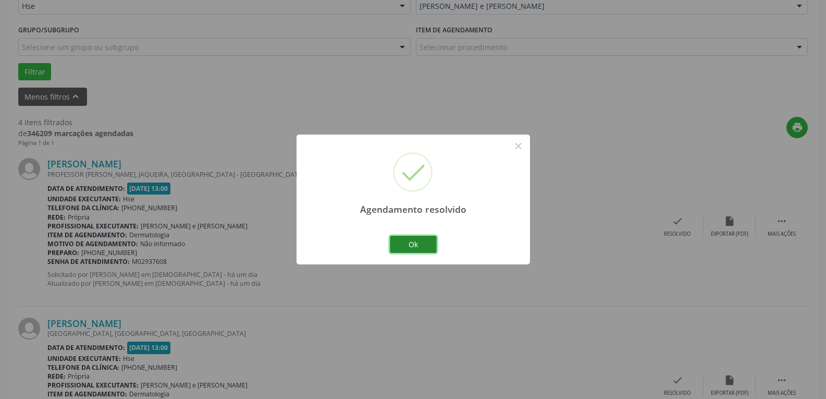
click at [433, 241] on button "Ok" at bounding box center [413, 245] width 47 height 18
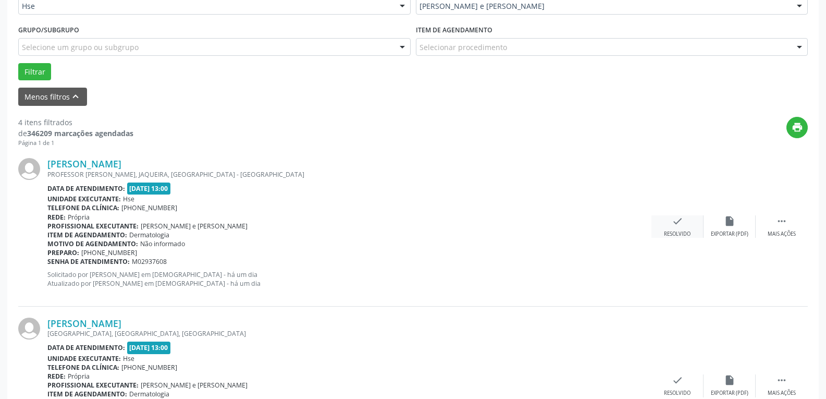
click at [687, 221] on div "check Resolvido" at bounding box center [677, 226] width 52 height 22
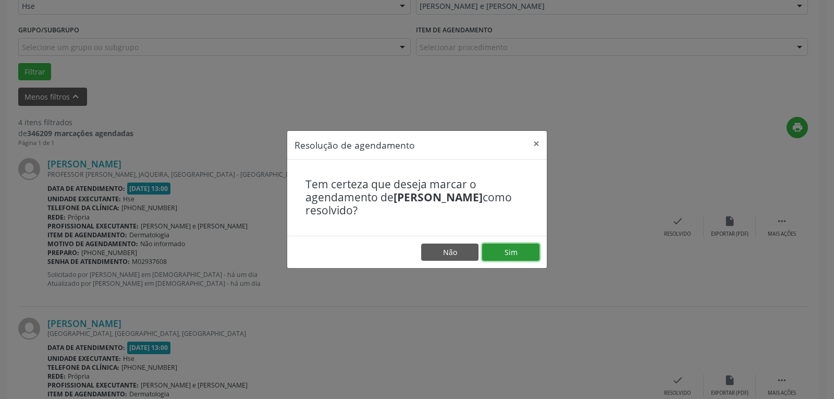
click at [525, 255] on button "Sim" at bounding box center [510, 252] width 57 height 18
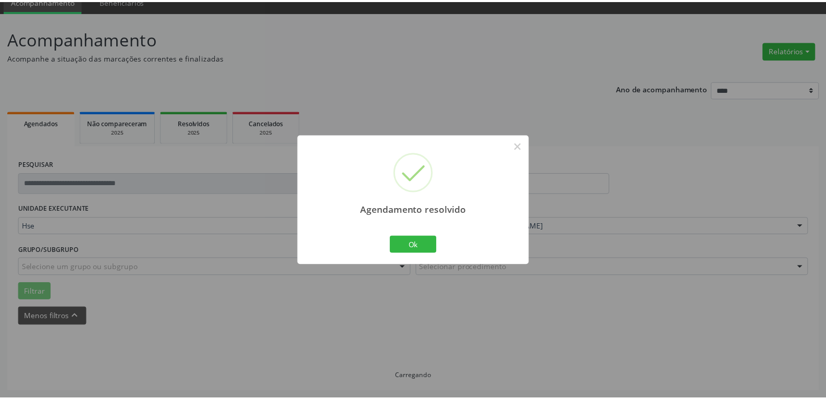
scroll to position [45, 0]
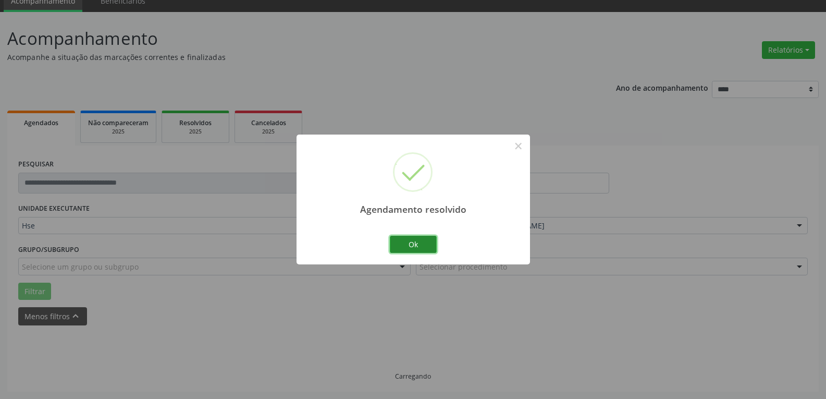
click at [424, 245] on button "Ok" at bounding box center [413, 245] width 47 height 18
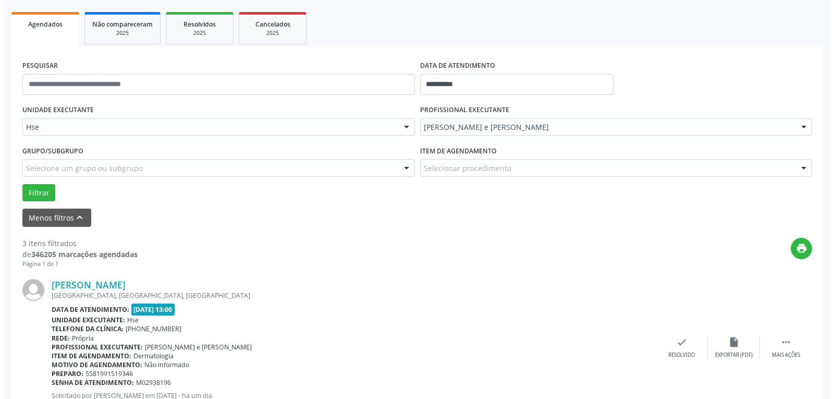
scroll to position [150, 0]
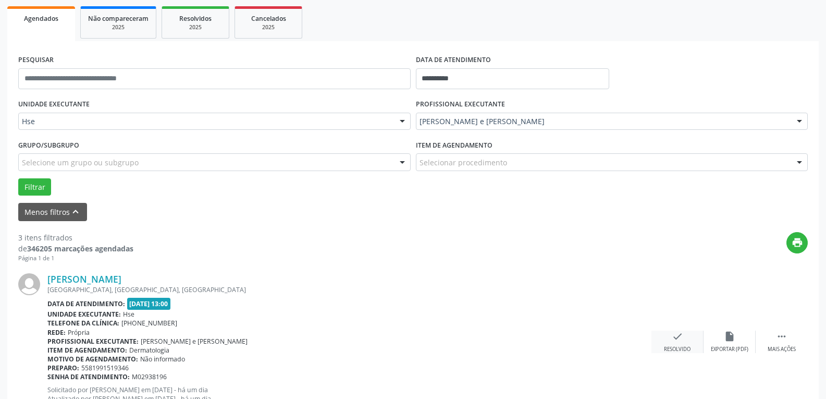
click at [686, 333] on div "check Resolvido" at bounding box center [677, 341] width 52 height 22
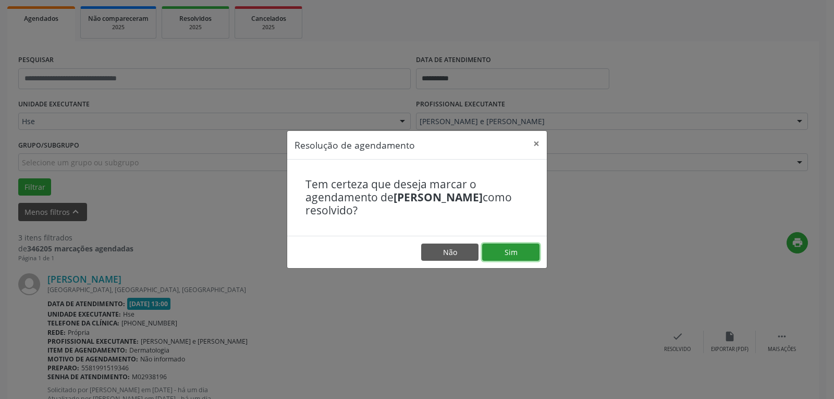
click at [522, 253] on button "Sim" at bounding box center [510, 252] width 57 height 18
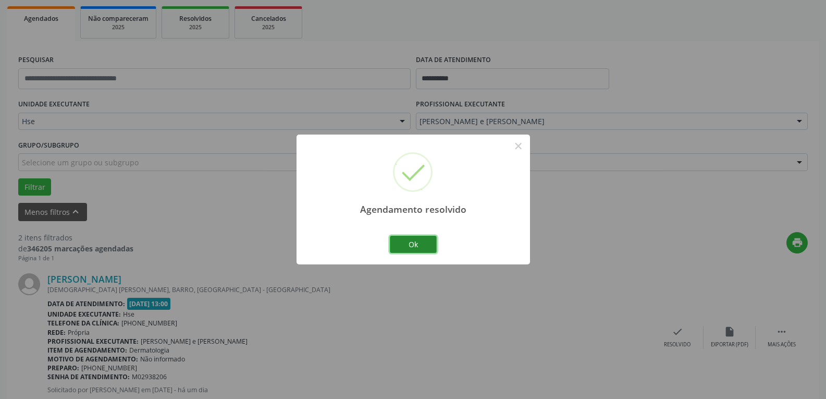
click at [416, 241] on button "Ok" at bounding box center [413, 245] width 47 height 18
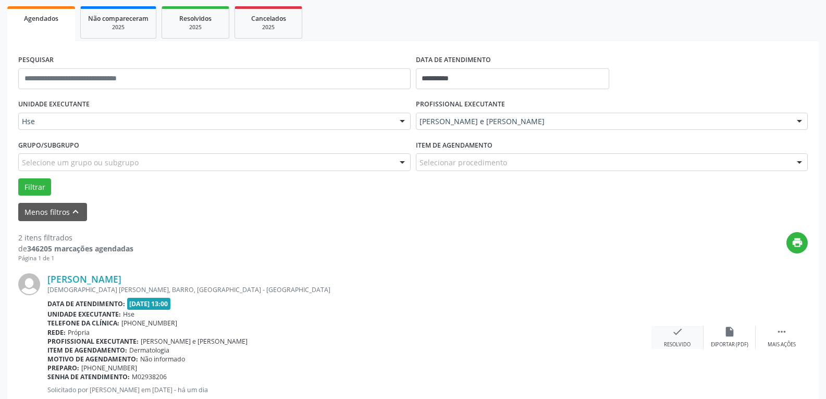
click at [682, 332] on icon "check" at bounding box center [677, 331] width 11 height 11
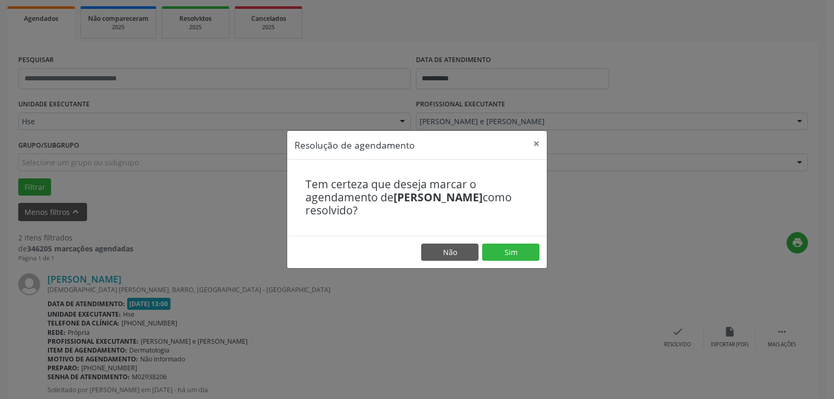
click at [491, 239] on footer "Não Sim" at bounding box center [416, 252] width 259 height 33
click at [496, 250] on button "Sim" at bounding box center [510, 252] width 57 height 18
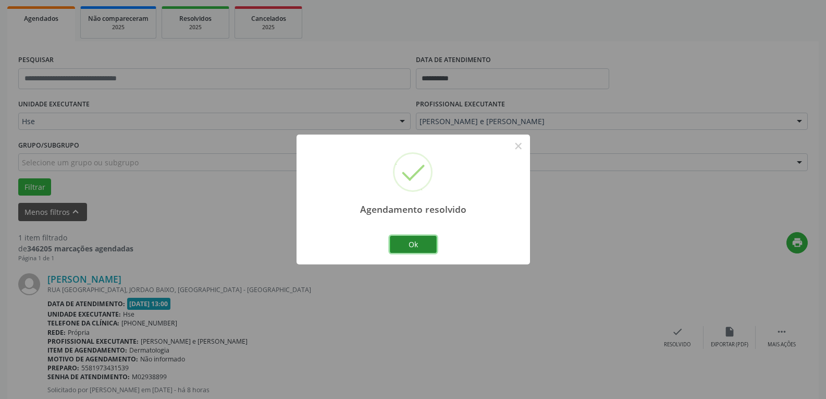
click at [415, 240] on button "Ok" at bounding box center [413, 245] width 47 height 18
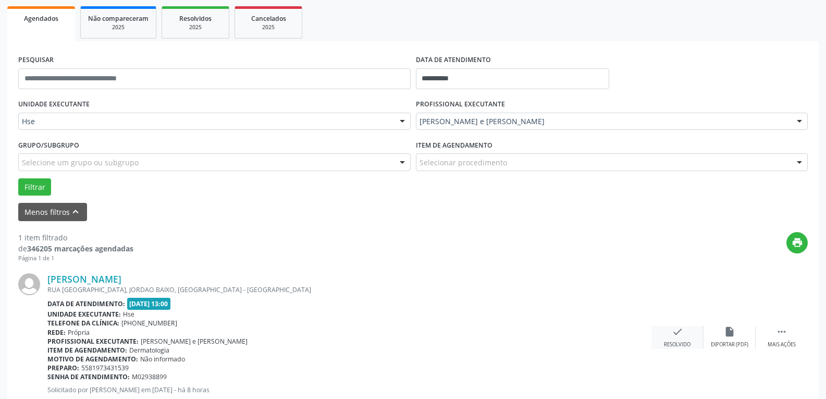
click at [688, 336] on div "check Resolvido" at bounding box center [677, 337] width 52 height 22
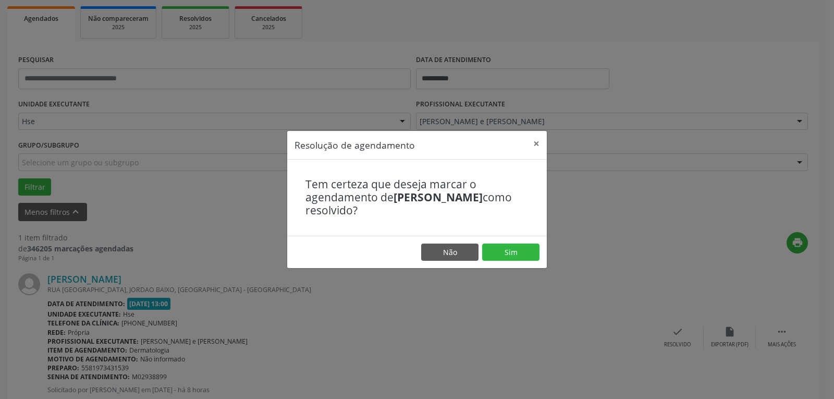
click at [485, 242] on footer "Não Sim" at bounding box center [416, 252] width 259 height 33
click at [491, 253] on button "Sim" at bounding box center [510, 252] width 57 height 18
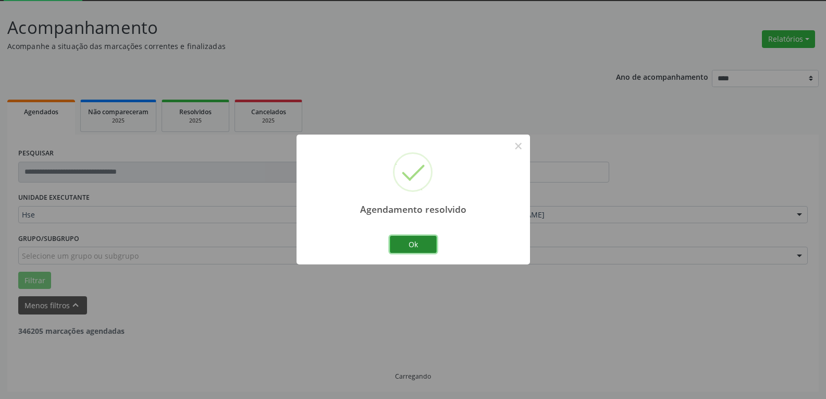
click at [419, 241] on button "Ok" at bounding box center [413, 245] width 47 height 18
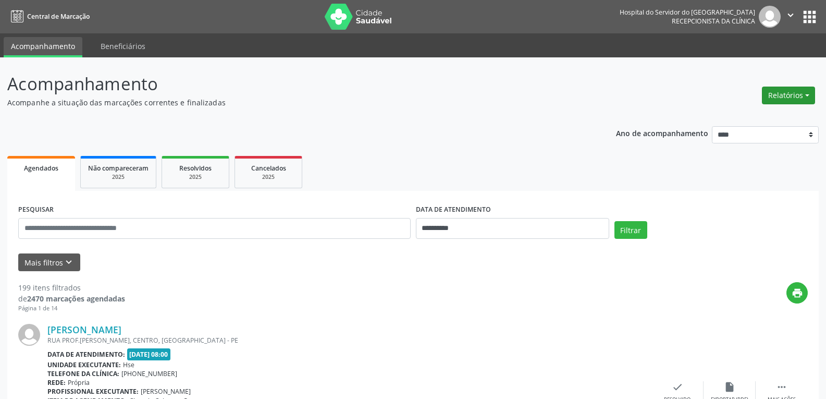
drag, startPoint x: 752, startPoint y: 89, endPoint x: 785, endPoint y: 93, distance: 33.7
click at [771, 93] on header "Acompanhamento Acompanhe a situação das marcações correntes e finalizadas Relat…" at bounding box center [412, 89] width 811 height 37
click at [785, 93] on button "Relatórios" at bounding box center [788, 95] width 53 height 18
click at [756, 123] on link "Agendamentos" at bounding box center [759, 117] width 112 height 15
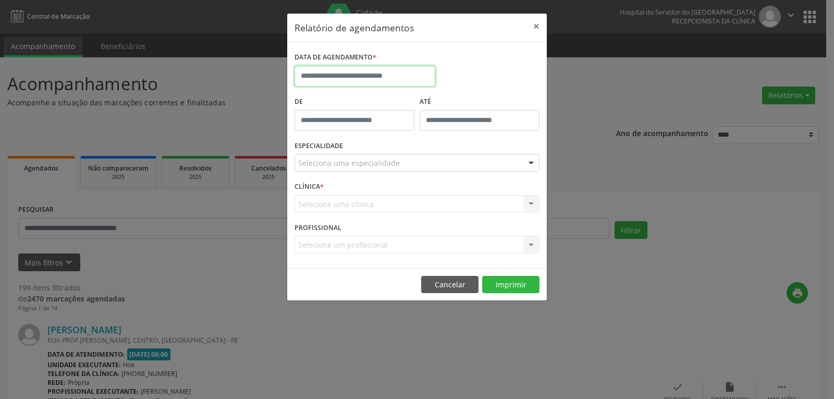
click at [378, 68] on input "text" at bounding box center [364, 76] width 141 height 21
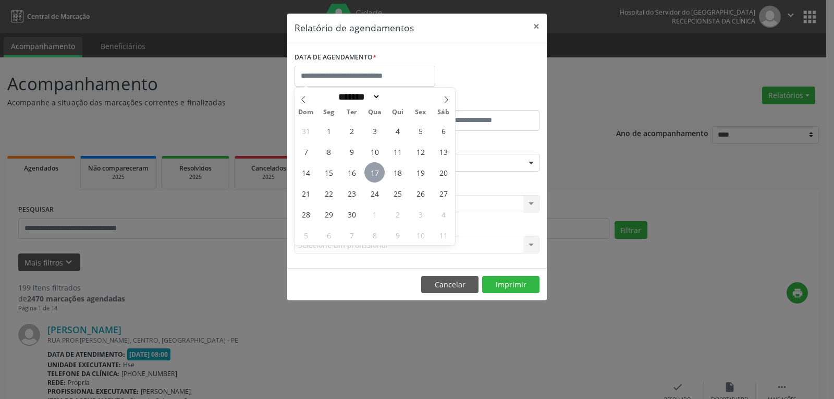
click at [378, 170] on span "17" at bounding box center [374, 172] width 20 height 20
type input "**********"
click at [378, 170] on span "17" at bounding box center [374, 172] width 20 height 20
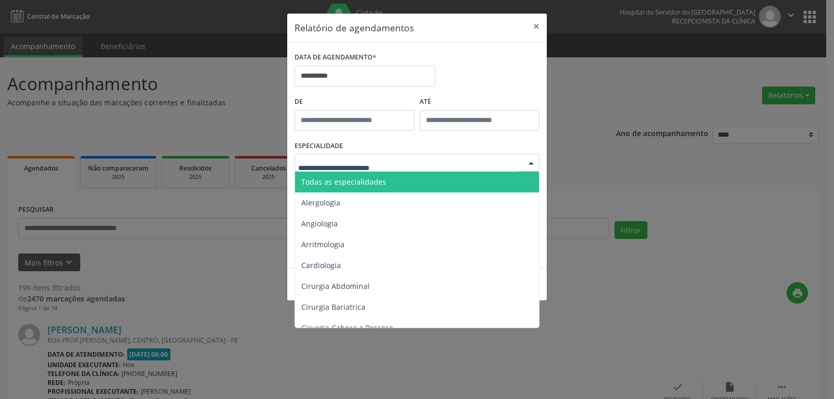
click at [360, 178] on span "Todas as especialidades" at bounding box center [343, 182] width 85 height 10
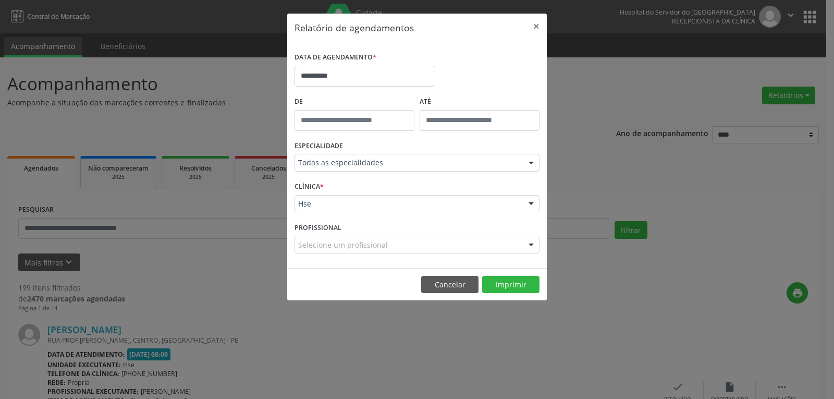
click at [501, 274] on footer "Cancelar Imprimir" at bounding box center [416, 284] width 259 height 33
click at [507, 288] on button "Imprimir" at bounding box center [510, 285] width 57 height 18
